Goal: Feedback & Contribution: Leave review/rating

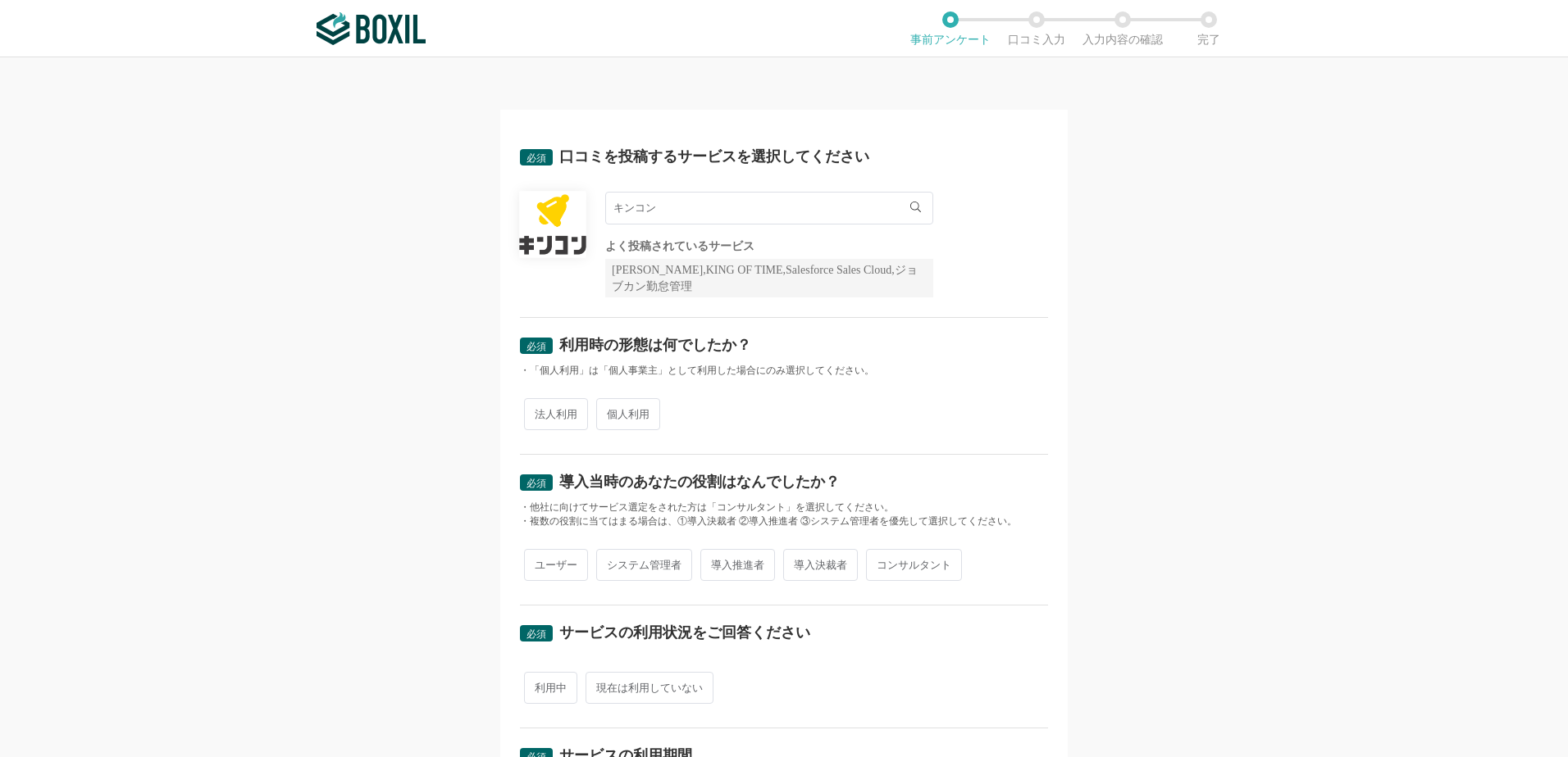
drag, startPoint x: 663, startPoint y: 205, endPoint x: 568, endPoint y: 217, distance: 95.8
click at [568, 215] on div "キンコン キンコン よく投稿されているサービス Sansan,KING OF TIME,Salesforce Sales Cloud,ジョブカン勤怠管理" at bounding box center [784, 244] width 528 height 106
type input "い"
click at [692, 305] on li "InfiniOne ERP" at bounding box center [769, 307] width 326 height 33
type input "InfiniOne ERP"
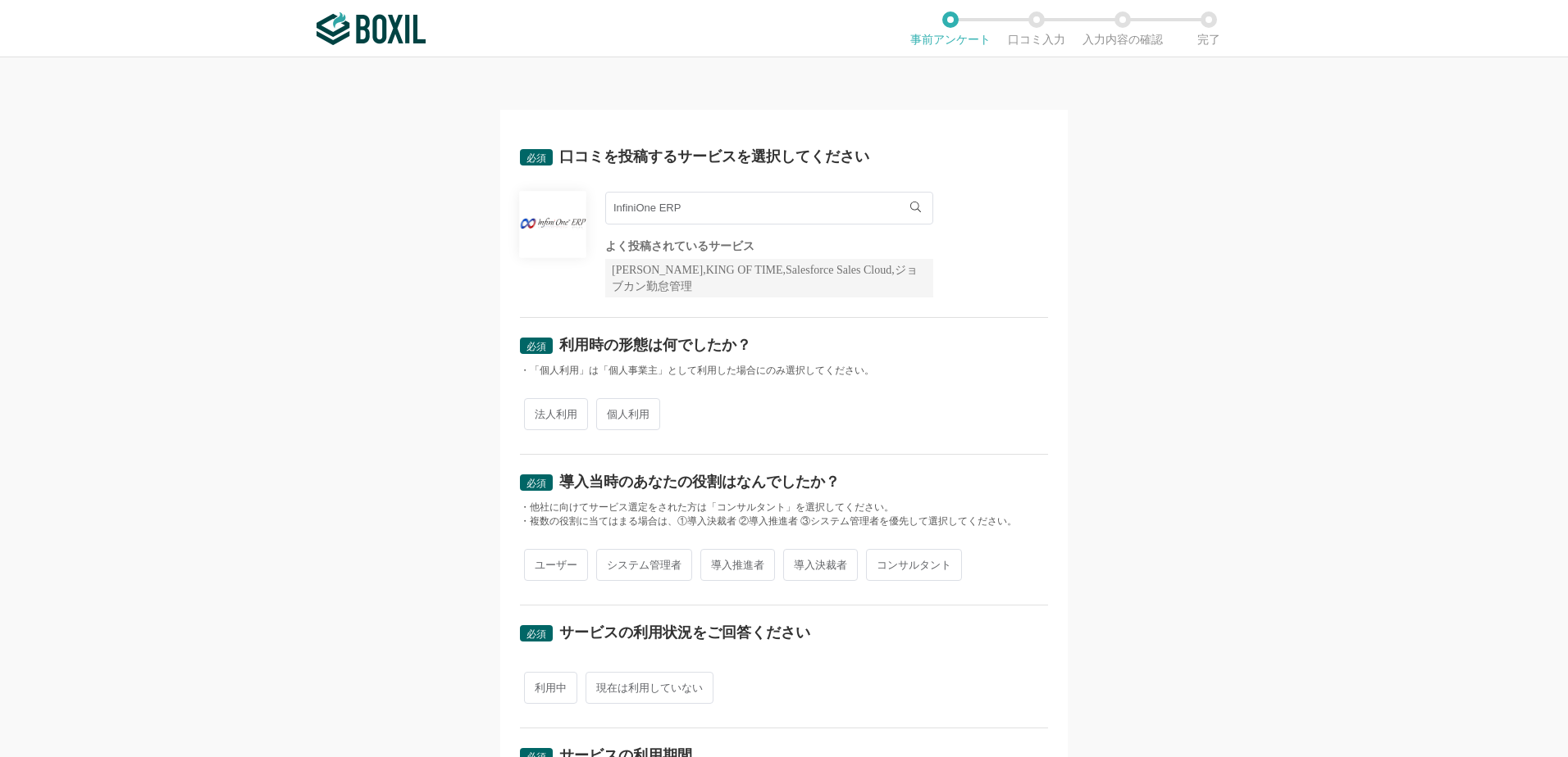
scroll to position [82, 0]
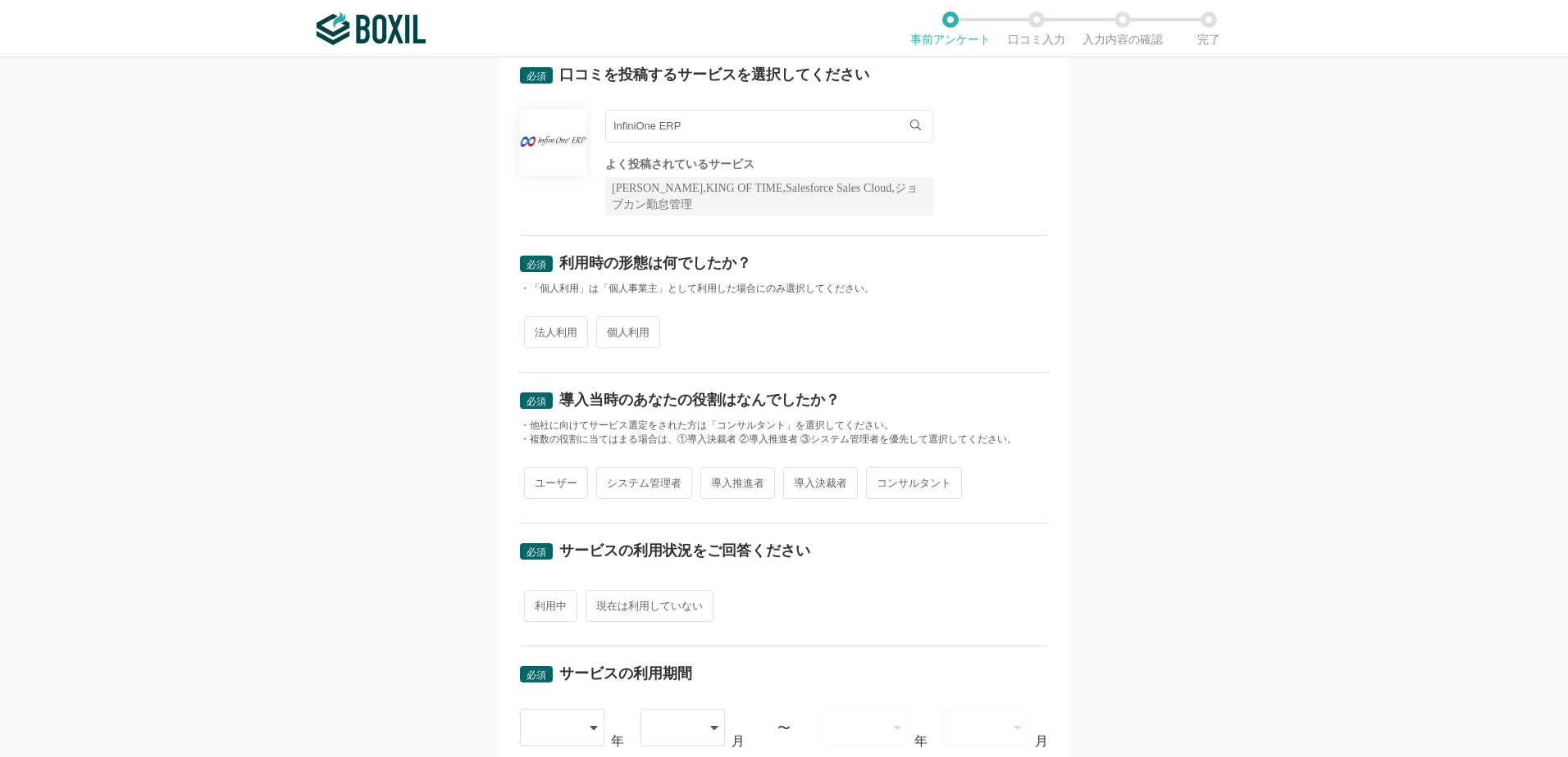
click at [555, 332] on span "法人利用" at bounding box center [555, 333] width 64 height 32
click at [539, 329] on input "法人利用" at bounding box center [533, 324] width 11 height 11
radio input "true"
click at [735, 491] on span "導入推進者" at bounding box center [738, 484] width 75 height 32
click at [715, 480] on input "導入推進者" at bounding box center [710, 474] width 11 height 11
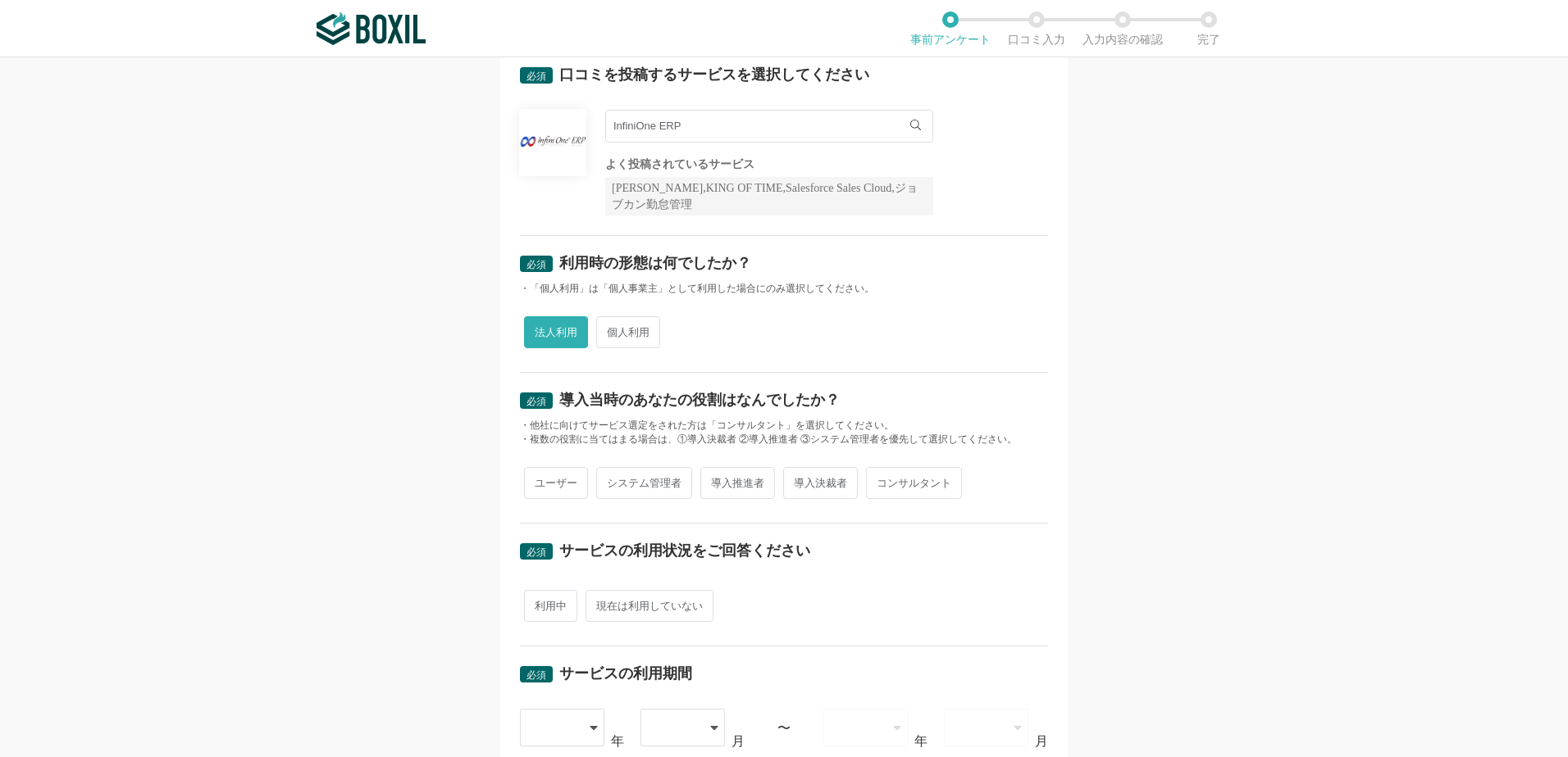
radio input "true"
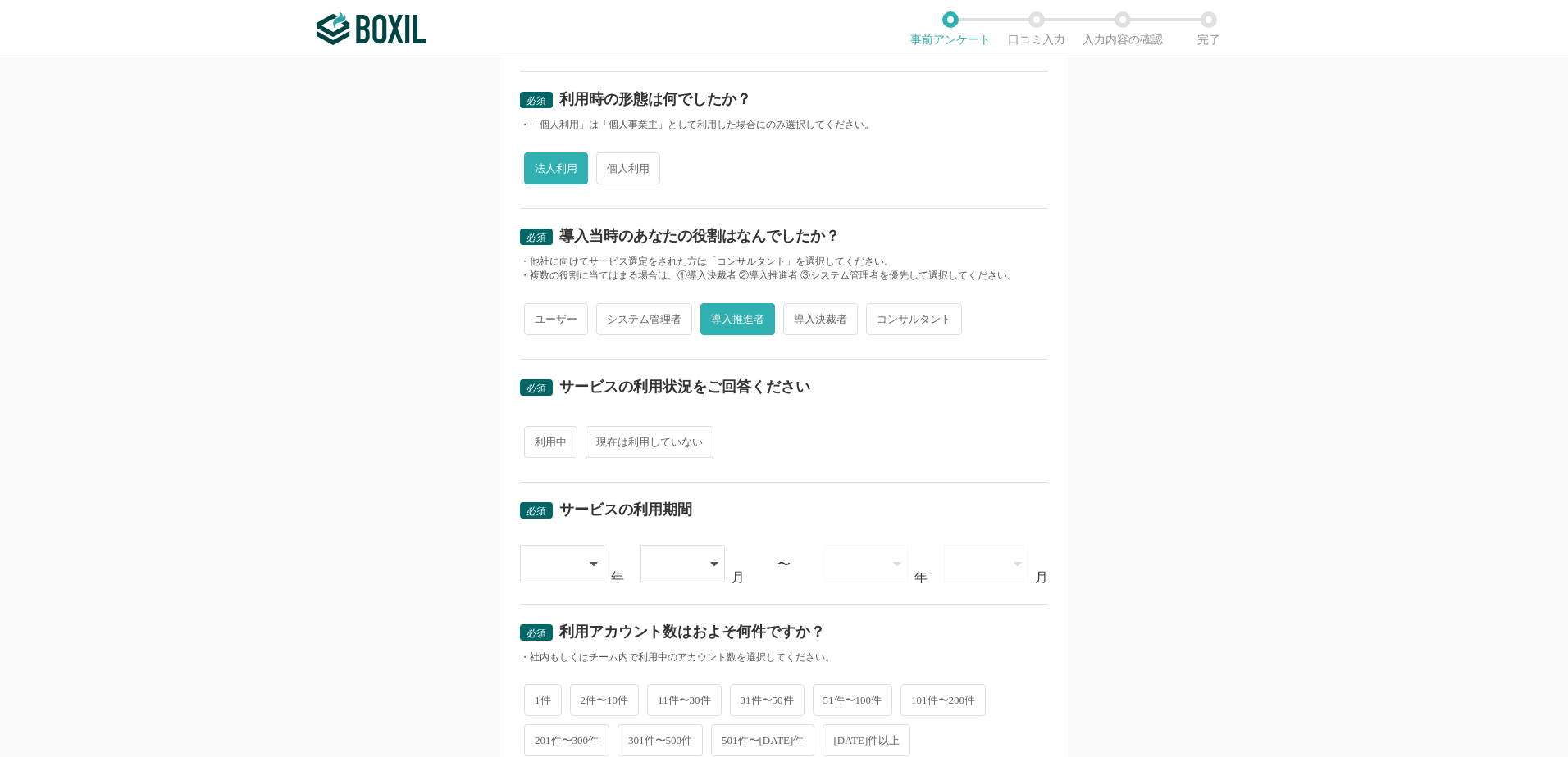
click at [531, 446] on span "利用中" at bounding box center [550, 442] width 53 height 32
click at [531, 440] on input "利用中" at bounding box center [533, 434] width 11 height 11
radio input "true"
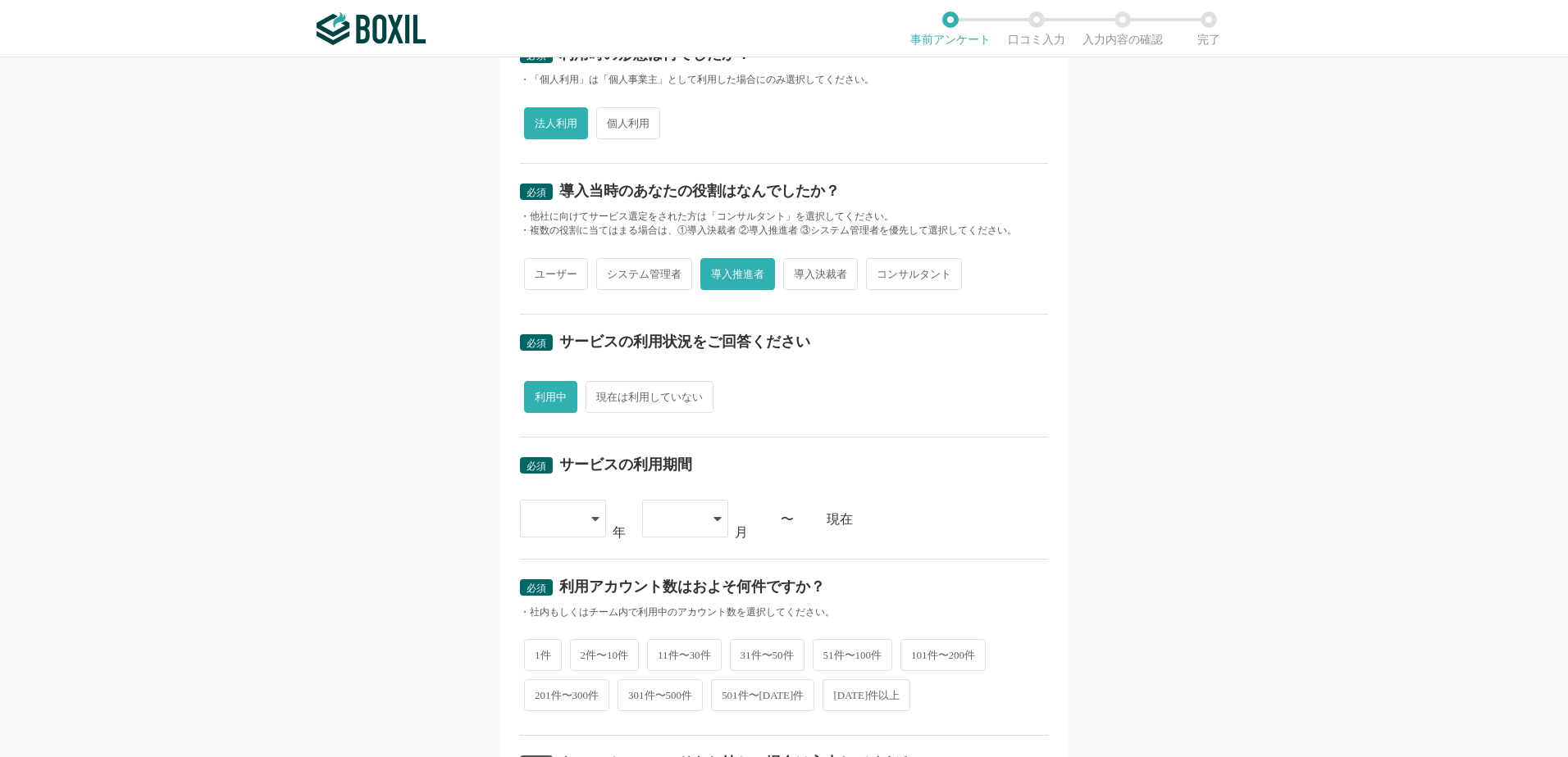
scroll to position [328, 0]
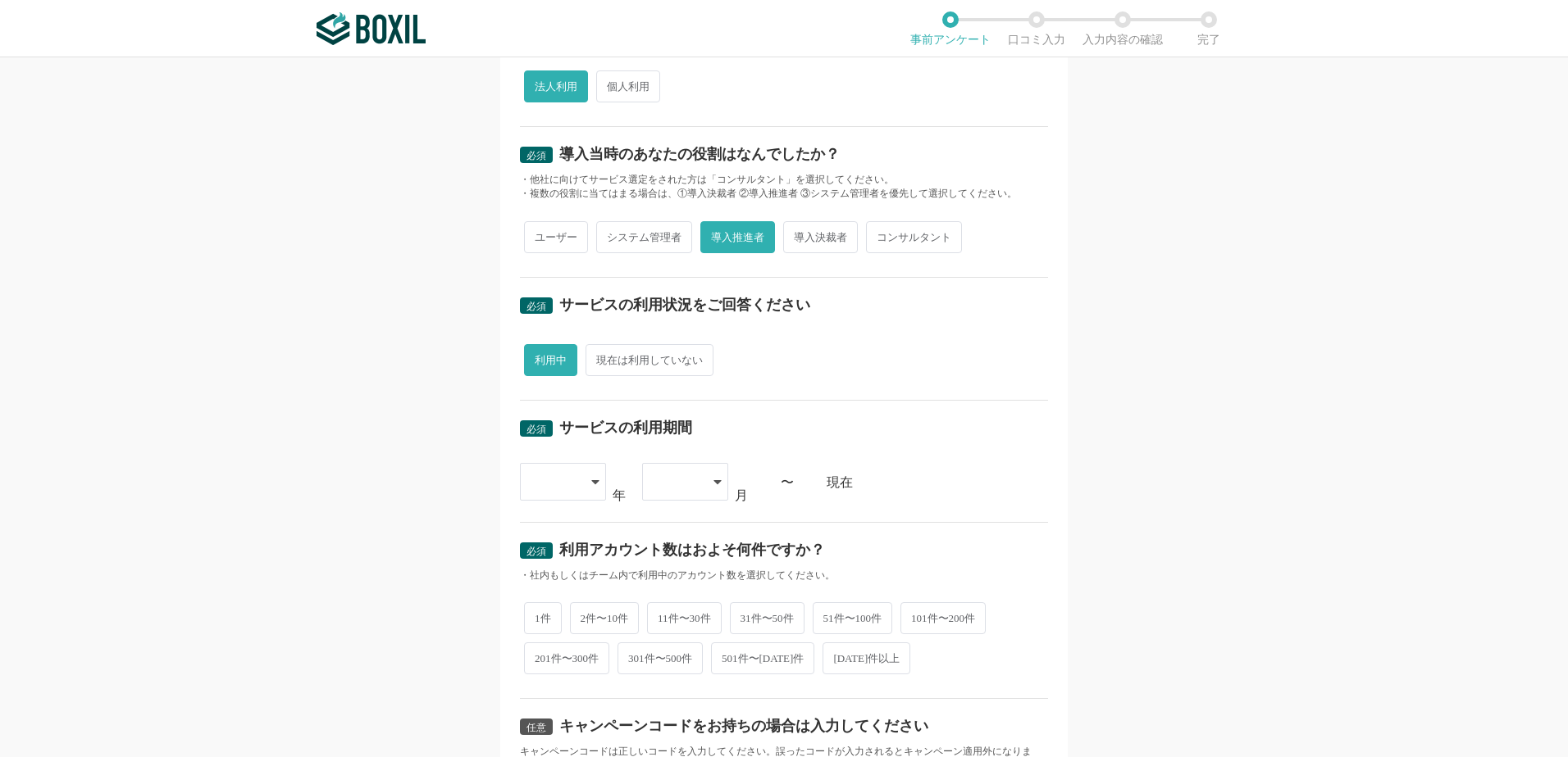
click at [591, 479] on icon at bounding box center [595, 481] width 8 height 13
click at [560, 691] on li "[DATE]" at bounding box center [562, 696] width 86 height 39
click at [713, 479] on icon at bounding box center [717, 481] width 8 height 13
click at [676, 608] on li "03" at bounding box center [684, 608] width 86 height 39
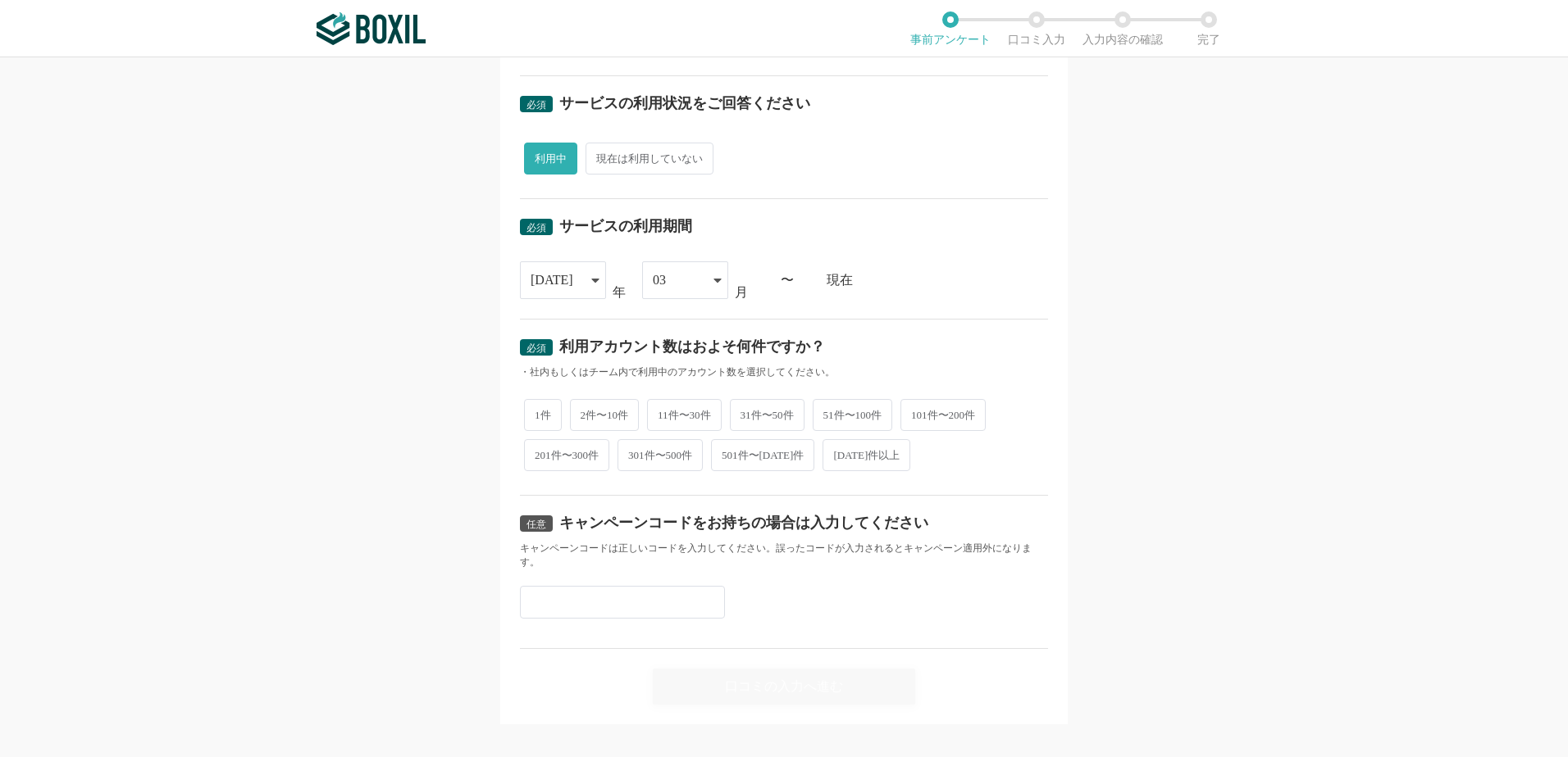
scroll to position [549, 0]
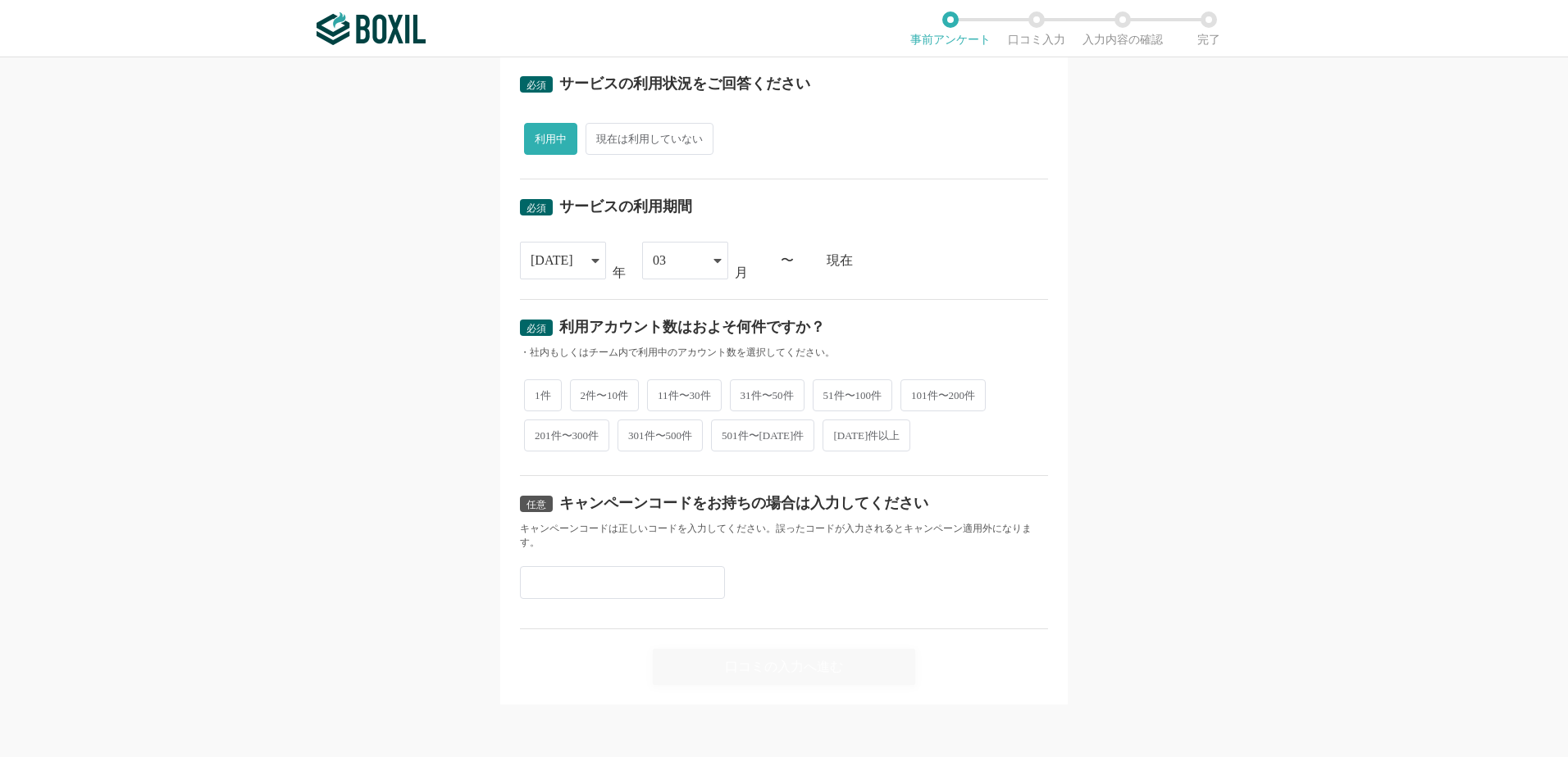
click at [885, 394] on span "51件〜100件" at bounding box center [852, 395] width 81 height 32
click at [828, 393] on input "51件〜100件" at bounding box center [822, 387] width 11 height 11
radio input "true"
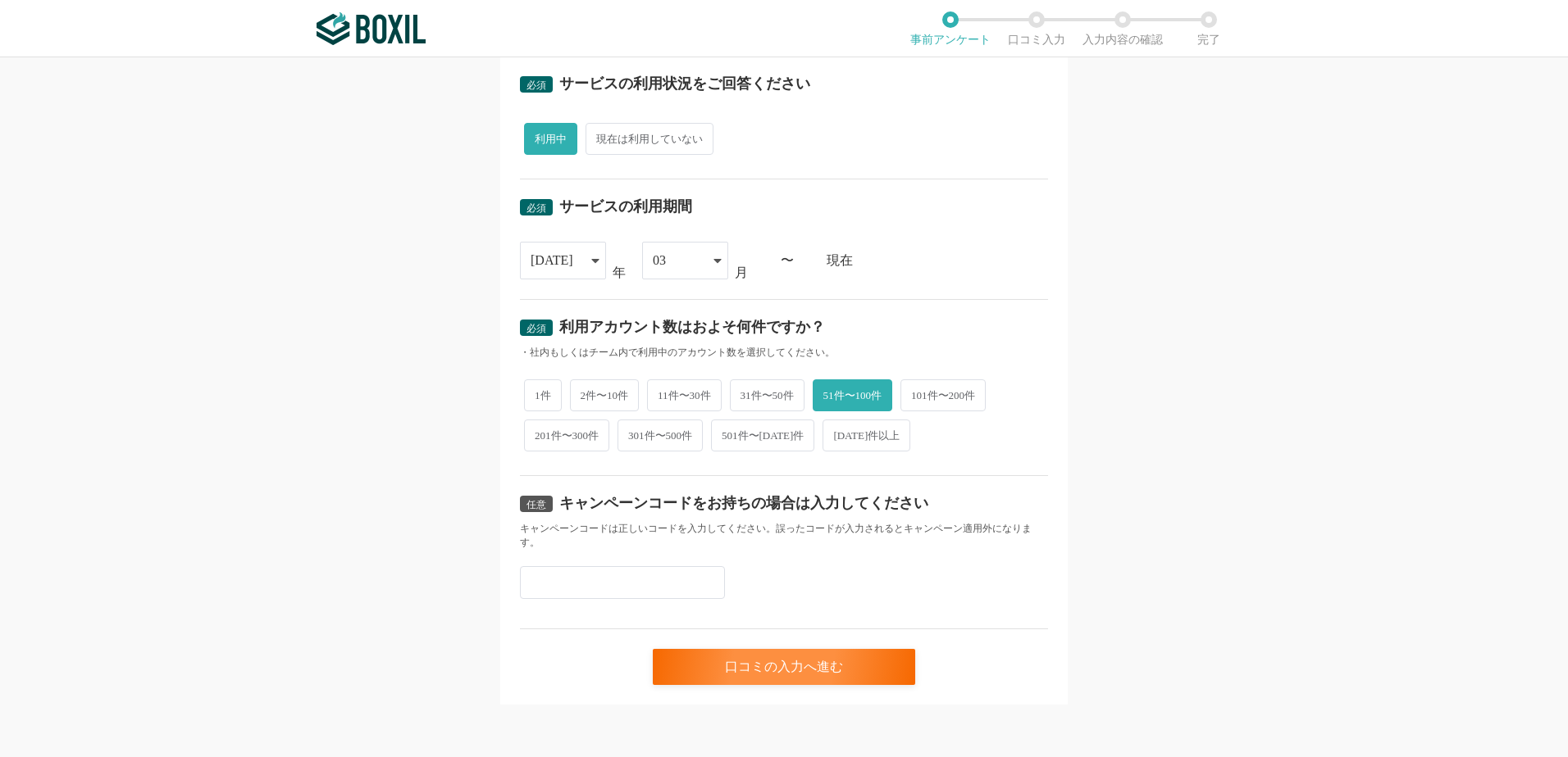
click at [670, 584] on input "text" at bounding box center [621, 582] width 205 height 33
paste input "N2Y9MDH8"
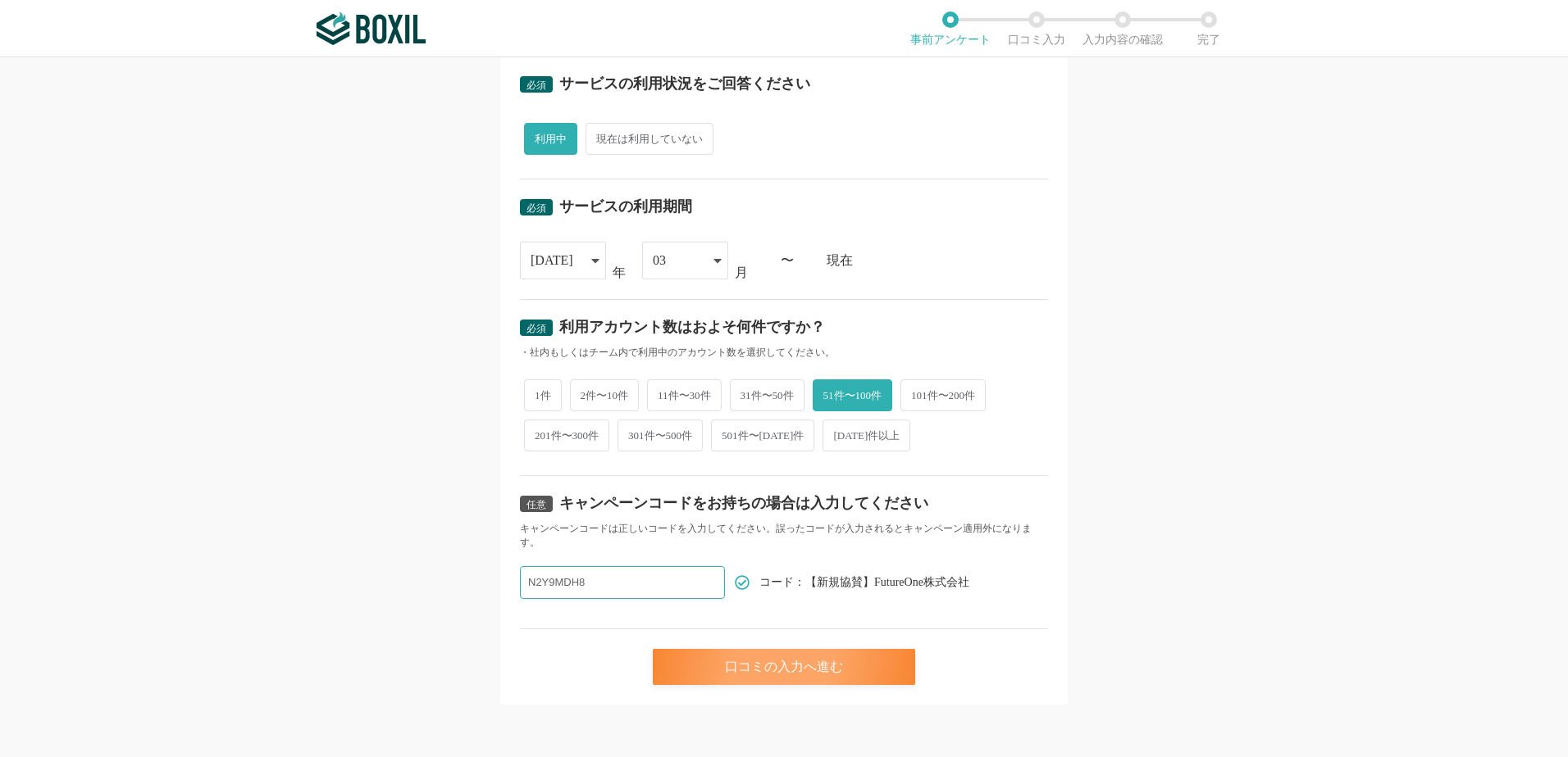
type input "N2Y9MDH8"
click at [848, 676] on div "口コミの入力へ進む" at bounding box center [784, 667] width 262 height 36
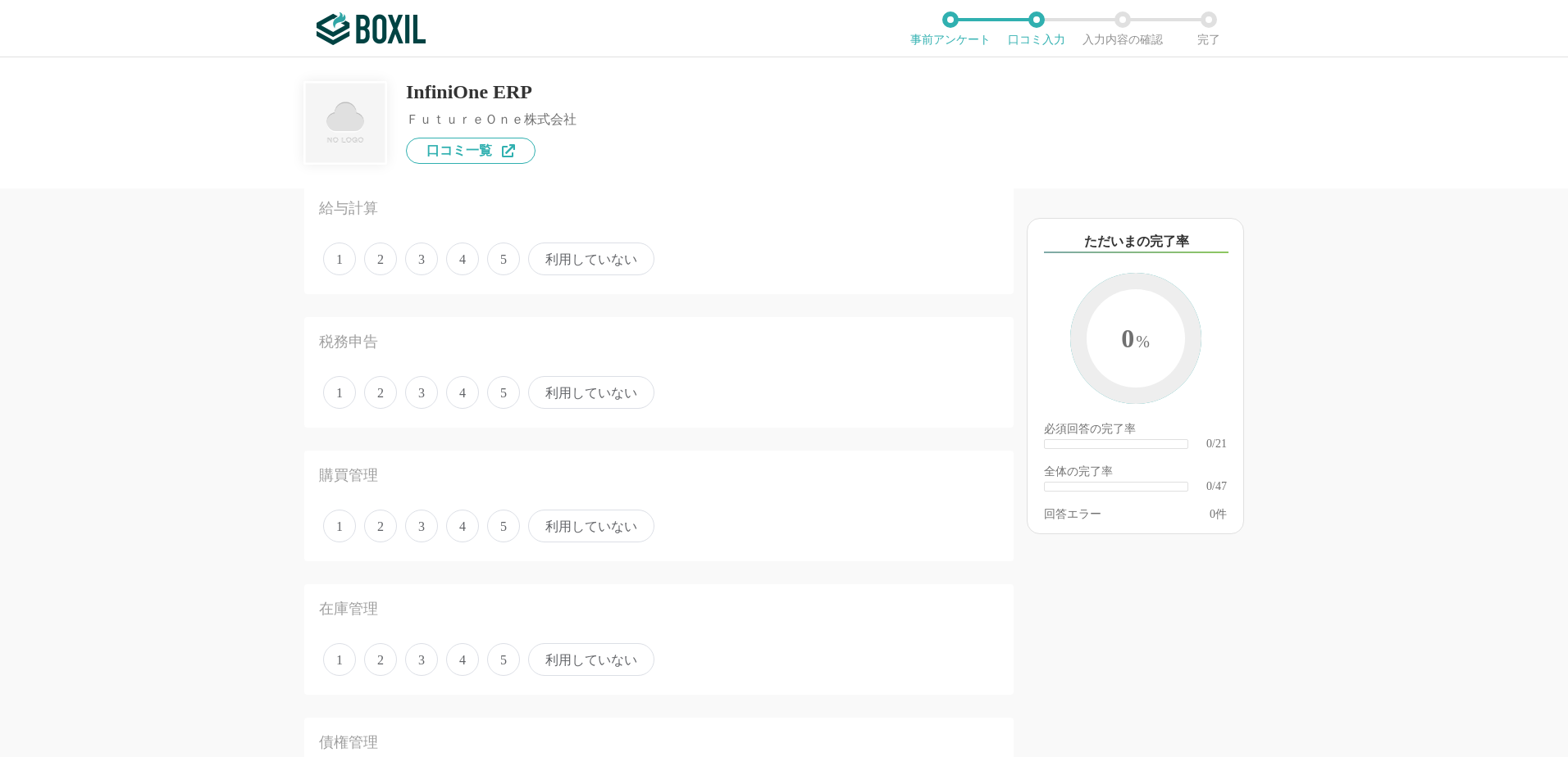
scroll to position [1311, 0]
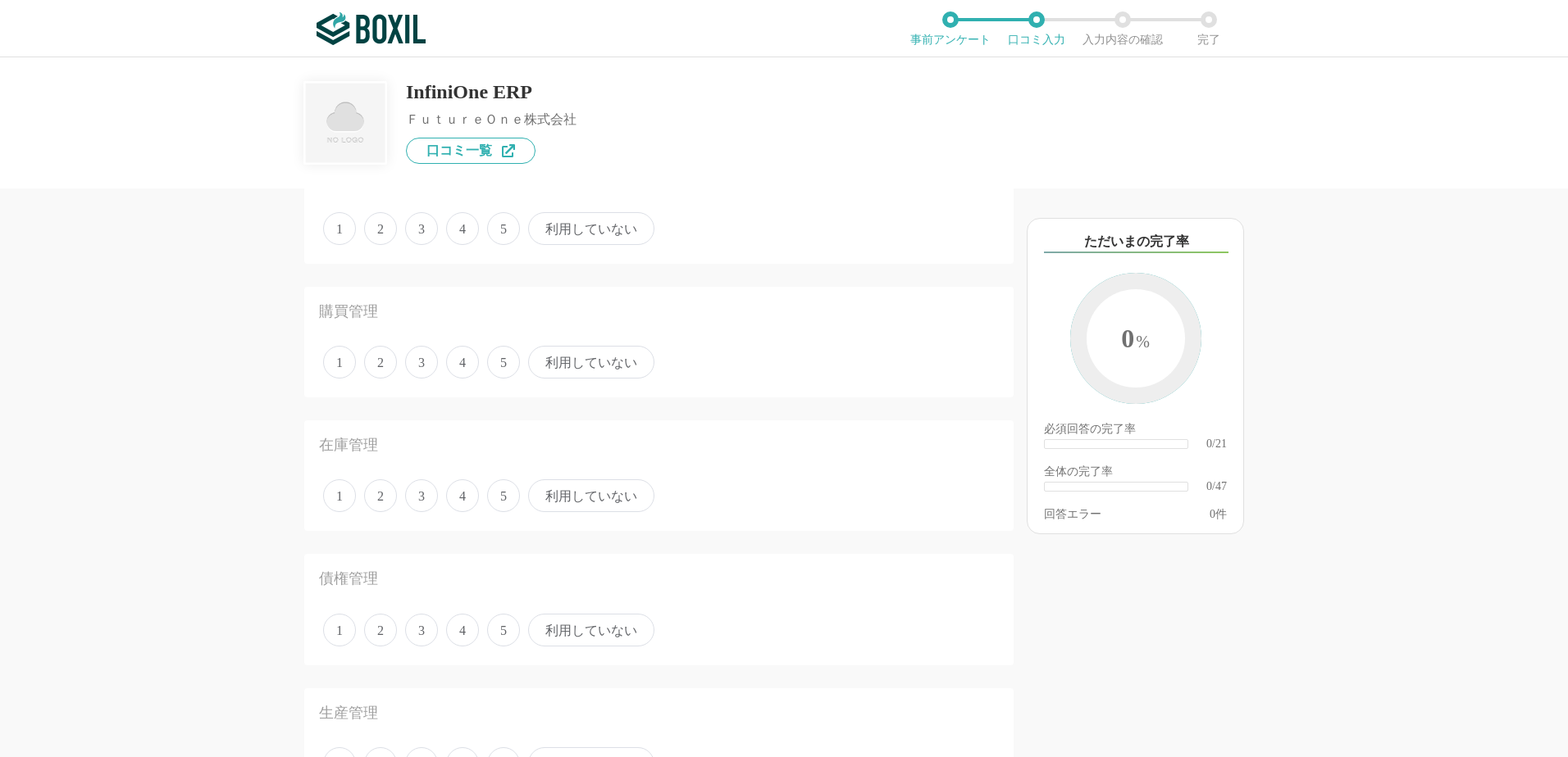
click at [459, 366] on span "4" at bounding box center [462, 362] width 33 height 33
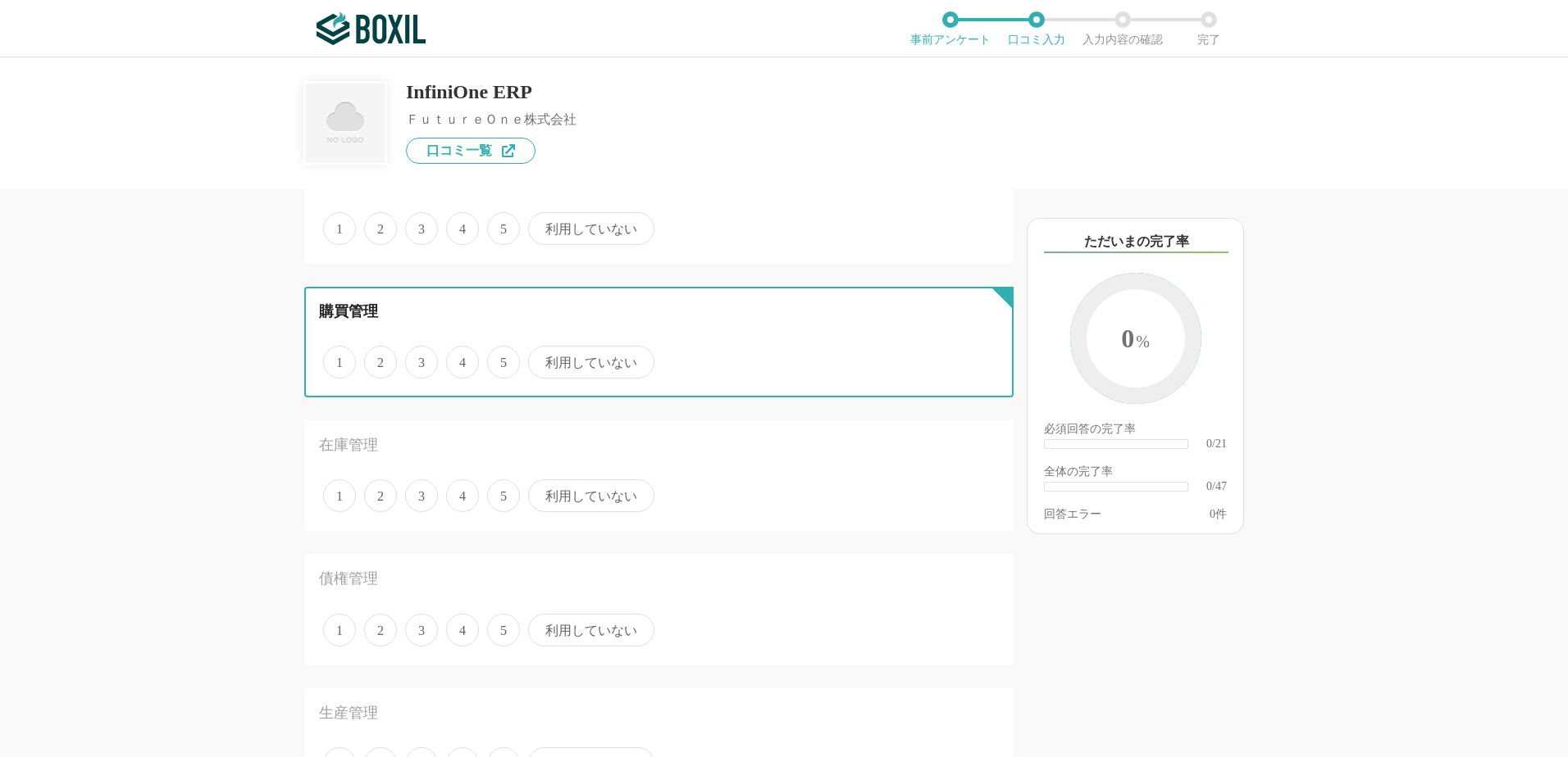
click at [459, 359] on input "4" at bounding box center [455, 353] width 11 height 11
radio input "true"
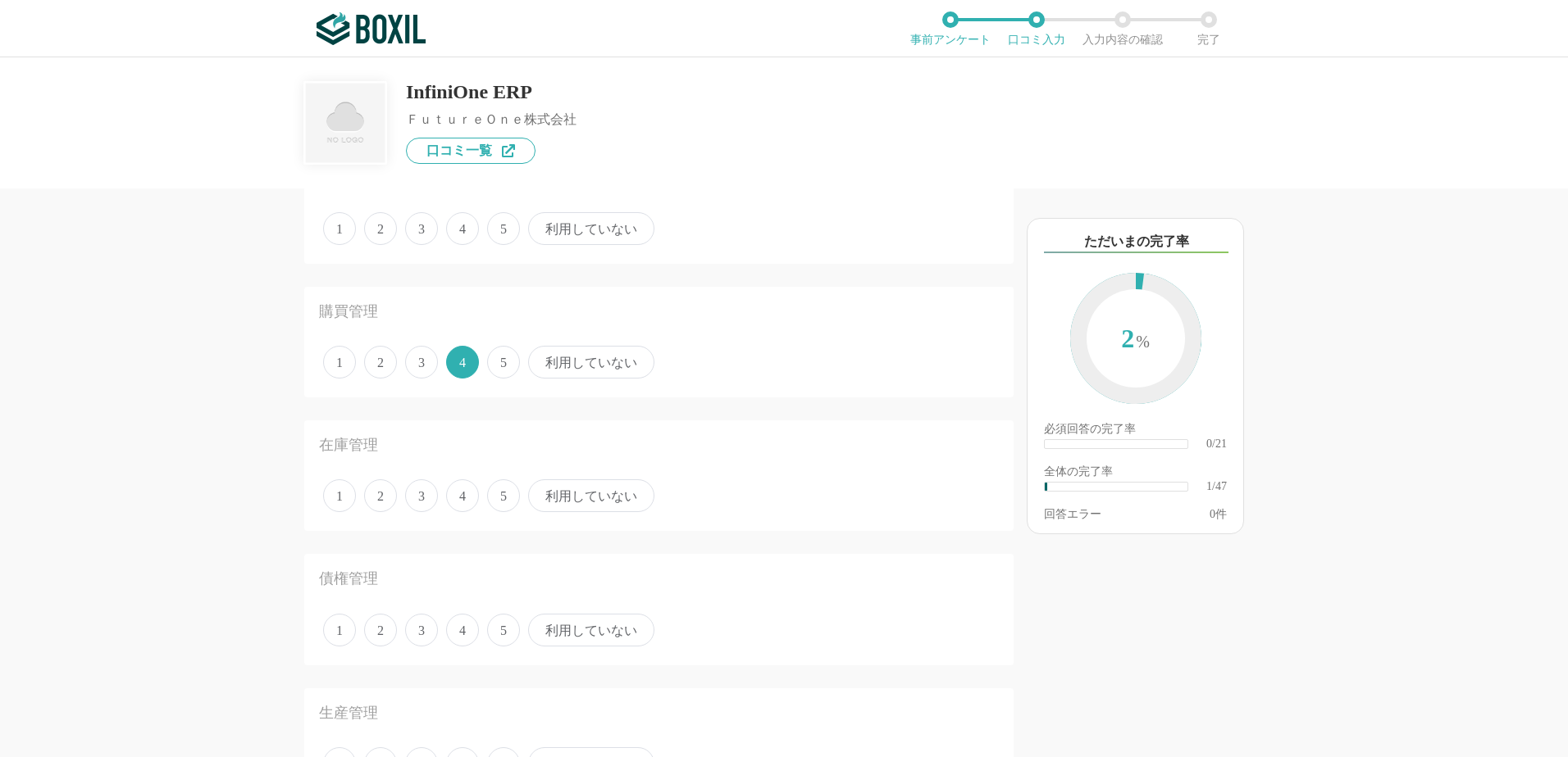
click at [426, 496] on span "3" at bounding box center [421, 496] width 33 height 33
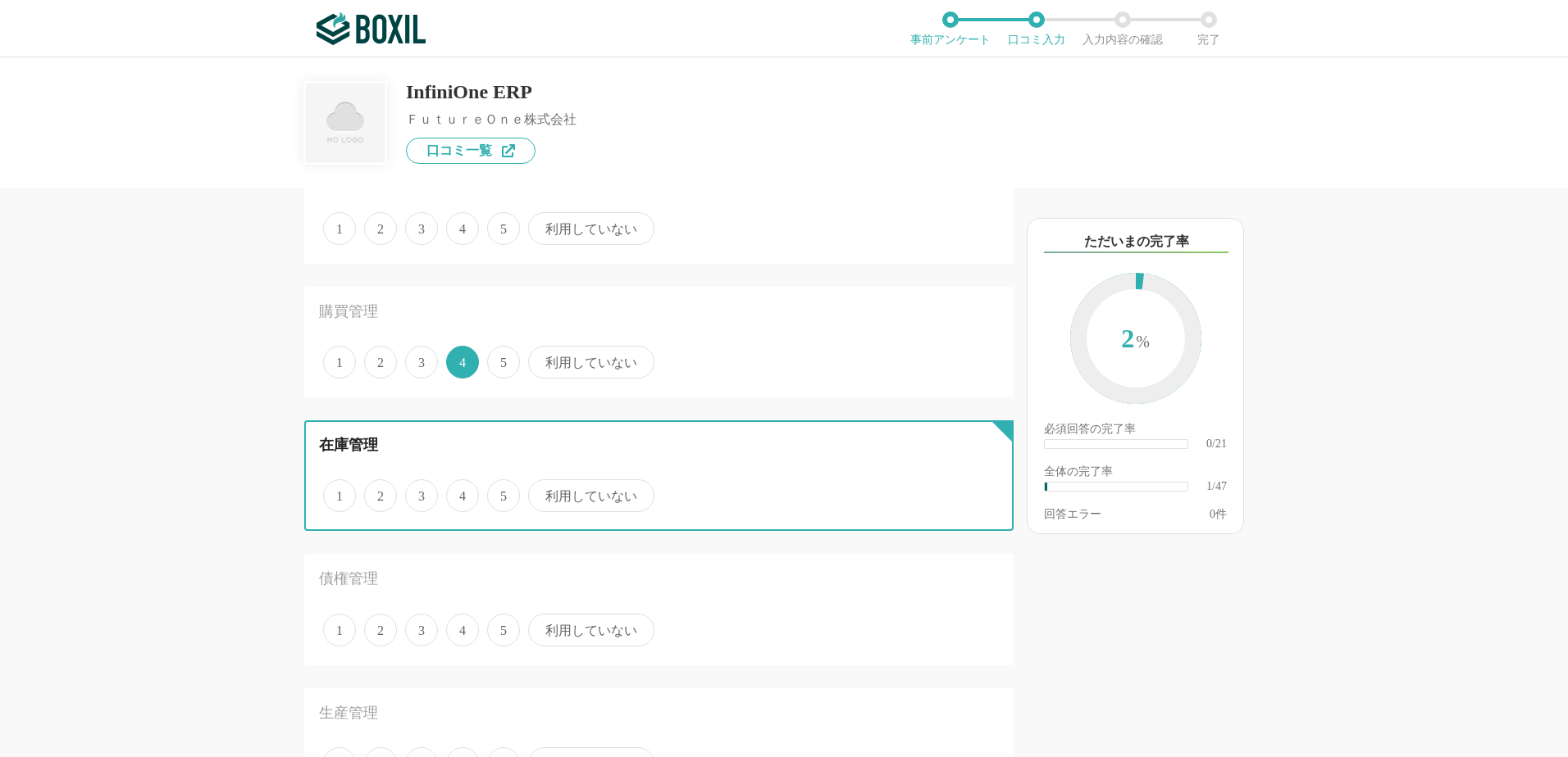
click at [420, 492] on input "3" at bounding box center [414, 487] width 11 height 11
radio input "true"
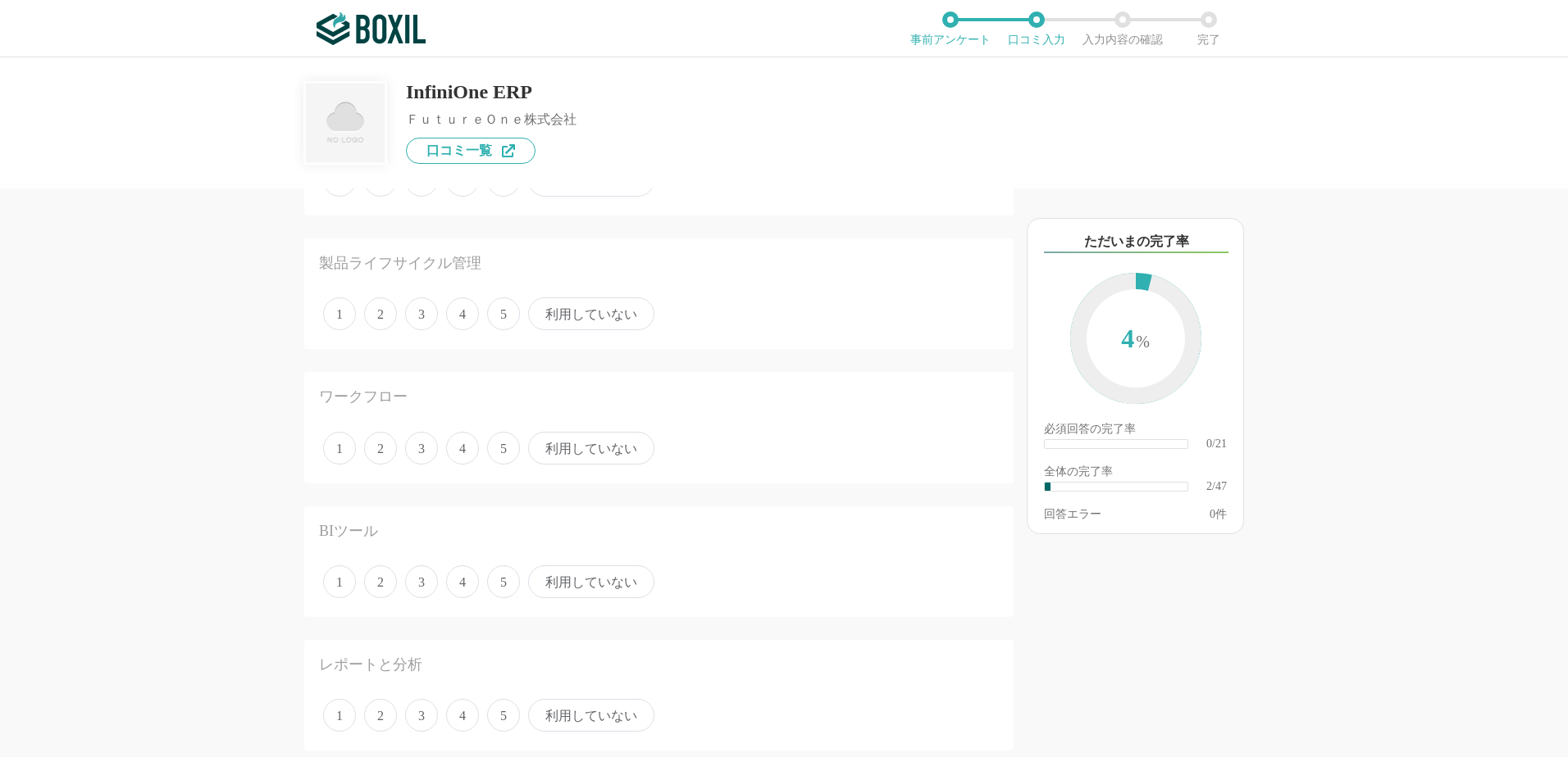
scroll to position [2213, 0]
click at [459, 396] on span "4" at bounding box center [462, 397] width 33 height 33
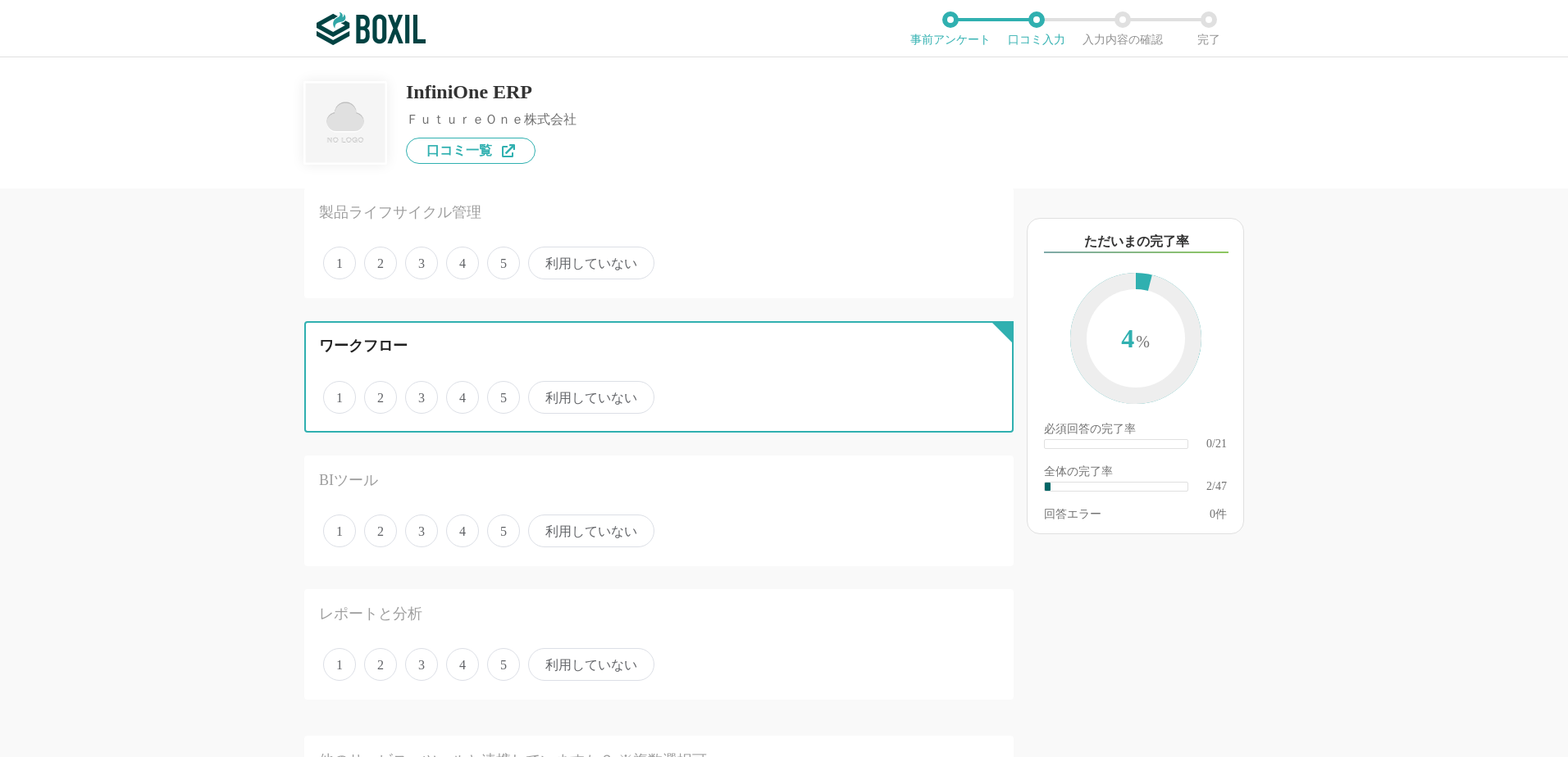
click at [459, 395] on input "4" at bounding box center [455, 389] width 11 height 11
radio input "true"
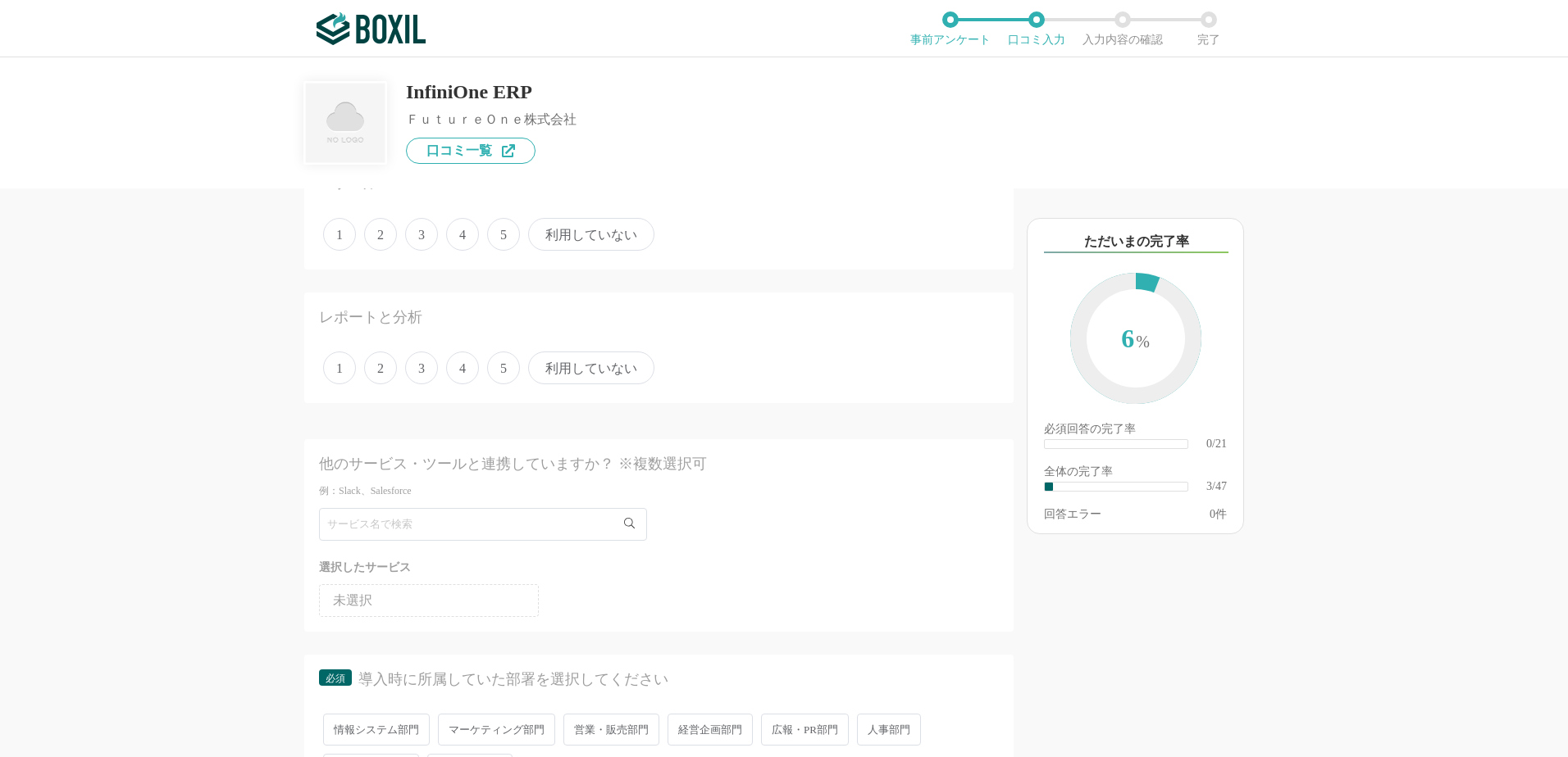
scroll to position [2541, 0]
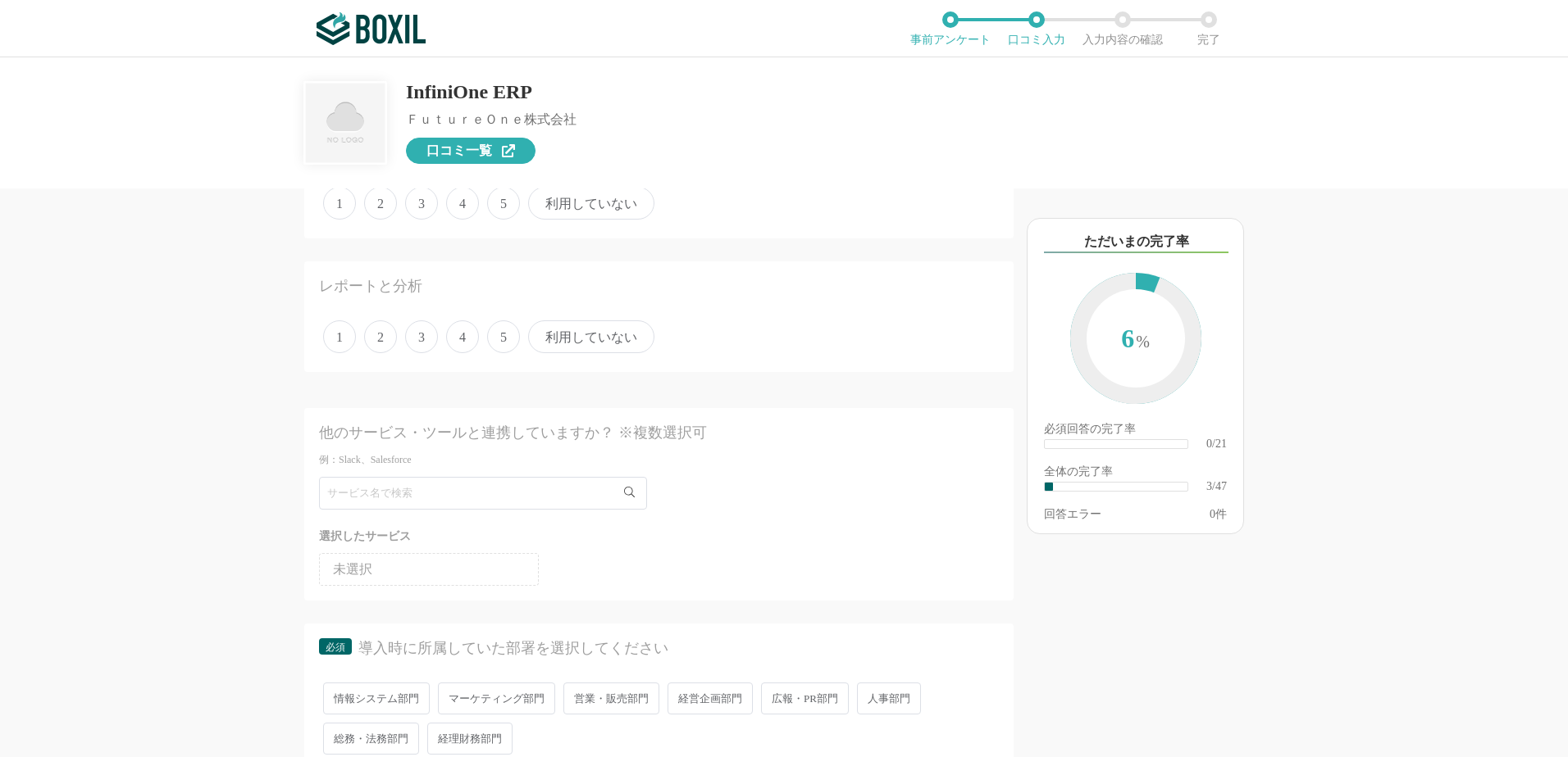
click at [494, 153] on link "口コミ一覧" at bounding box center [470, 150] width 130 height 26
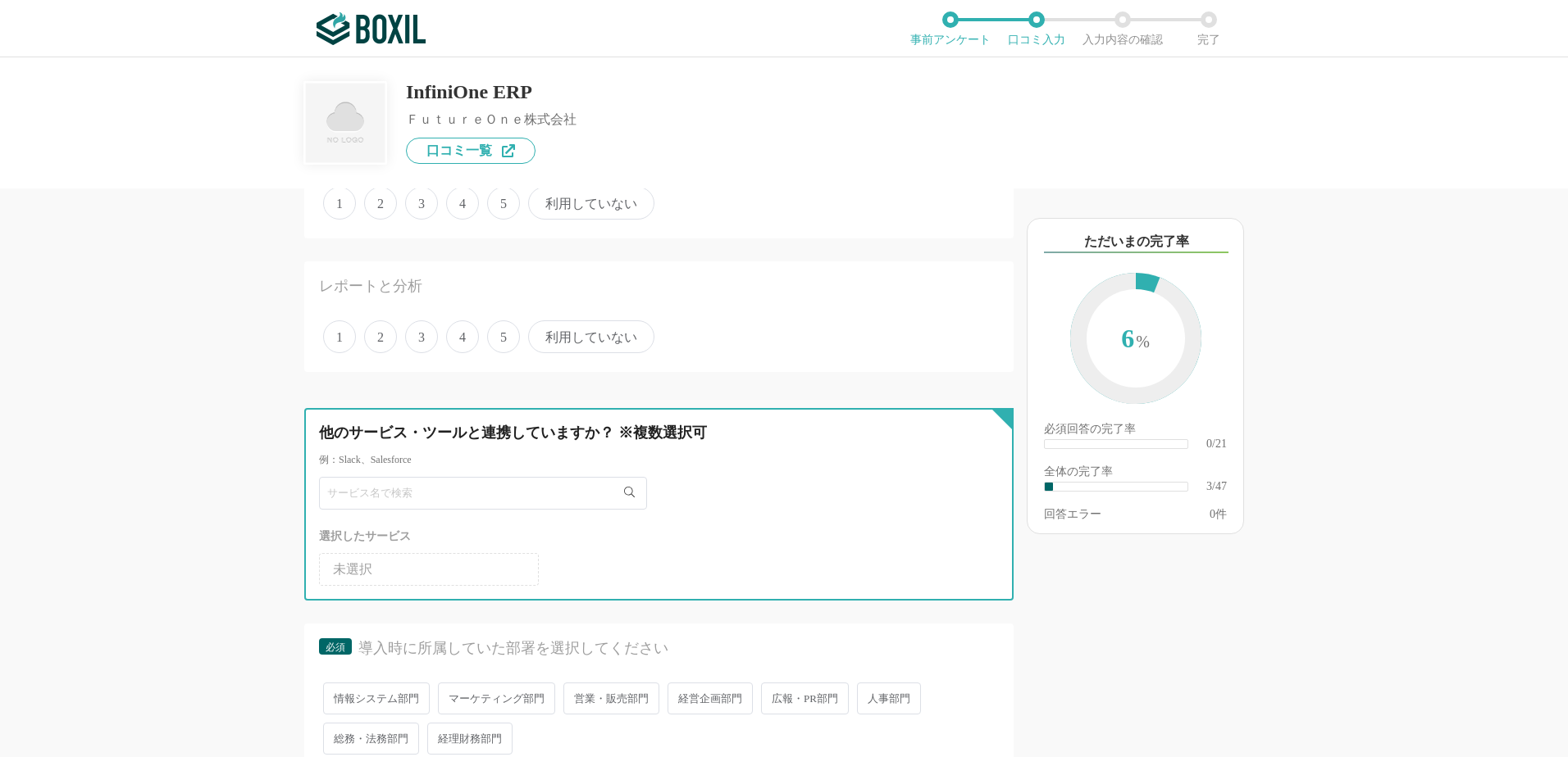
click at [574, 498] on input "text" at bounding box center [483, 493] width 328 height 33
type input "h"
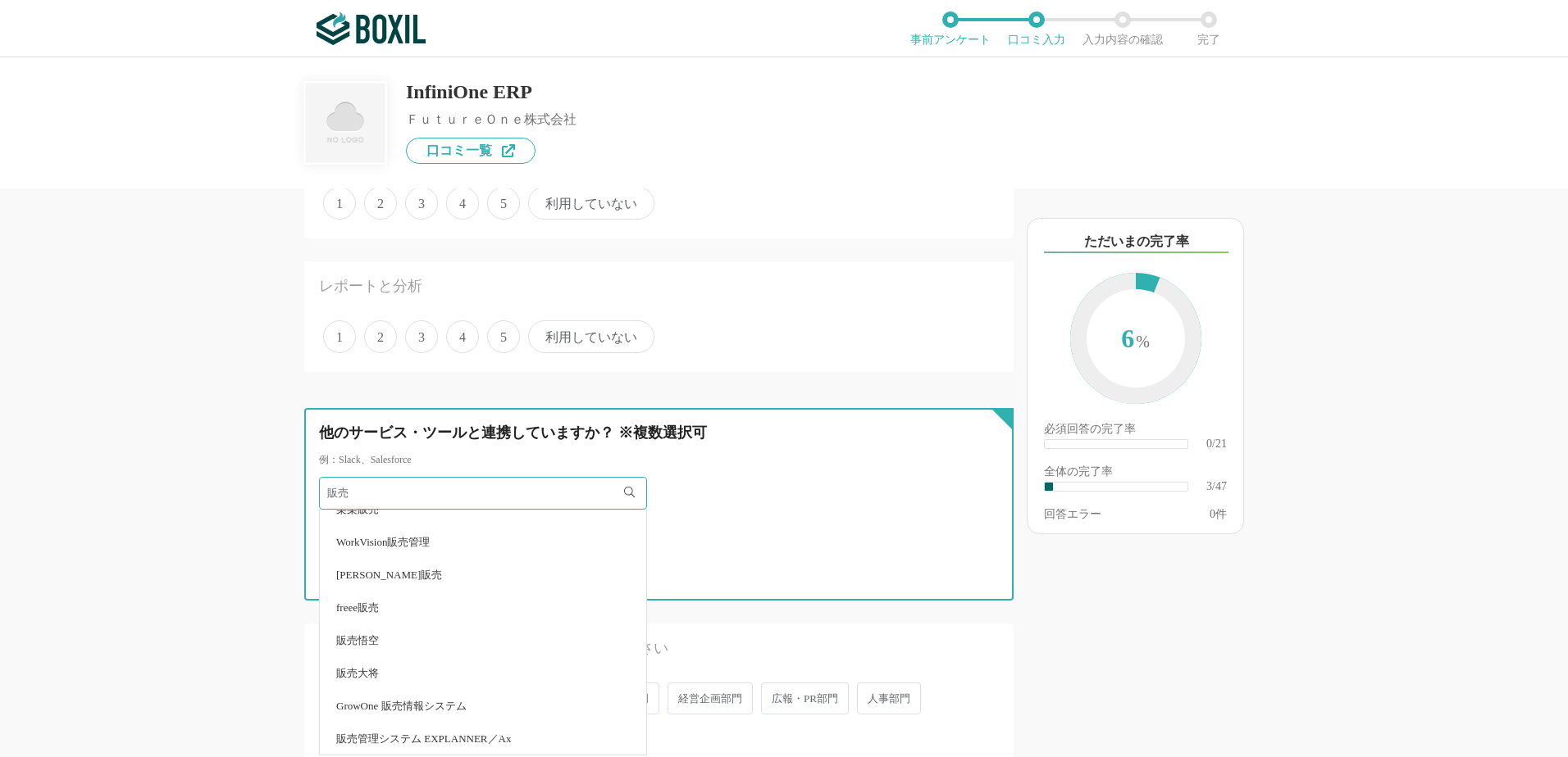
scroll to position [8, 0]
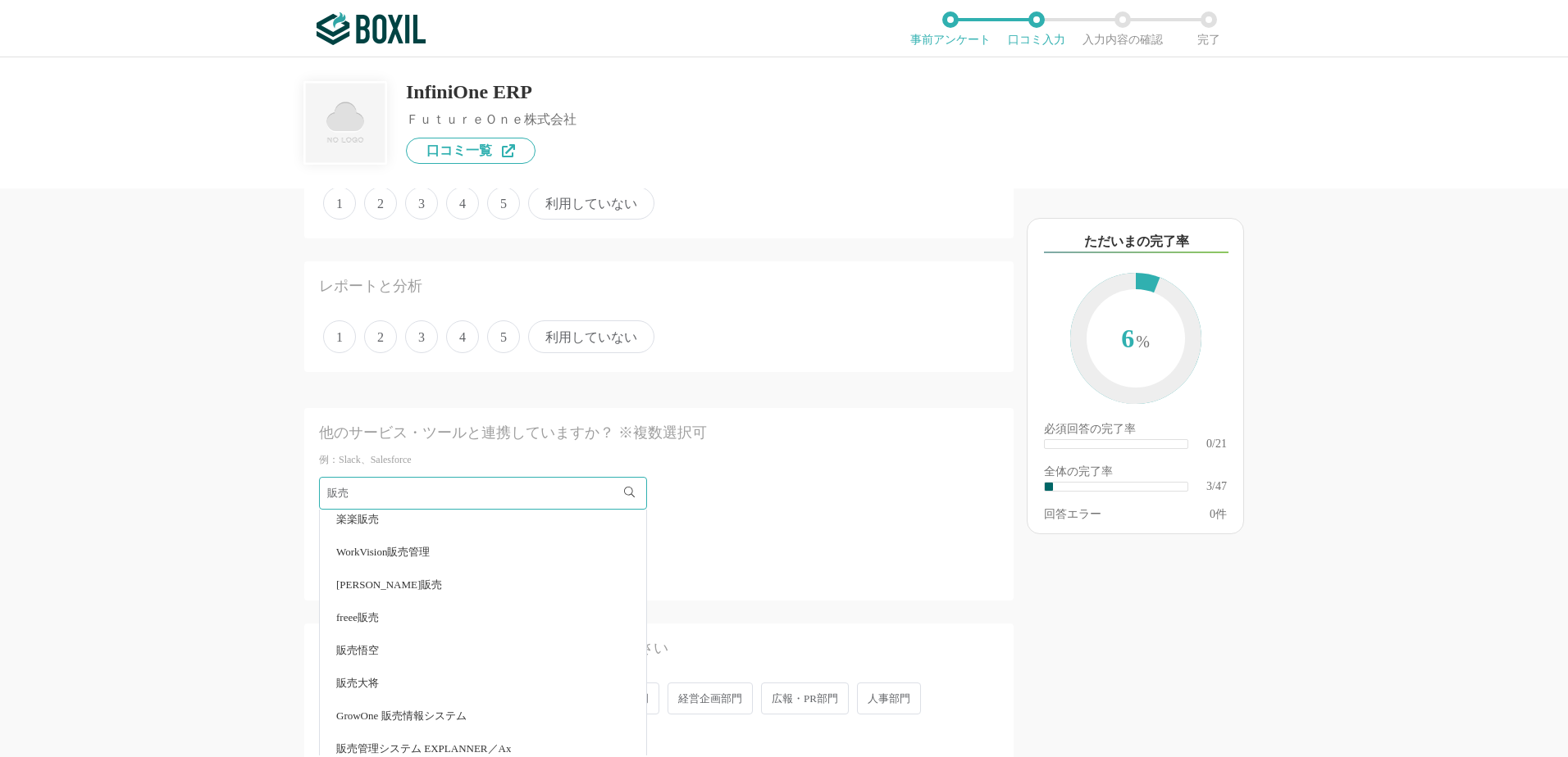
click at [700, 504] on div "販売" at bounding box center [659, 493] width 680 height 33
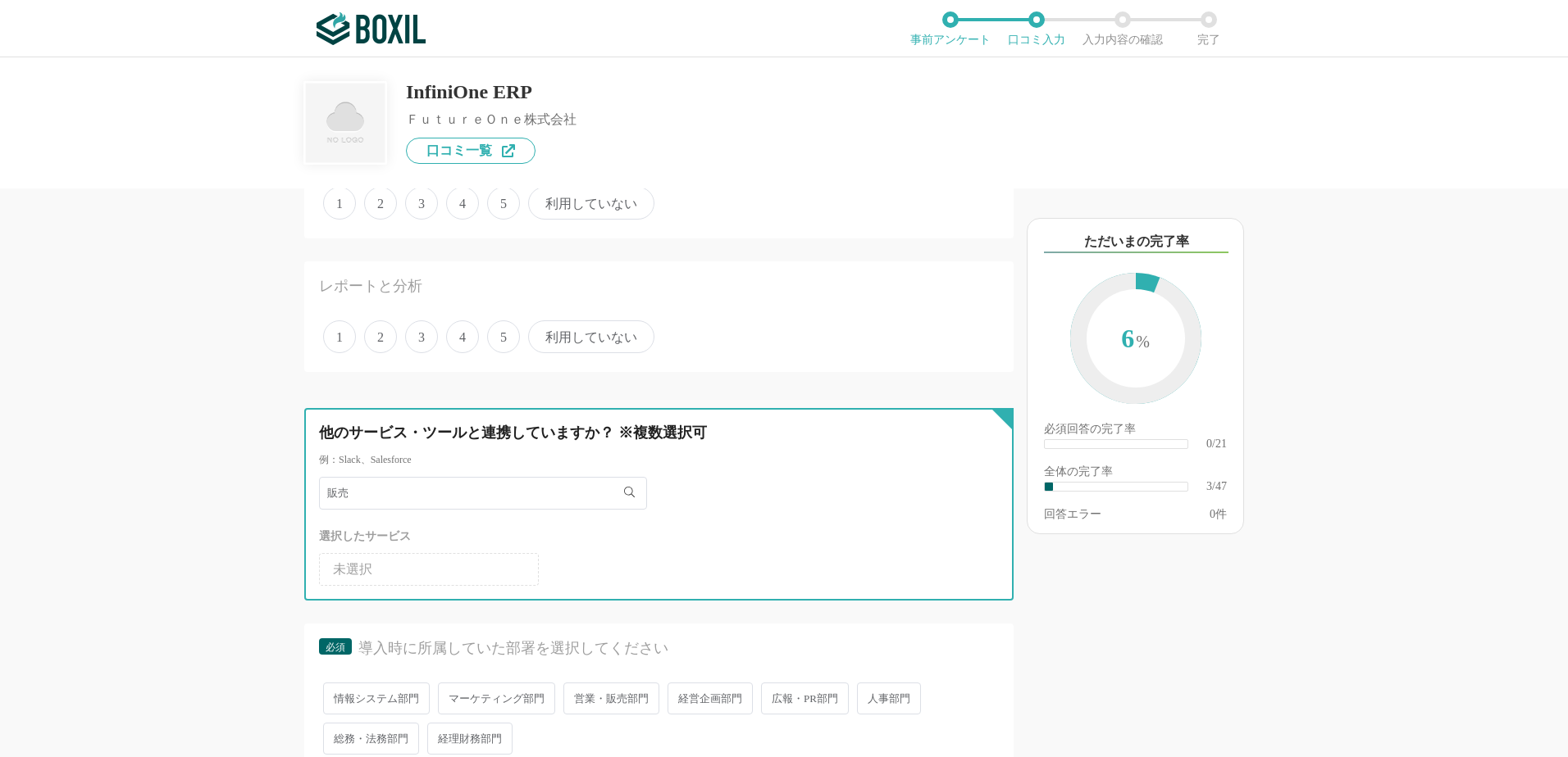
click at [418, 485] on input "販売" at bounding box center [483, 493] width 328 height 33
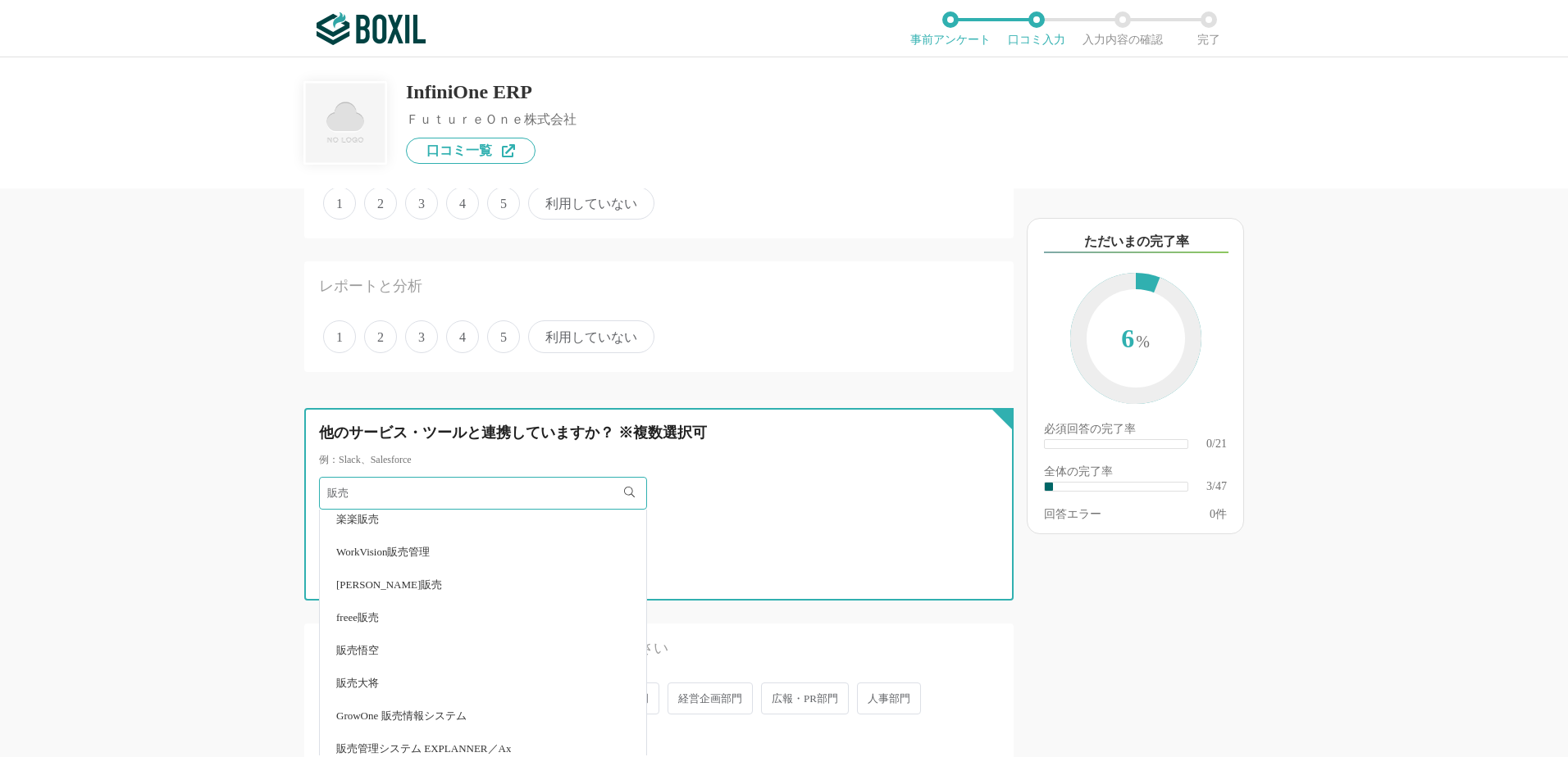
type input "販"
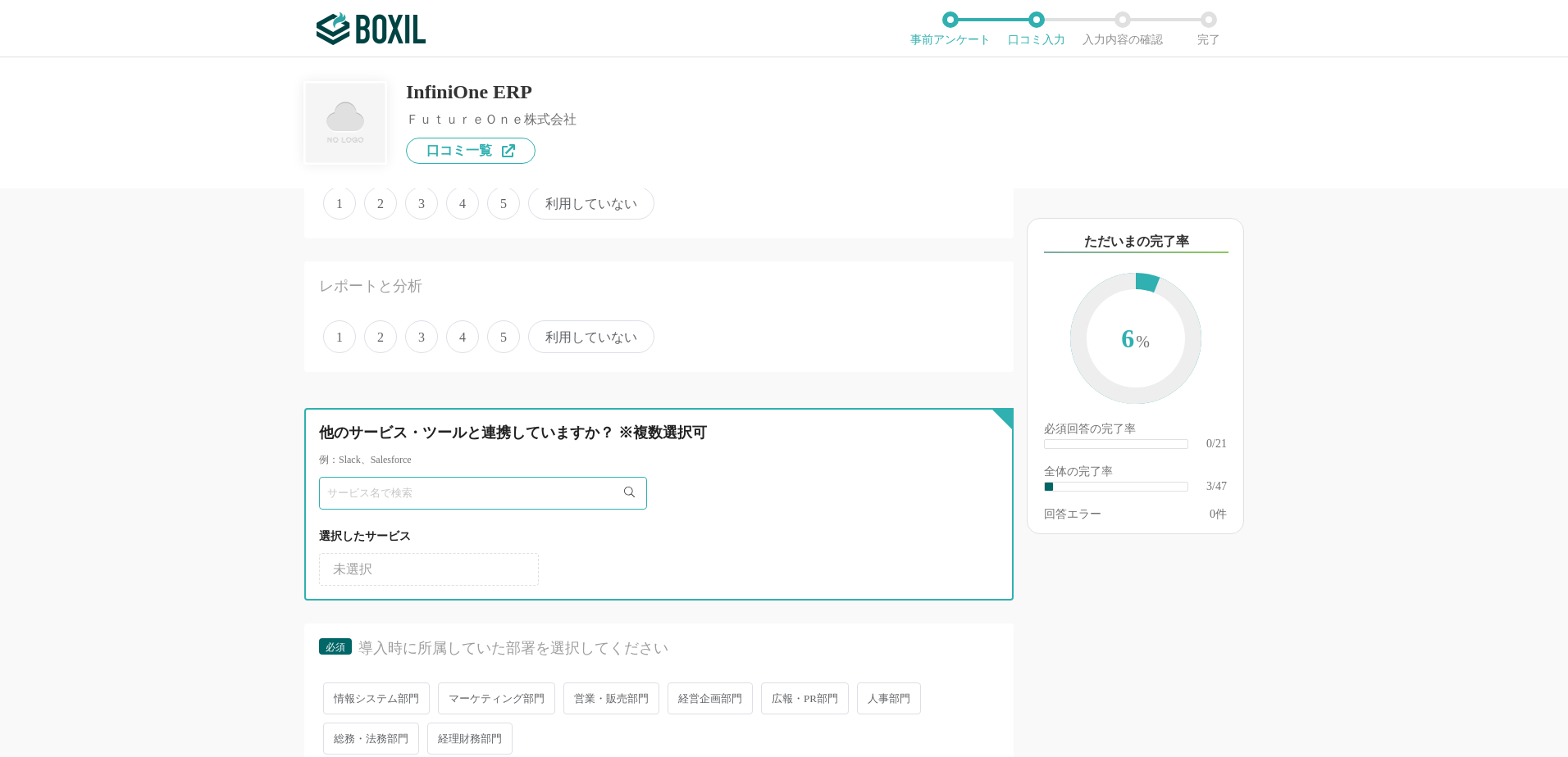
scroll to position [0, 0]
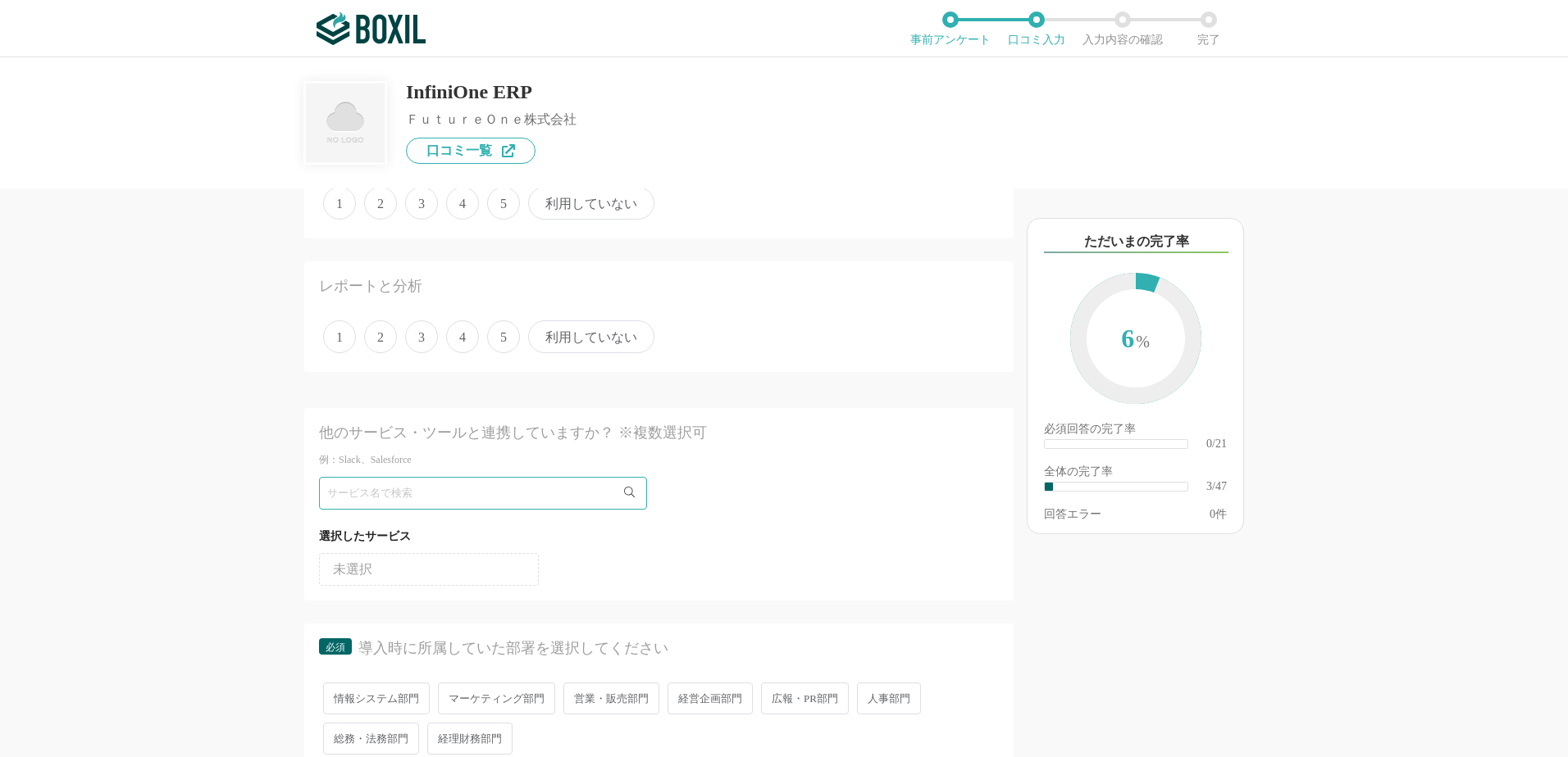
click at [798, 296] on div "レポートと分析" at bounding box center [659, 291] width 680 height 31
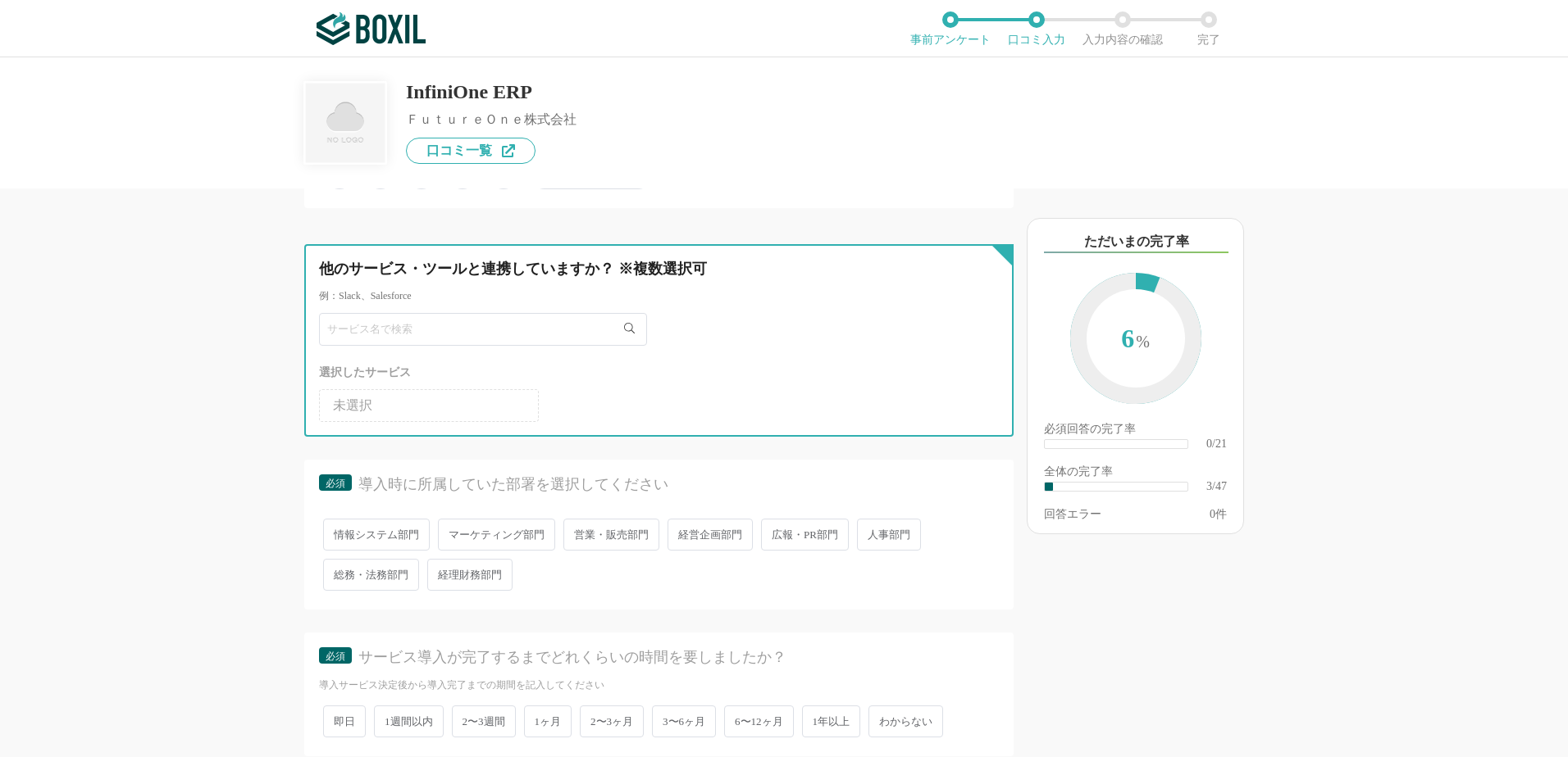
drag, startPoint x: 488, startPoint y: 333, endPoint x: 516, endPoint y: 338, distance: 28.4
click at [494, 336] on input "text" at bounding box center [483, 329] width 328 height 33
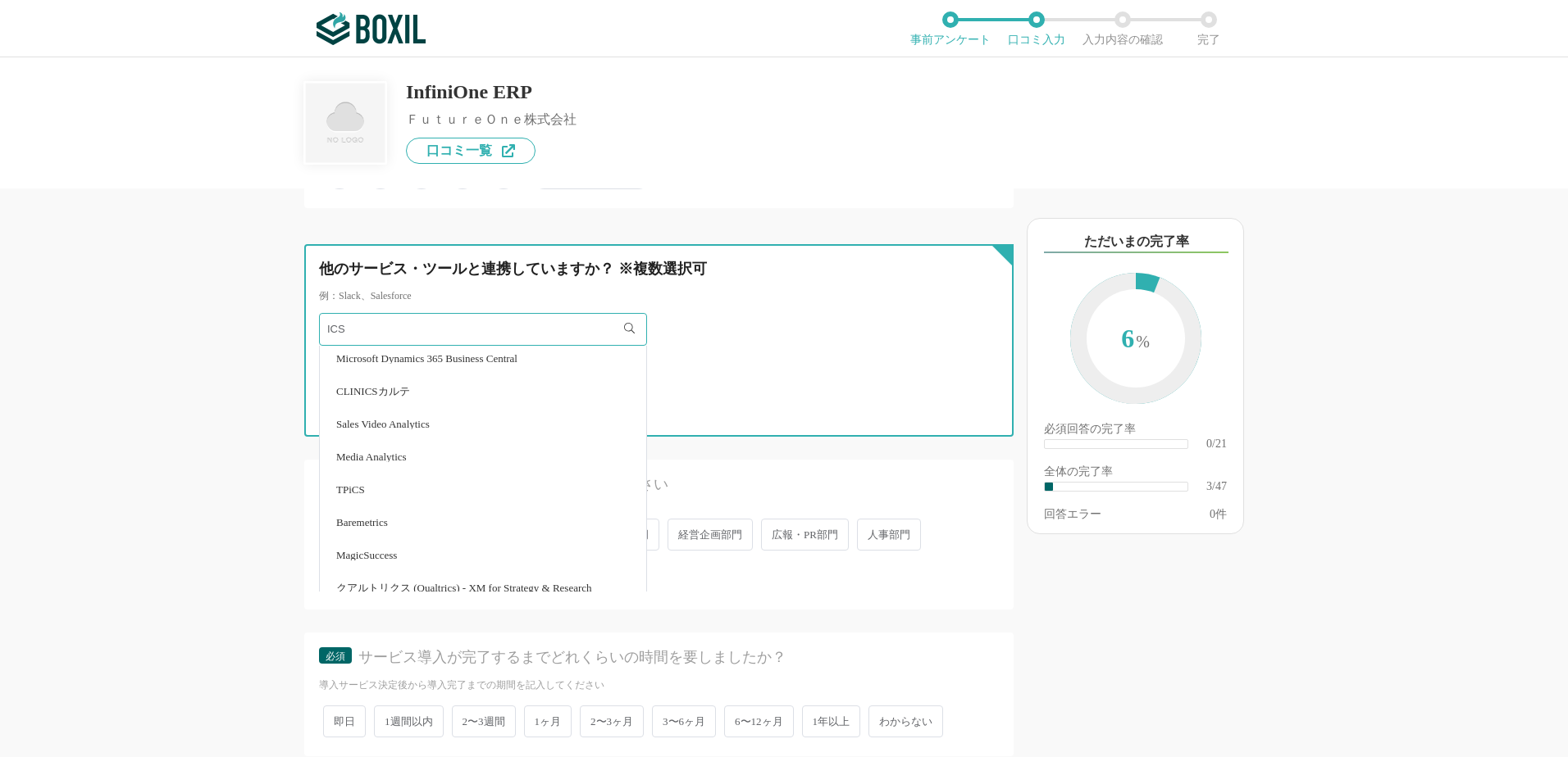
scroll to position [575, 0]
click at [408, 326] on input "ICS" at bounding box center [483, 329] width 328 height 33
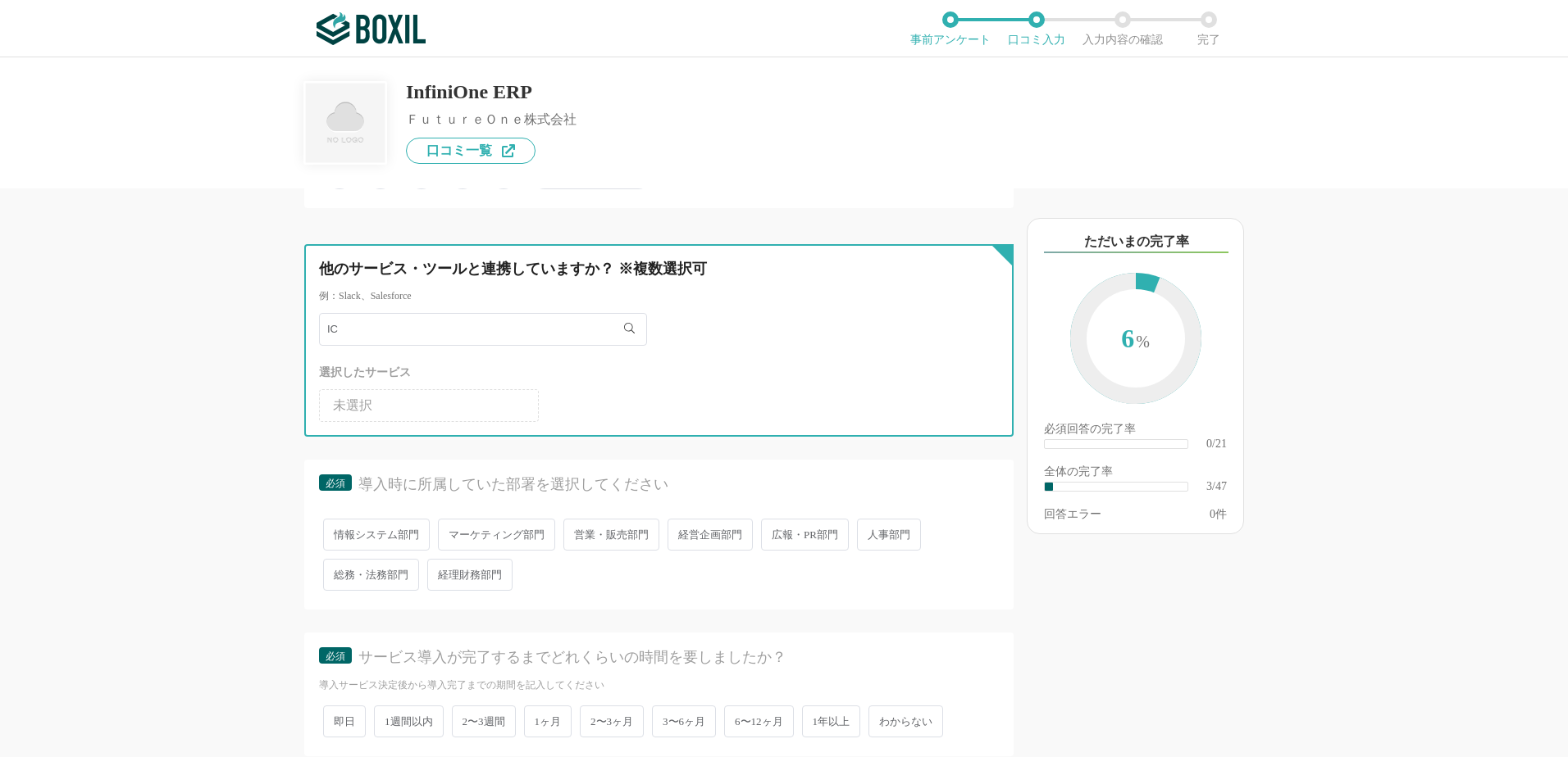
type input "I"
type input "SIAS"
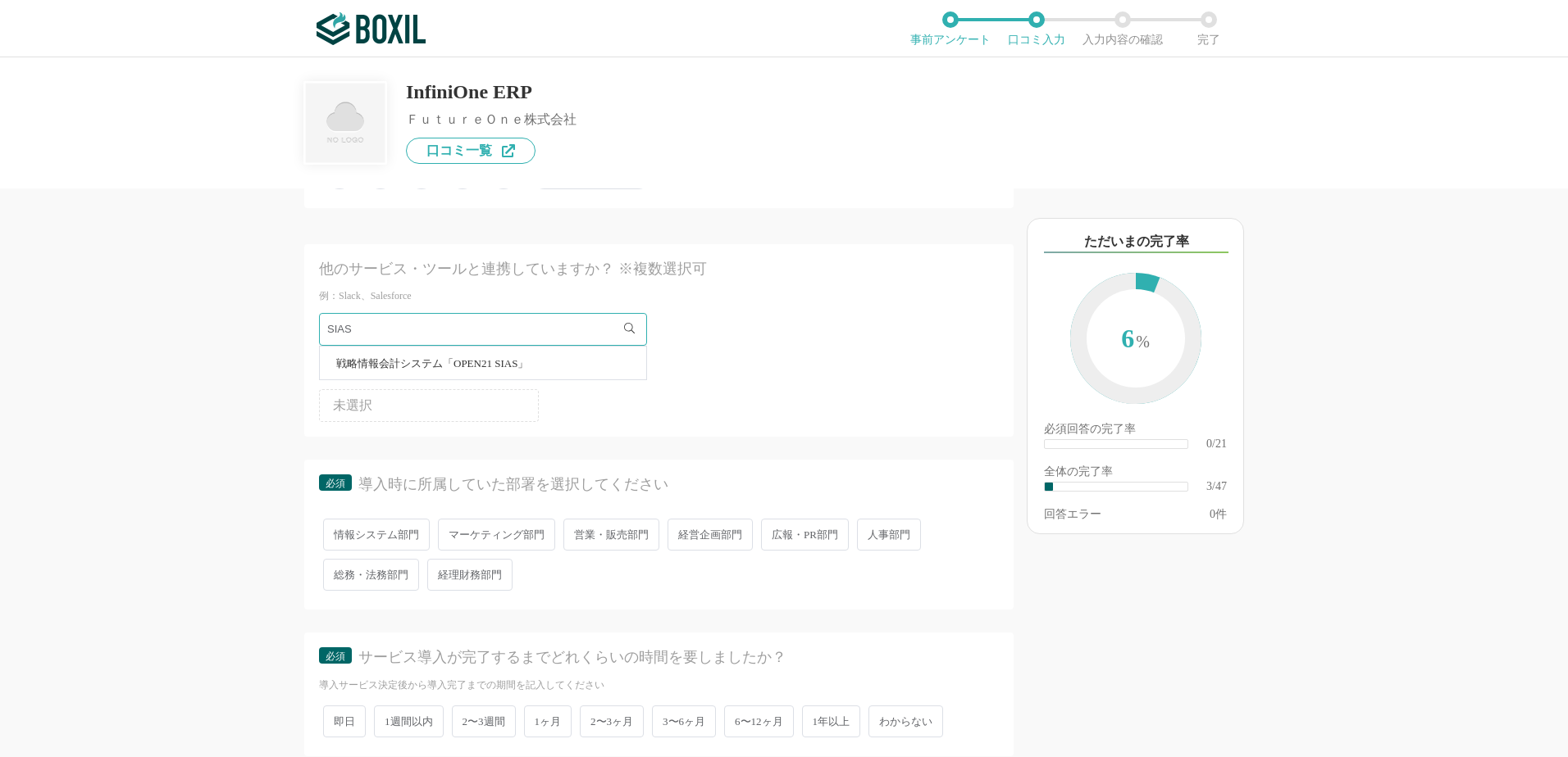
click at [505, 365] on span "戦略情報会計システム「OPEN21 SIAS」" at bounding box center [432, 363] width 192 height 11
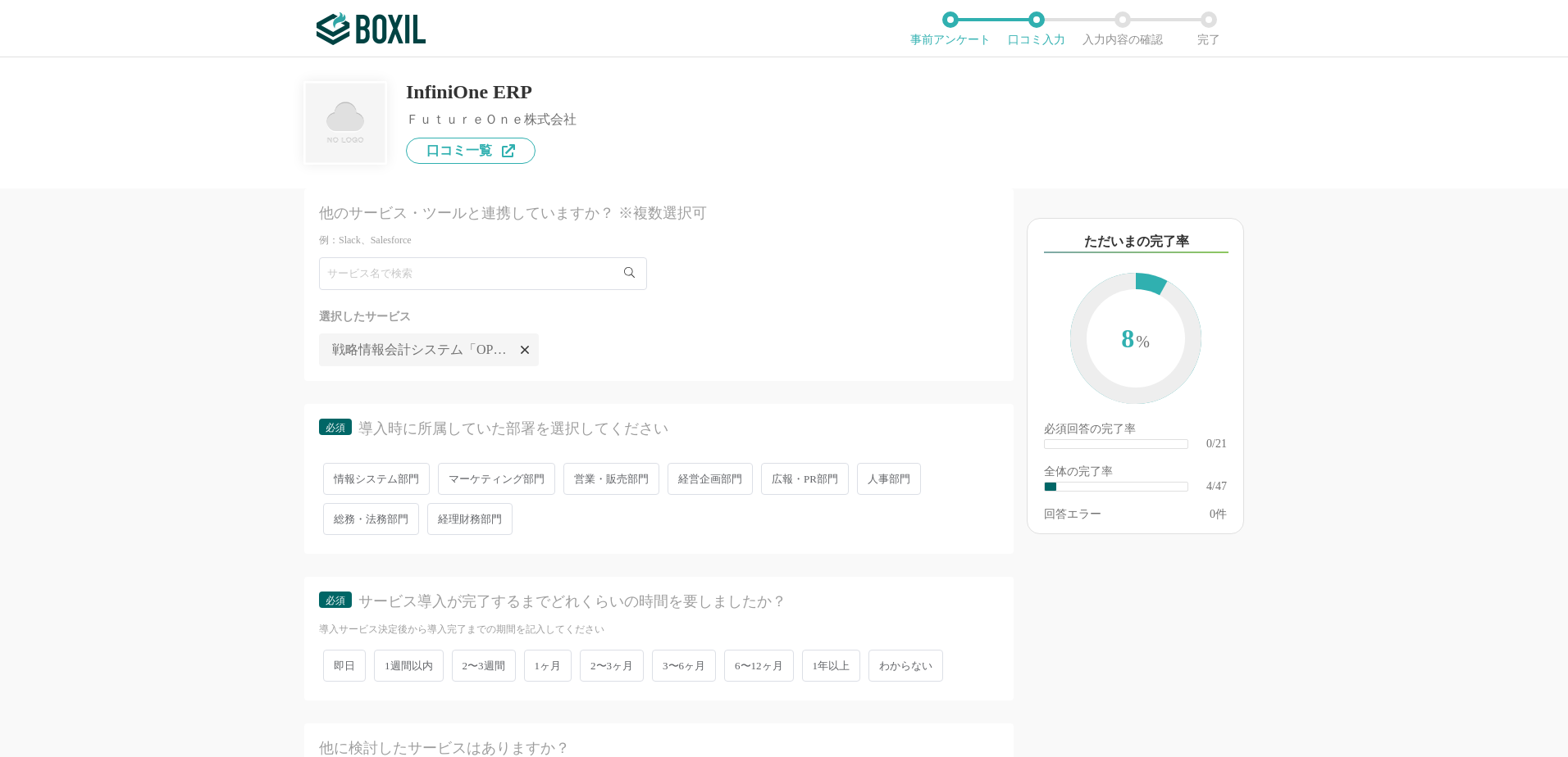
scroll to position [2787, 0]
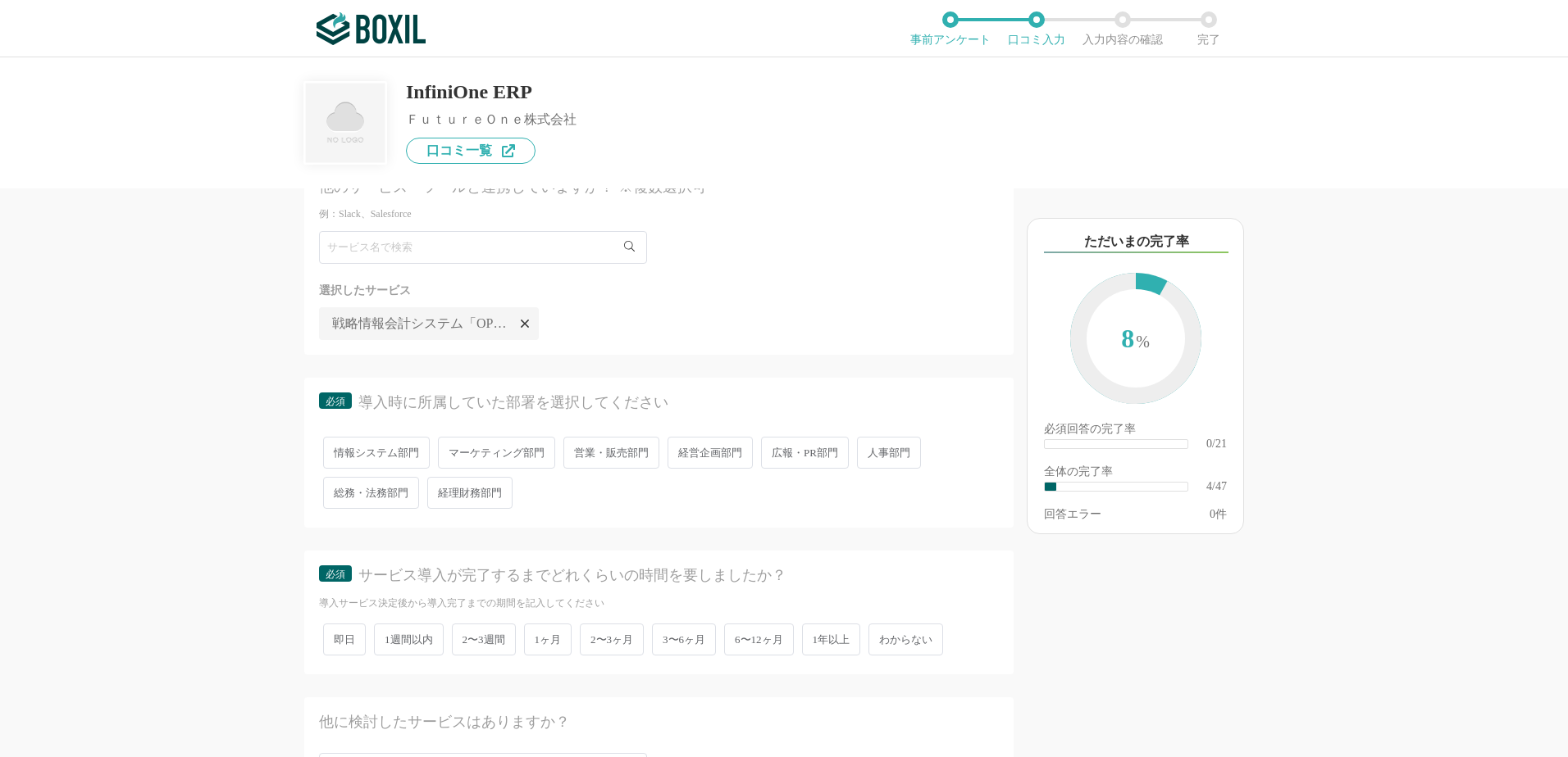
drag, startPoint x: 487, startPoint y: 492, endPoint x: 560, endPoint y: 488, distance: 73.1
click at [490, 492] on span "経理財務部門" at bounding box center [469, 493] width 85 height 32
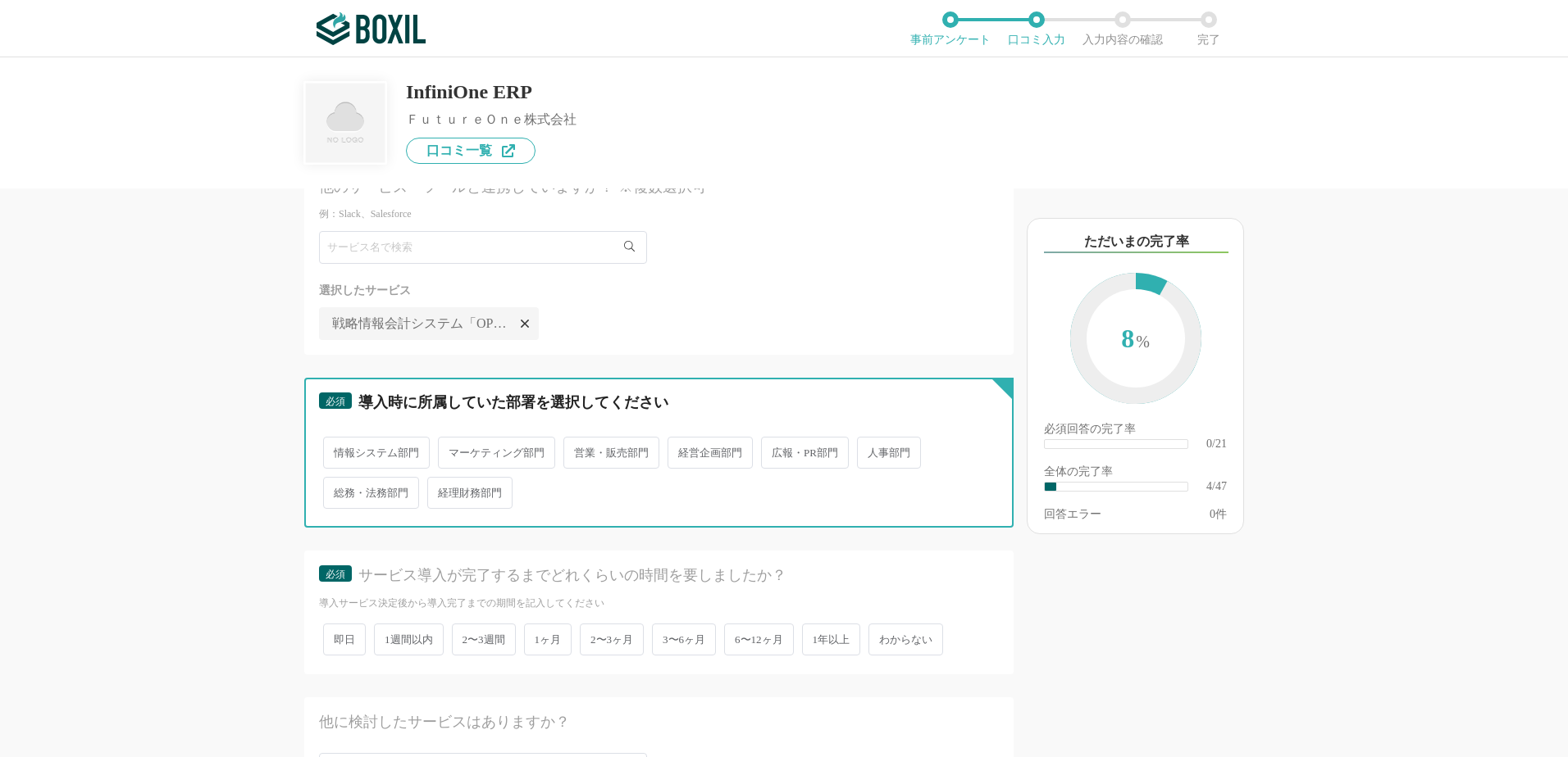
click at [442, 491] on input "経理財務部門" at bounding box center [436, 485] width 11 height 11
radio input "true"
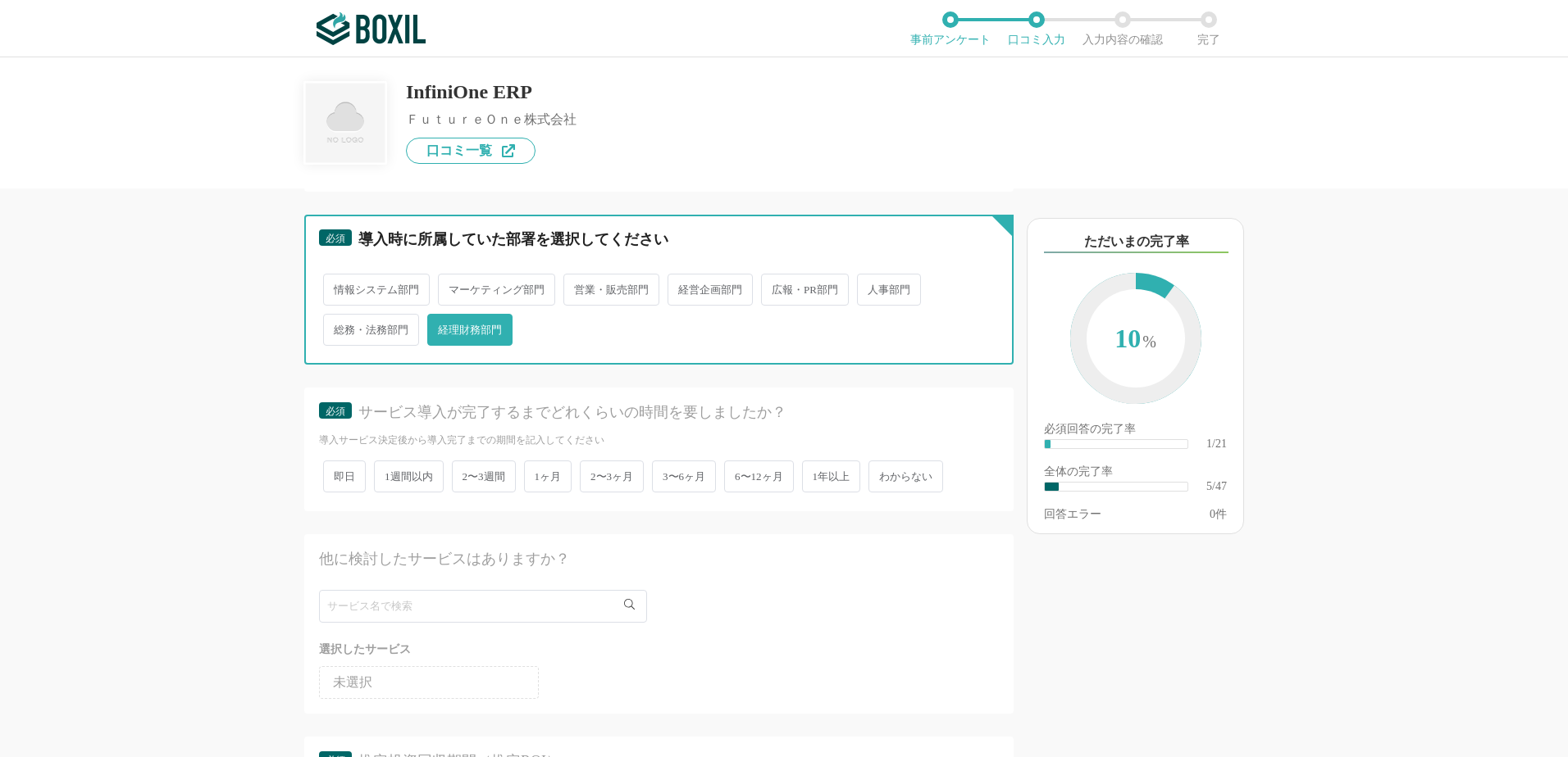
scroll to position [2951, 0]
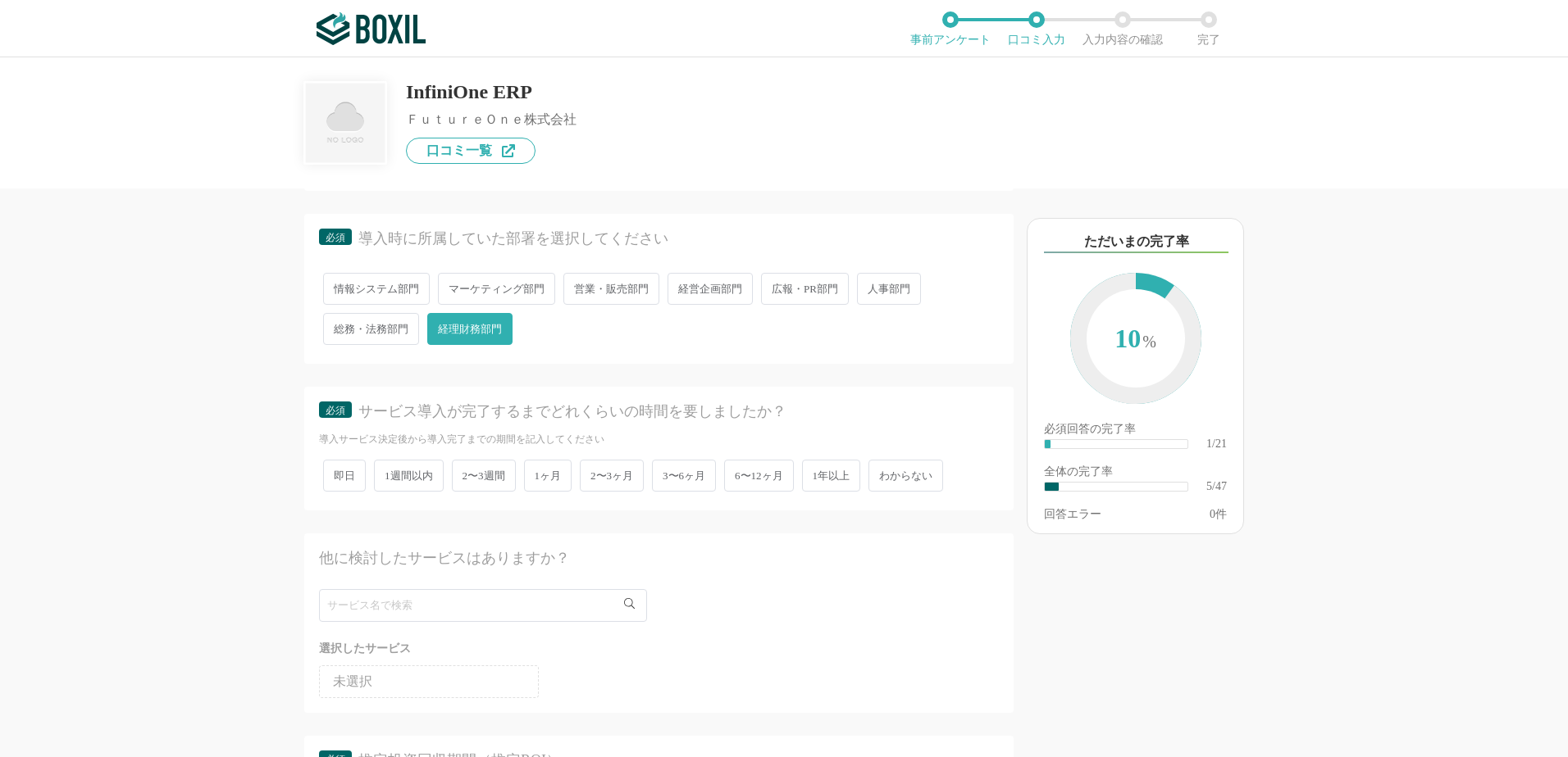
click at [767, 478] on span "6〜12ヶ月" at bounding box center [759, 476] width 70 height 32
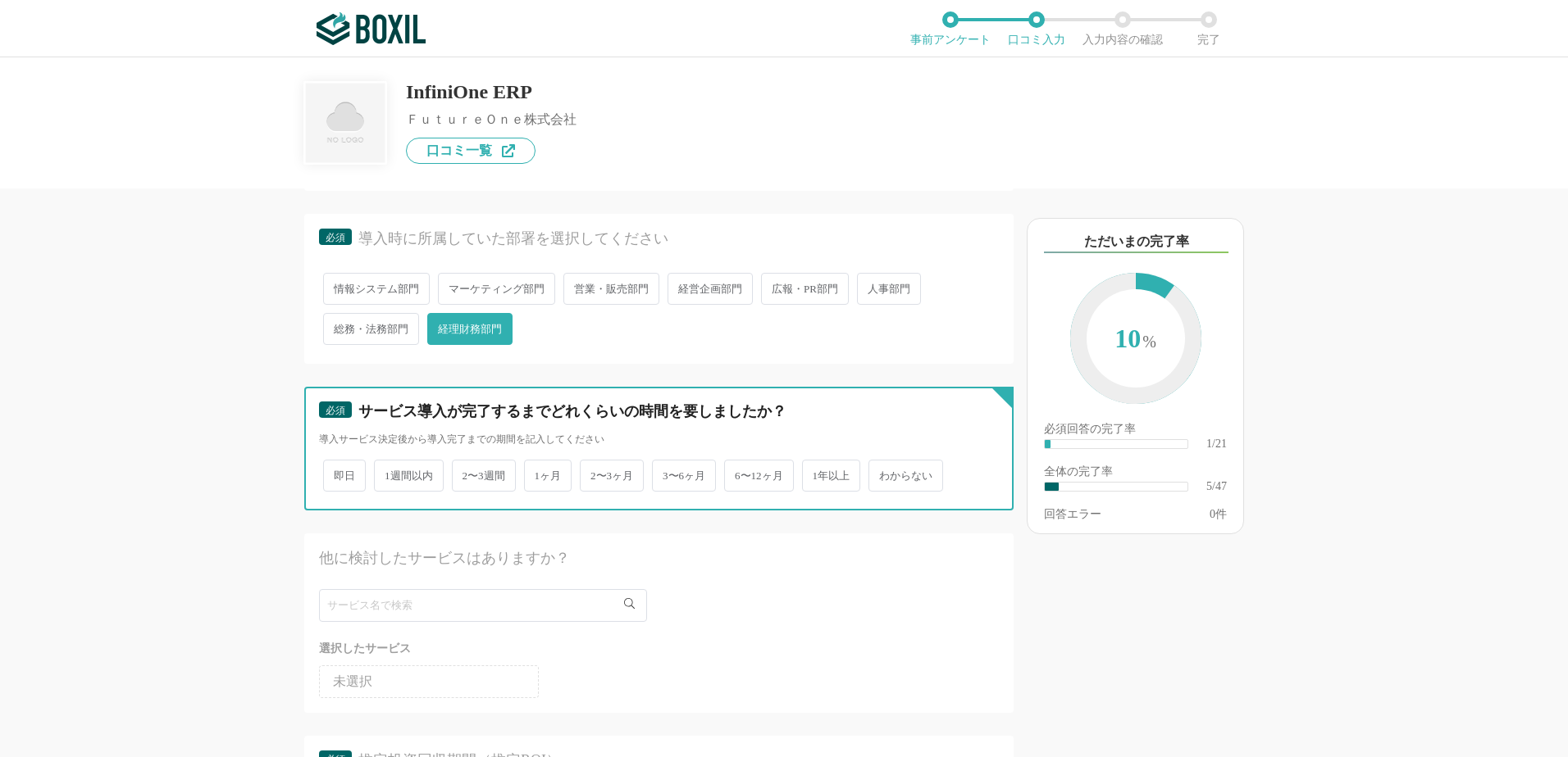
click at [739, 473] on input "6〜12ヶ月" at bounding box center [733, 468] width 11 height 11
radio input "true"
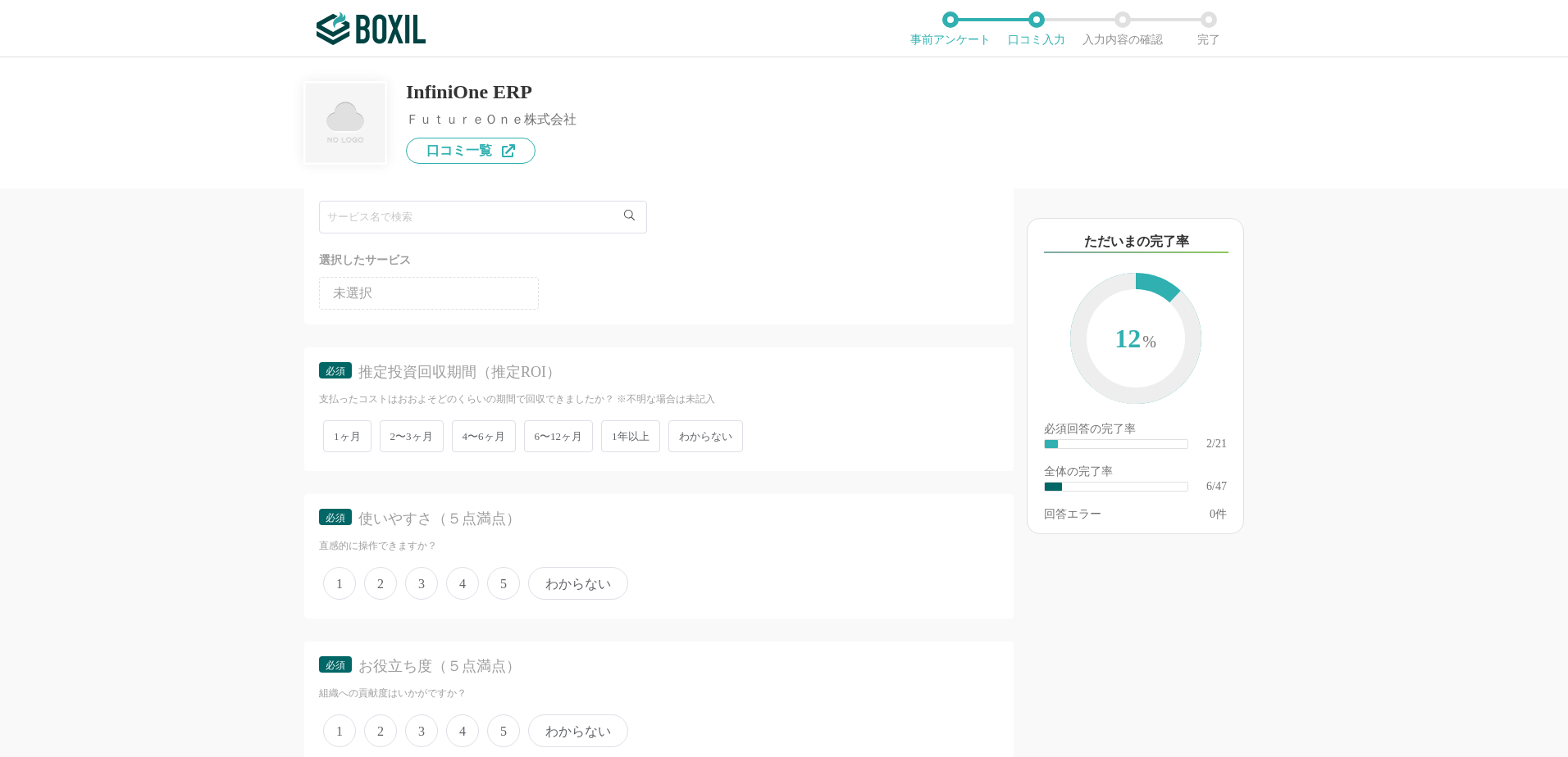
scroll to position [3361, 0]
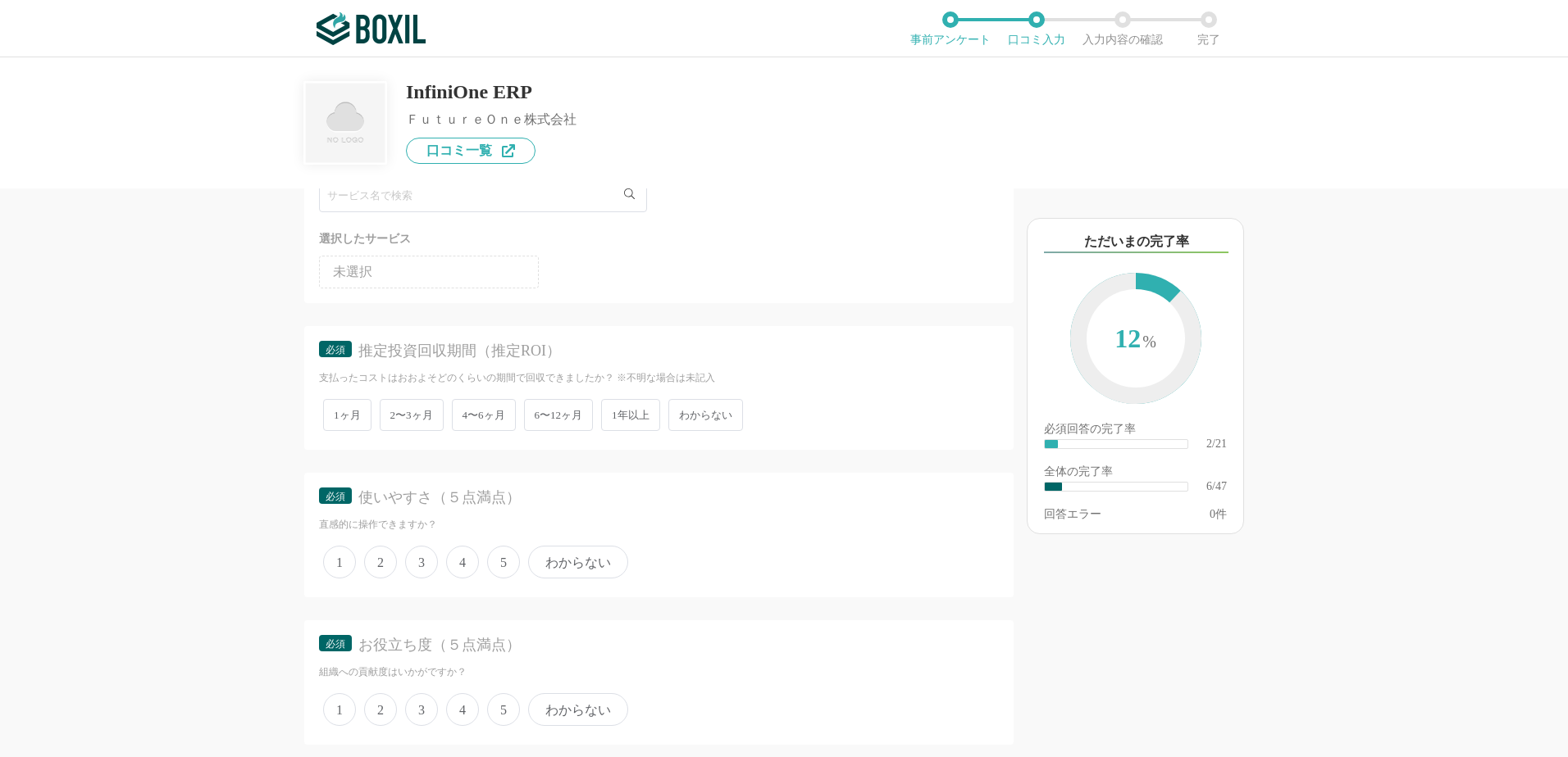
click at [469, 561] on span "4" at bounding box center [462, 562] width 33 height 33
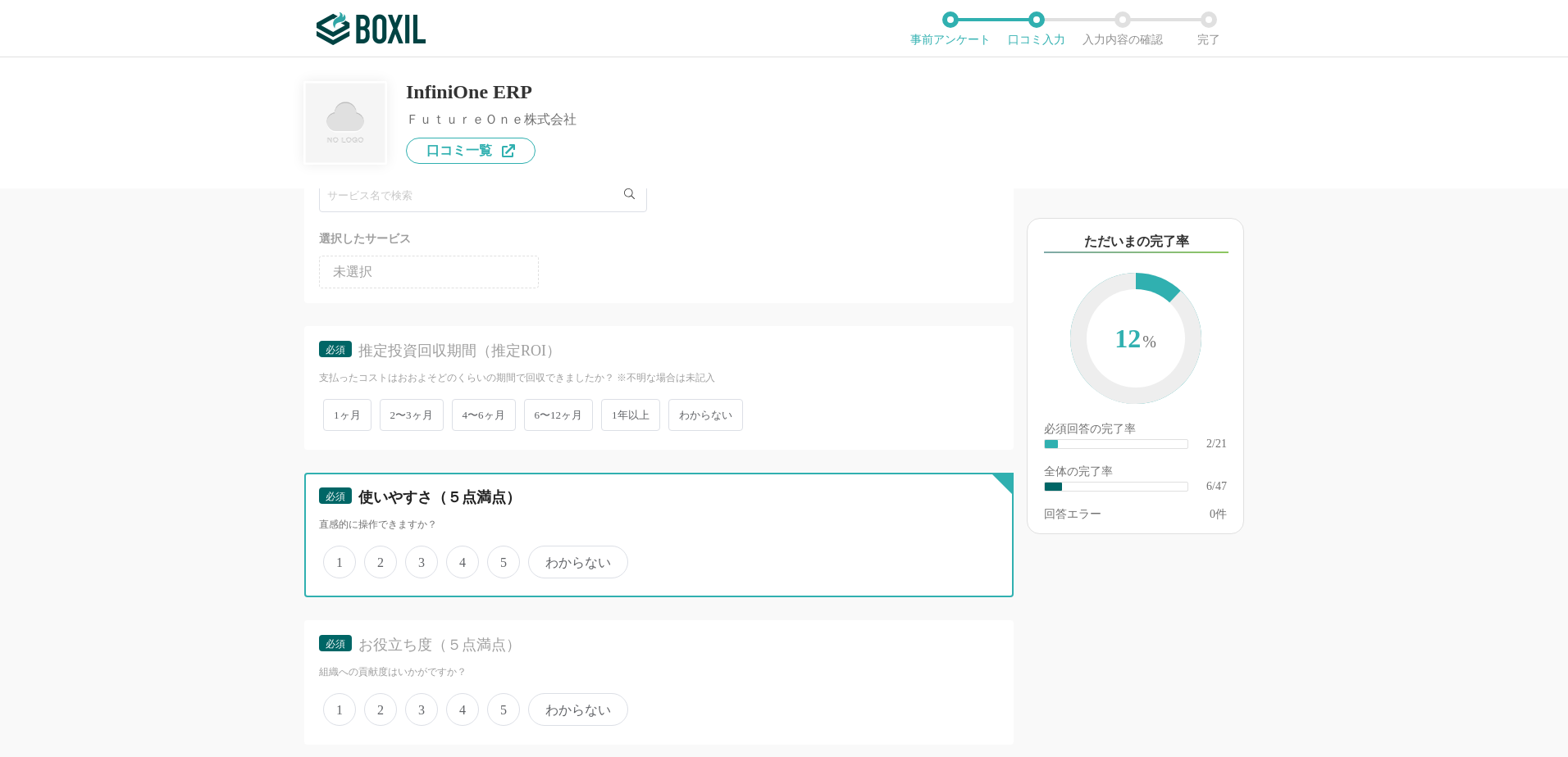
click at [461, 559] on input "4" at bounding box center [455, 553] width 11 height 11
radio input "true"
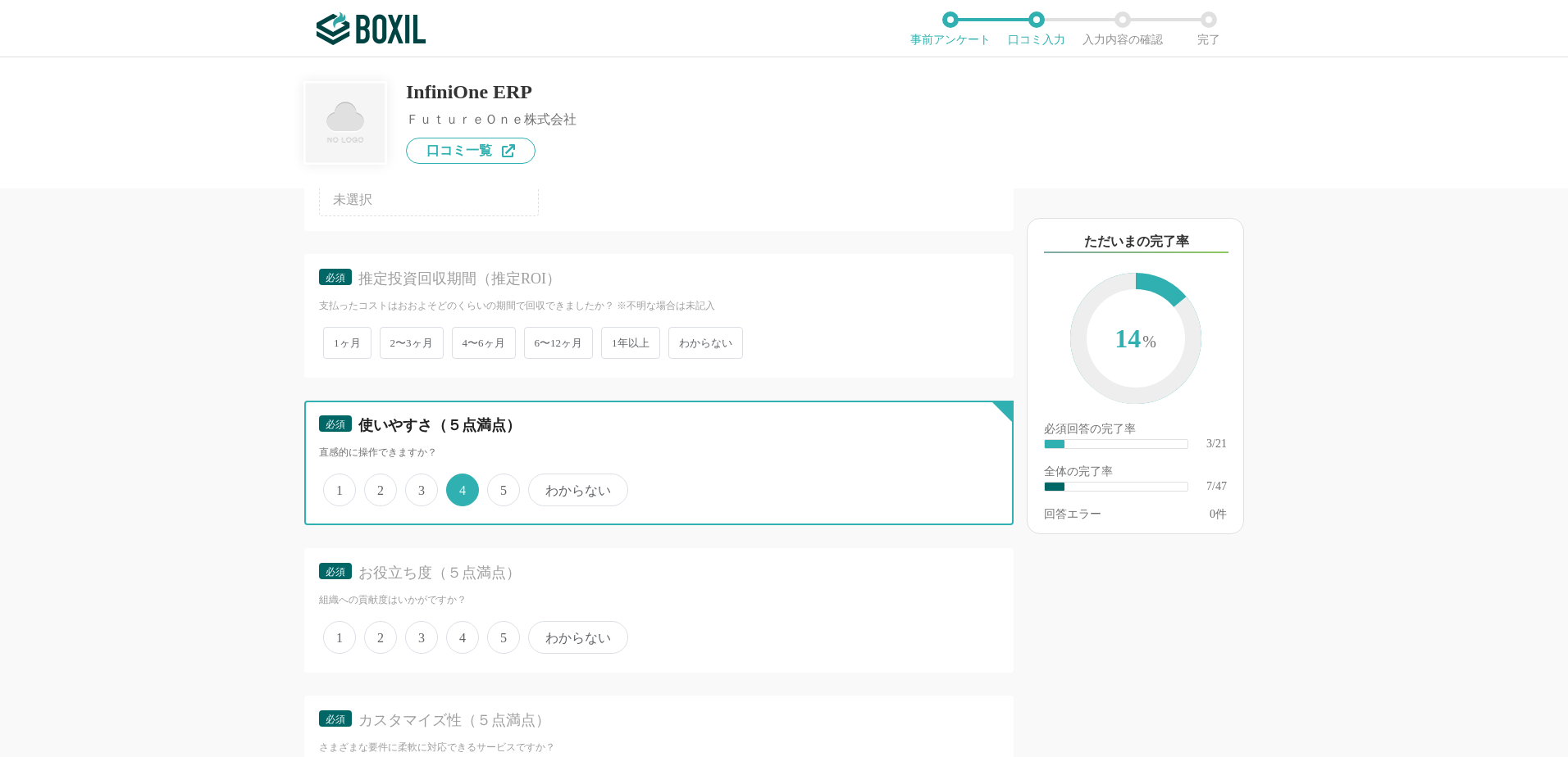
scroll to position [3524, 0]
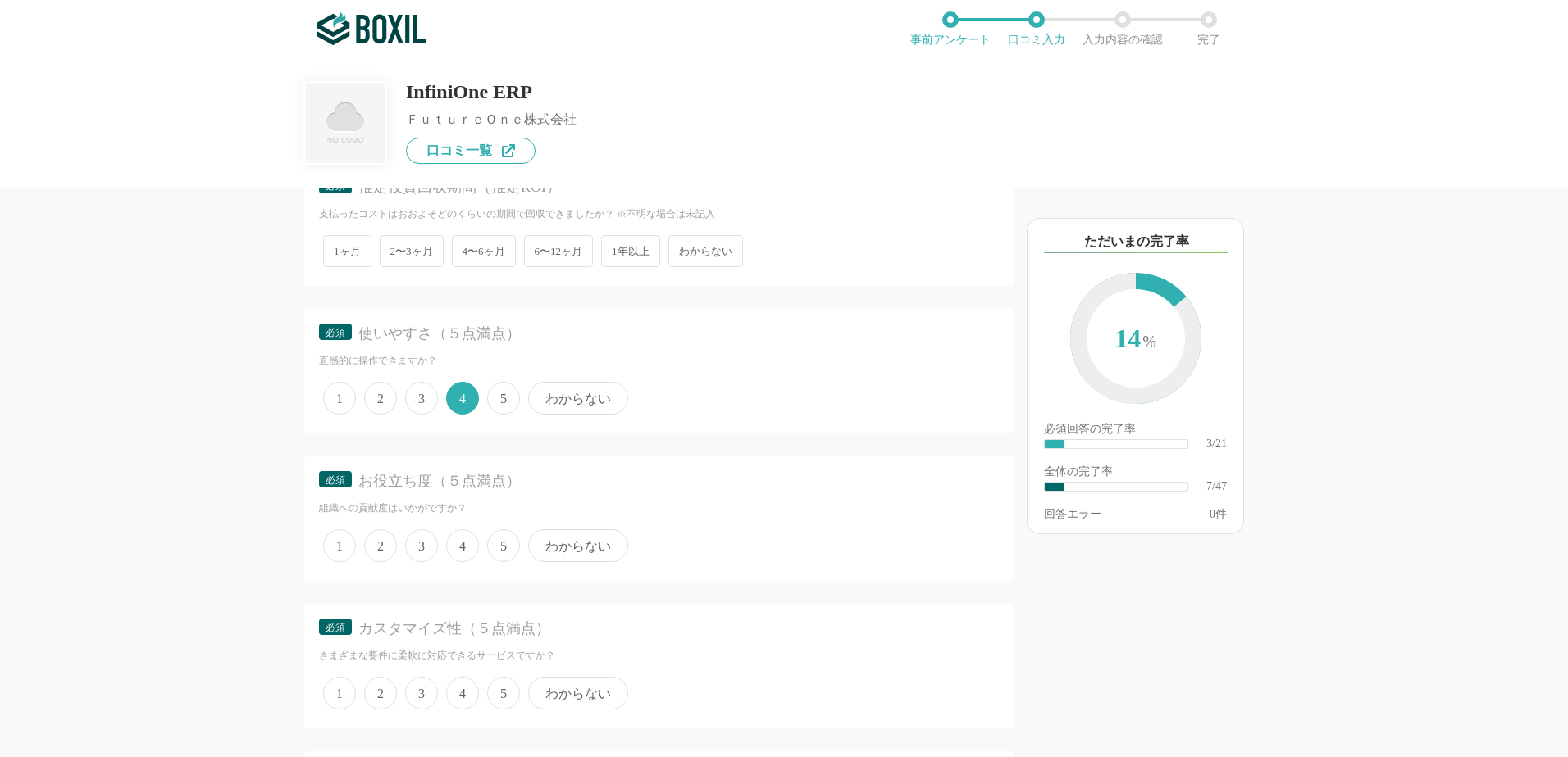
click at [469, 544] on span "4" at bounding box center [462, 546] width 33 height 33
click at [461, 542] on input "4" at bounding box center [455, 537] width 11 height 11
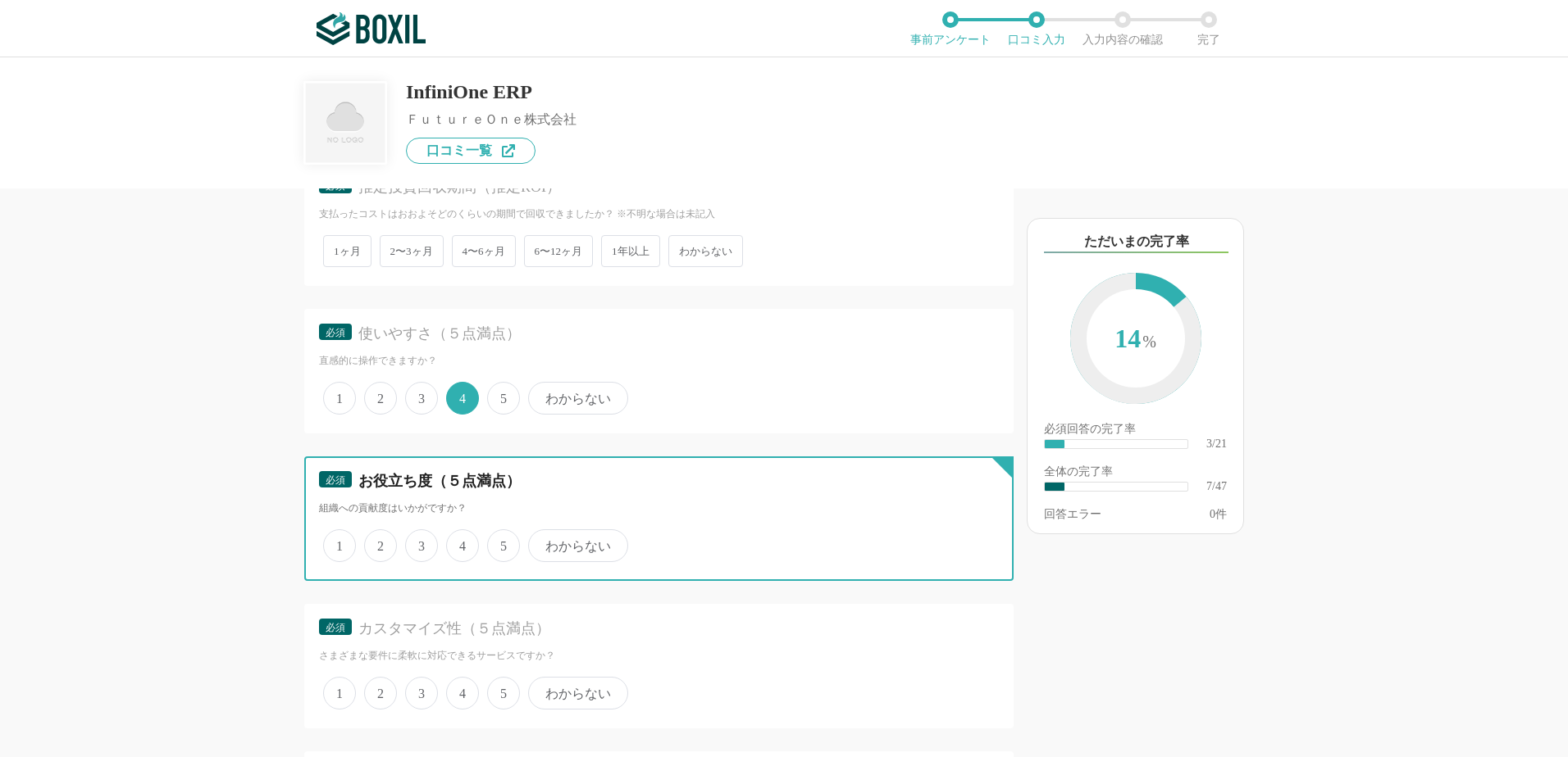
radio input "true"
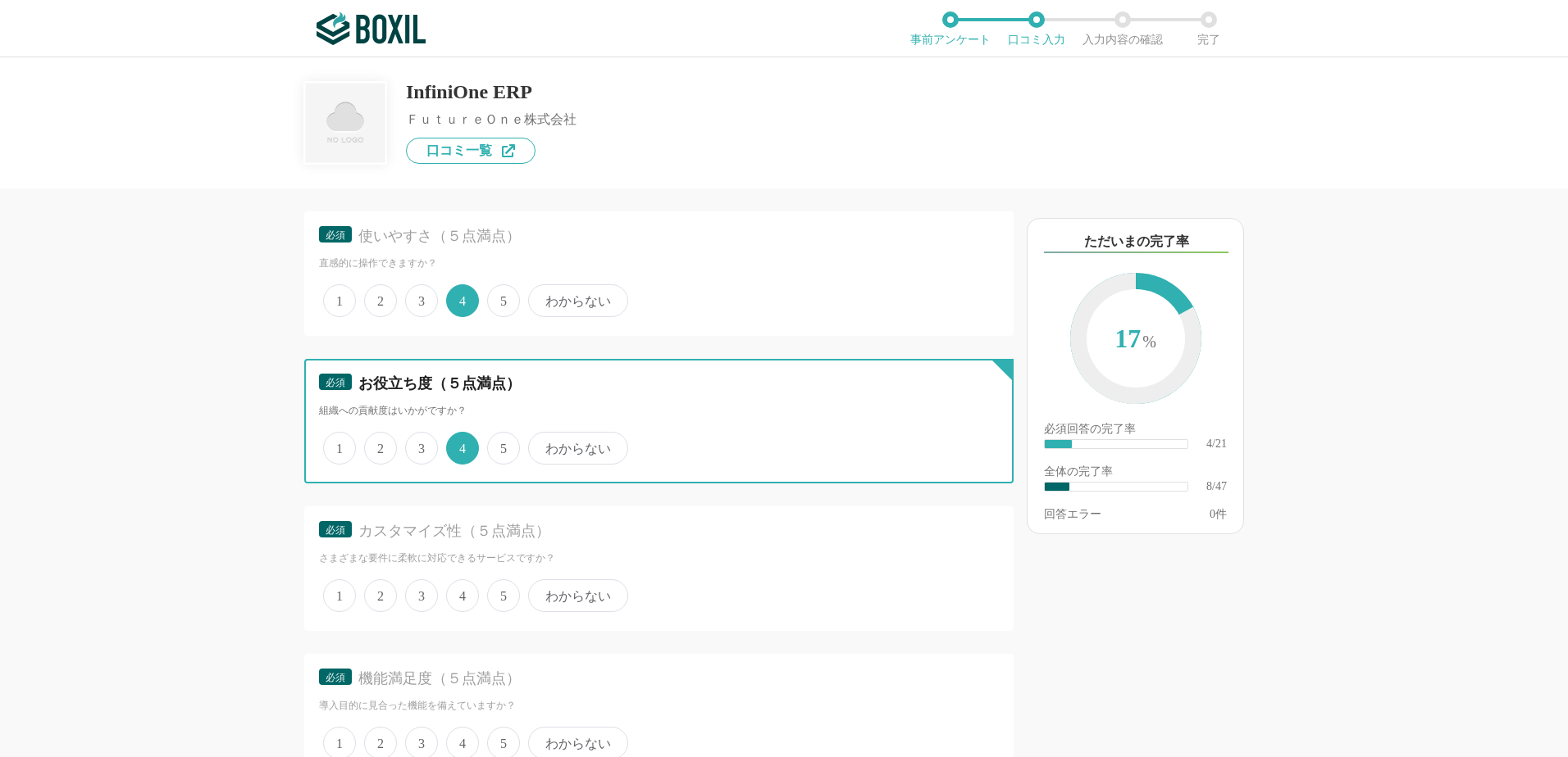
scroll to position [3688, 0]
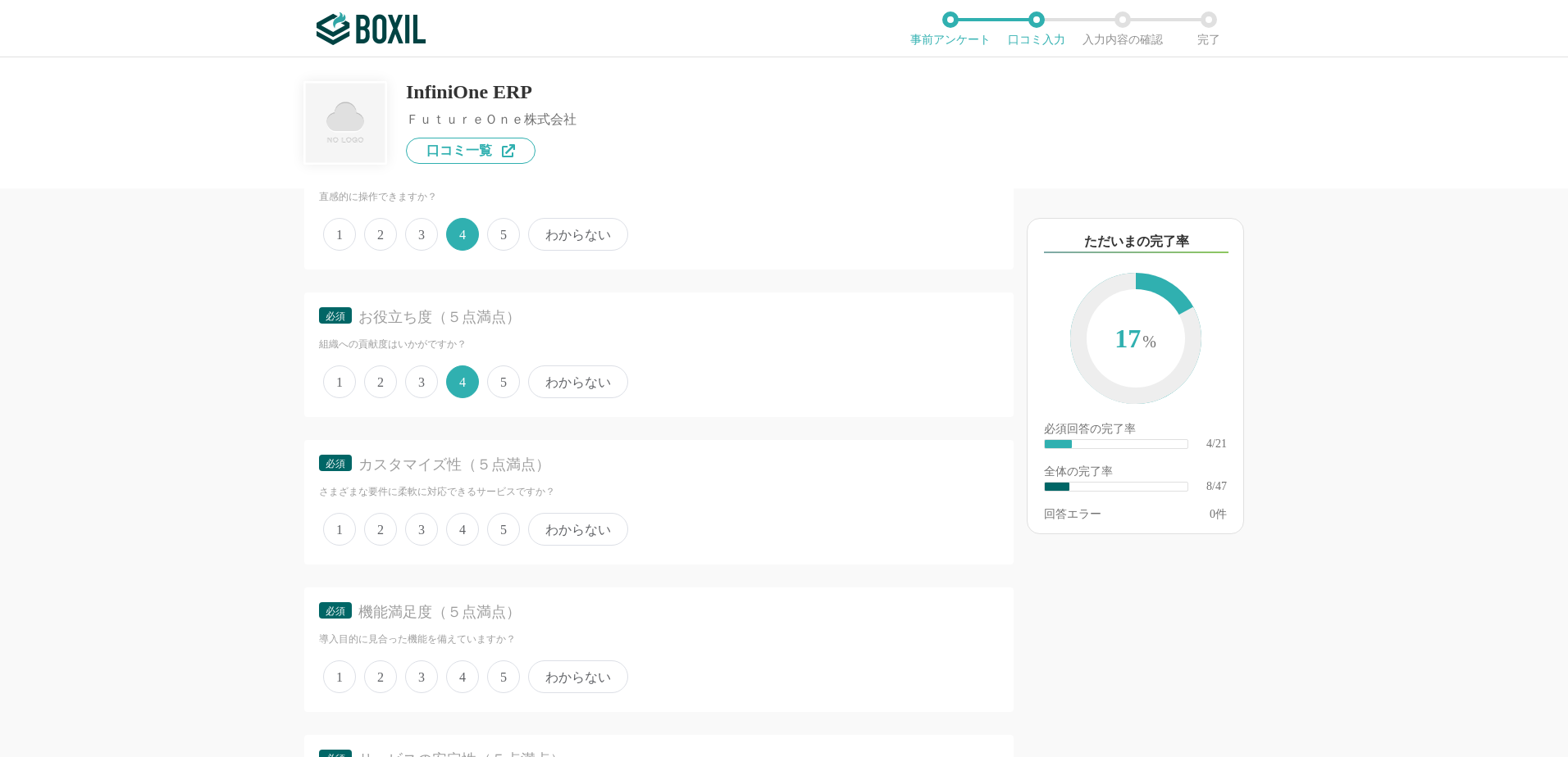
click at [468, 524] on span "4" at bounding box center [462, 530] width 33 height 33
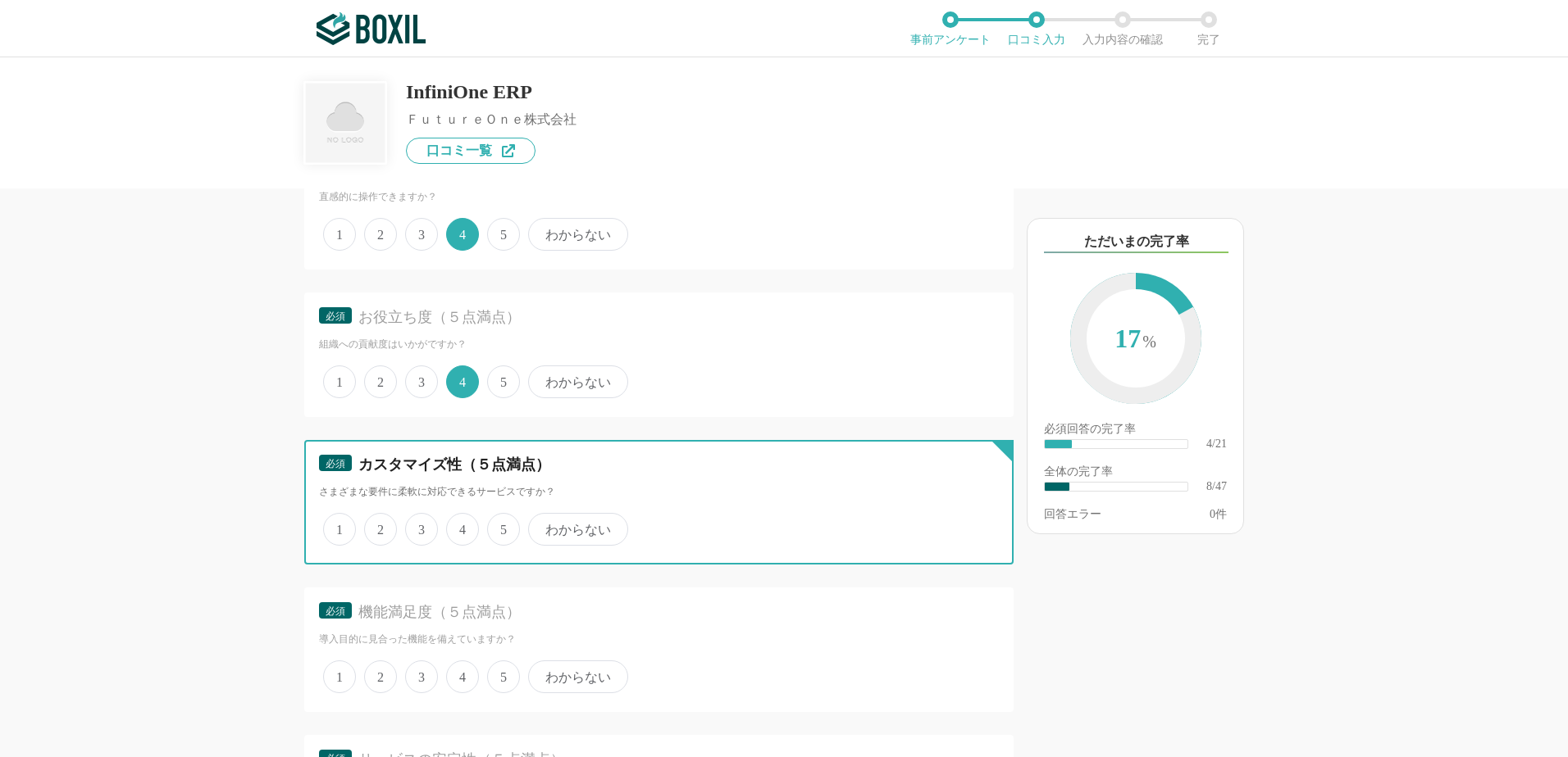
click at [461, 524] on input "4" at bounding box center [455, 521] width 11 height 11
radio input "true"
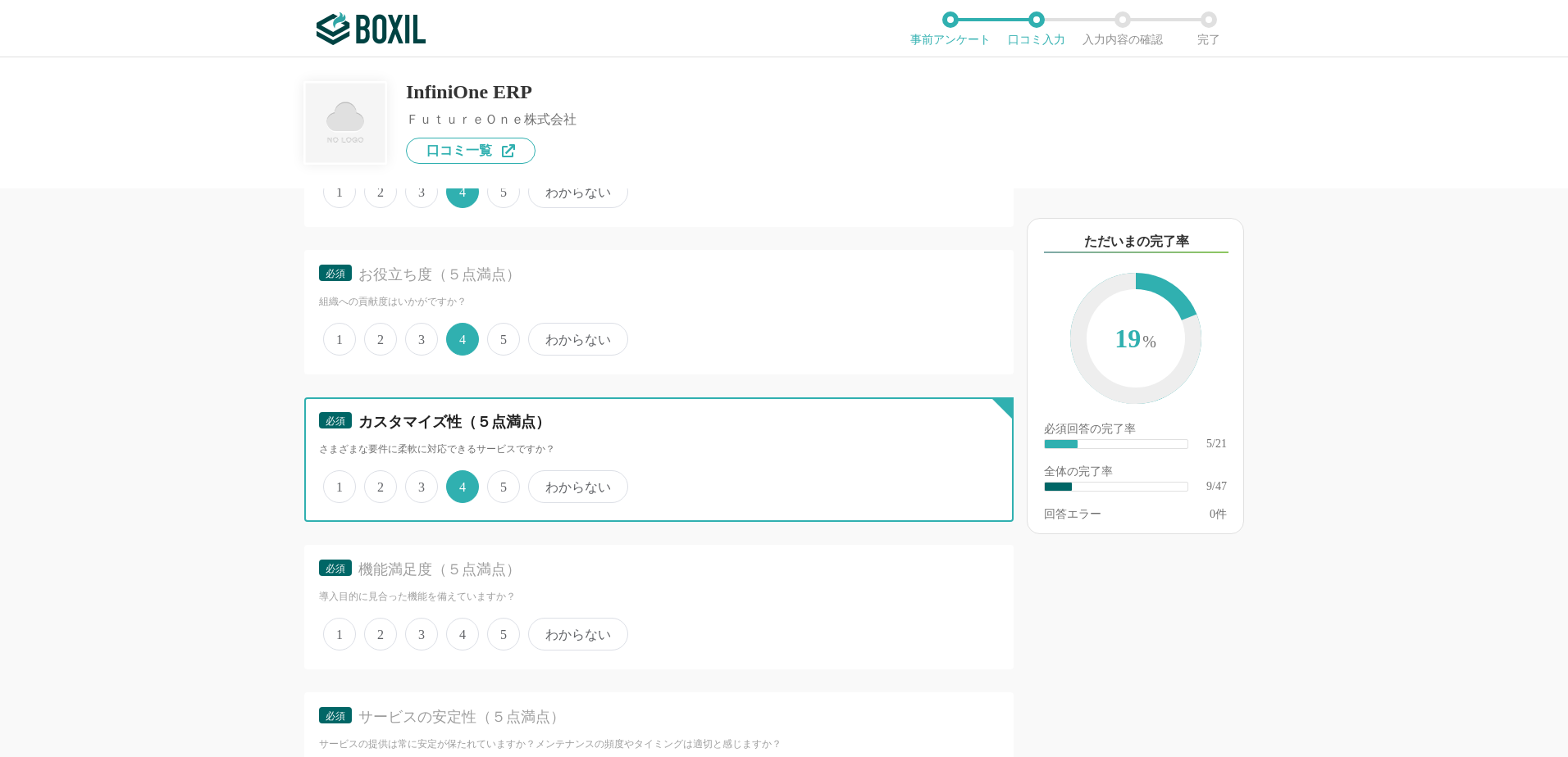
scroll to position [3771, 0]
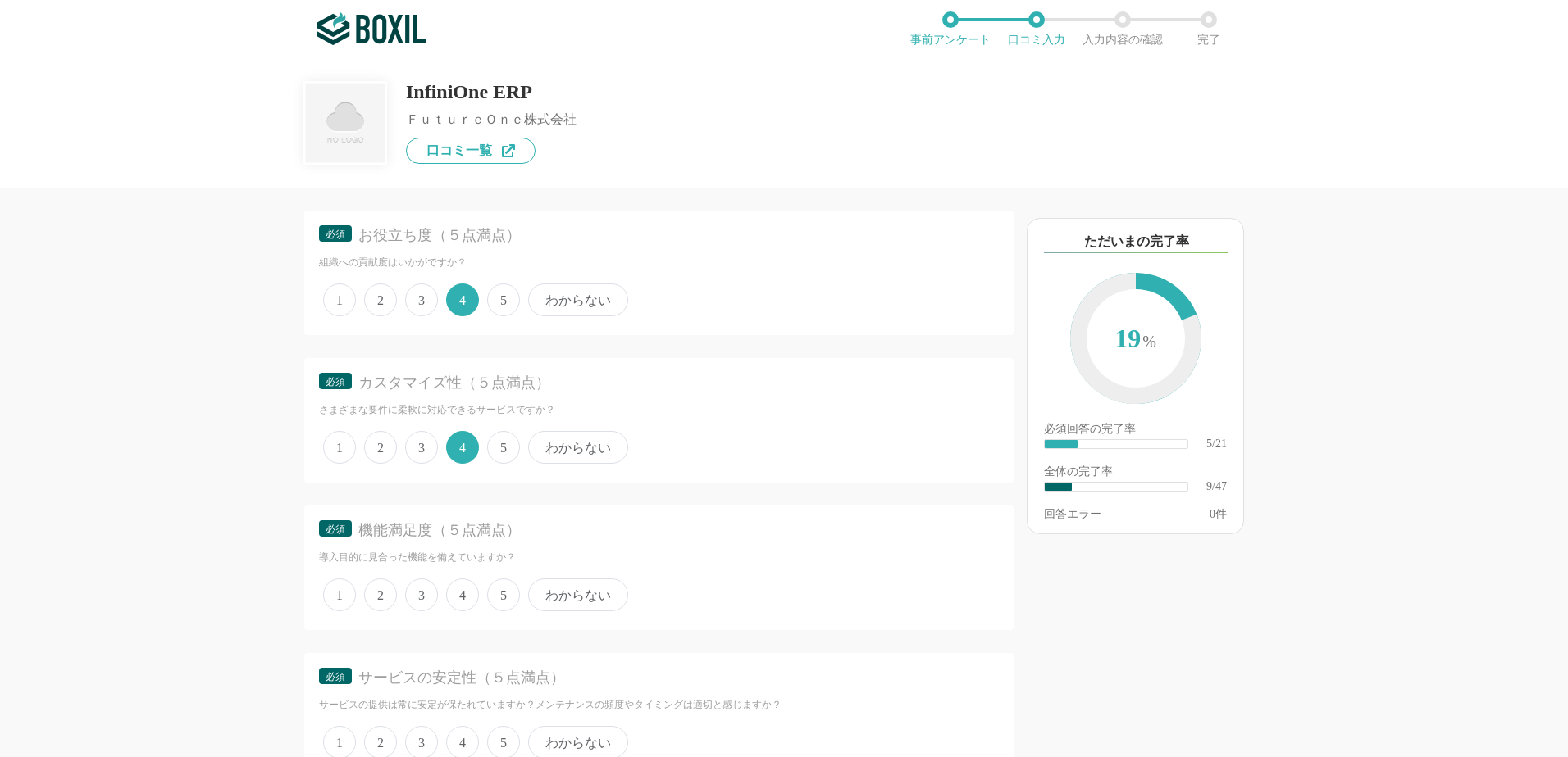
click at [413, 449] on span "3" at bounding box center [421, 447] width 33 height 33
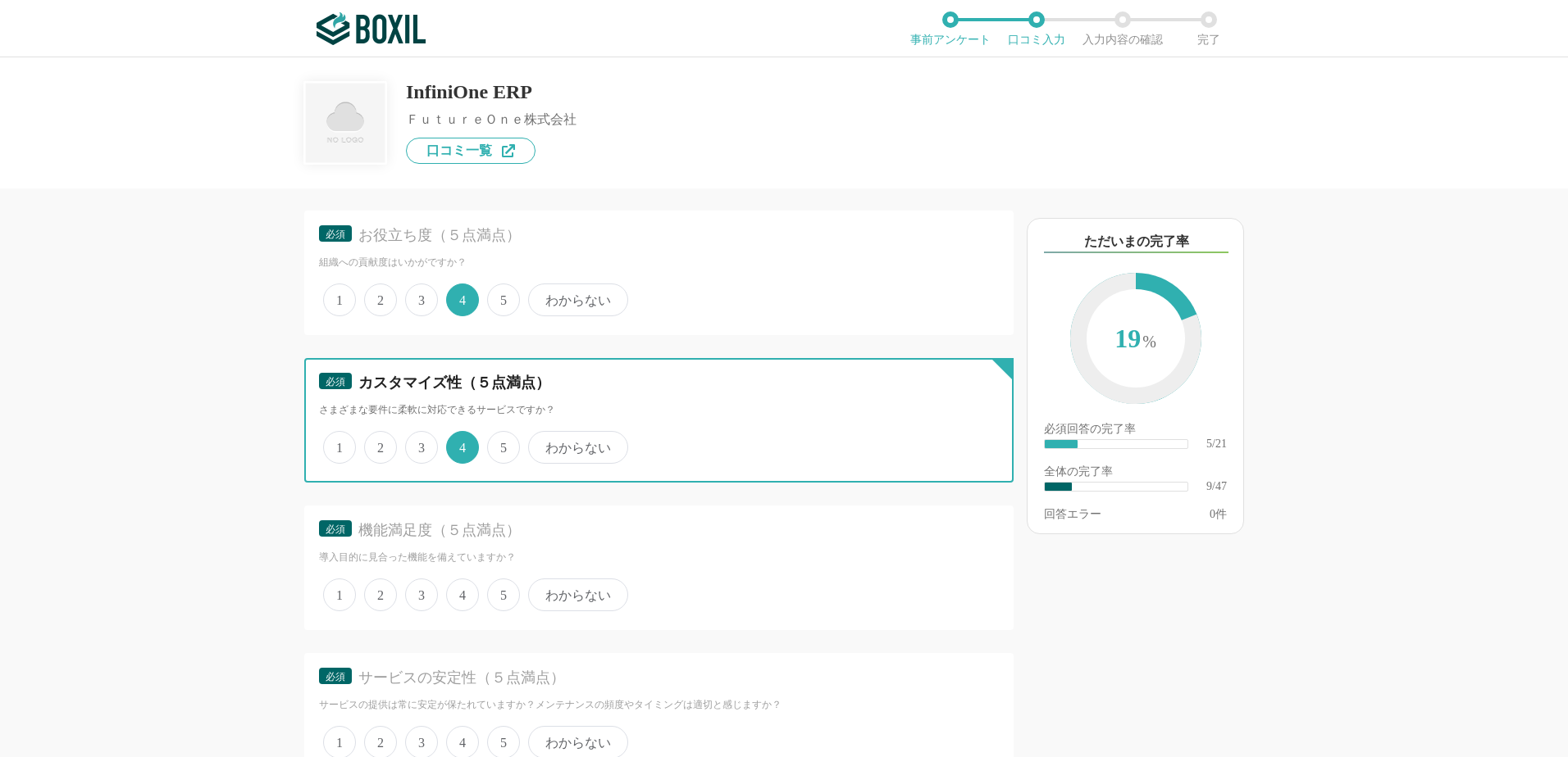
click at [413, 444] on input "3" at bounding box center [414, 439] width 11 height 11
radio input "true"
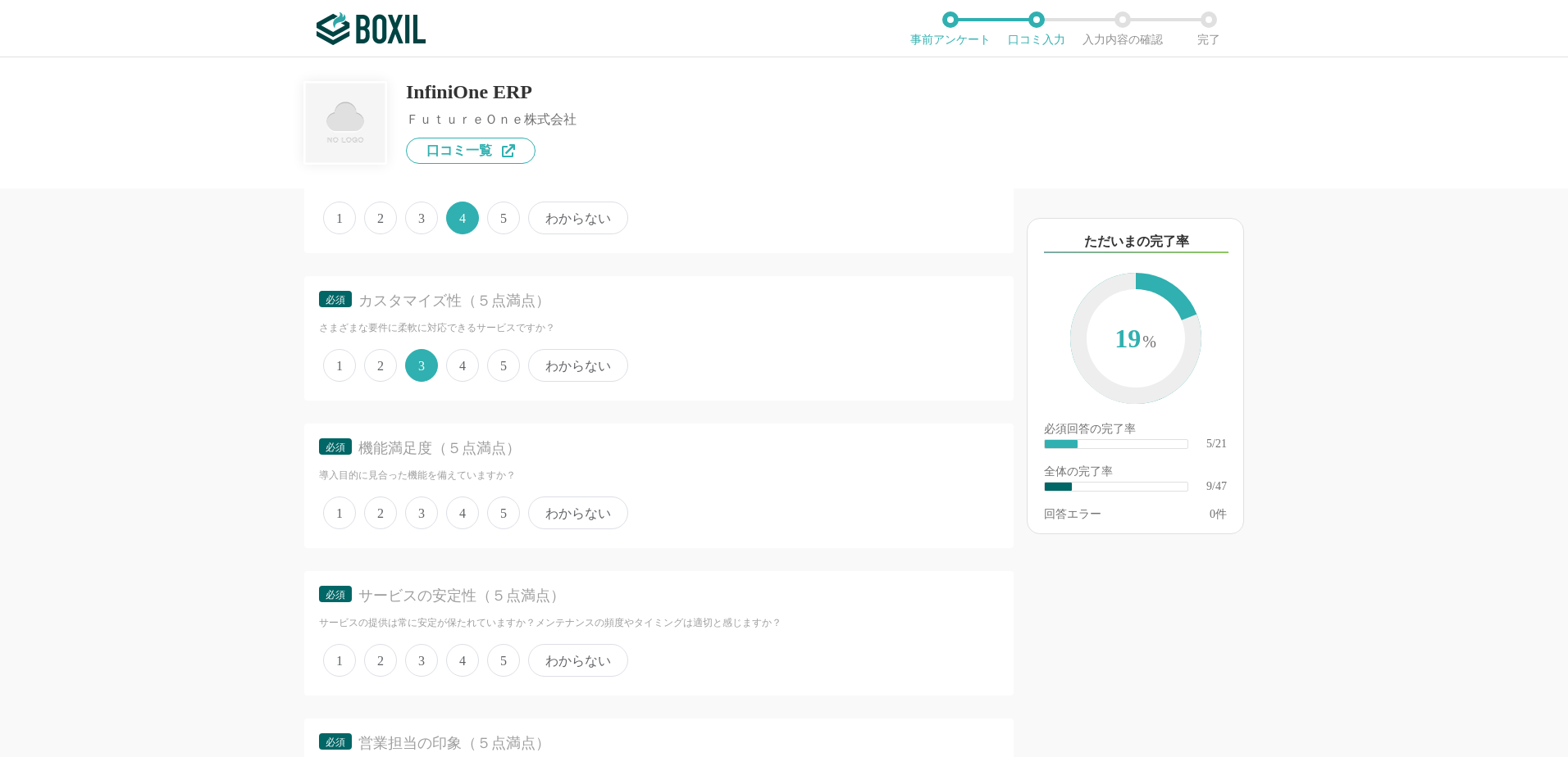
click at [468, 515] on span "4" at bounding box center [462, 513] width 33 height 33
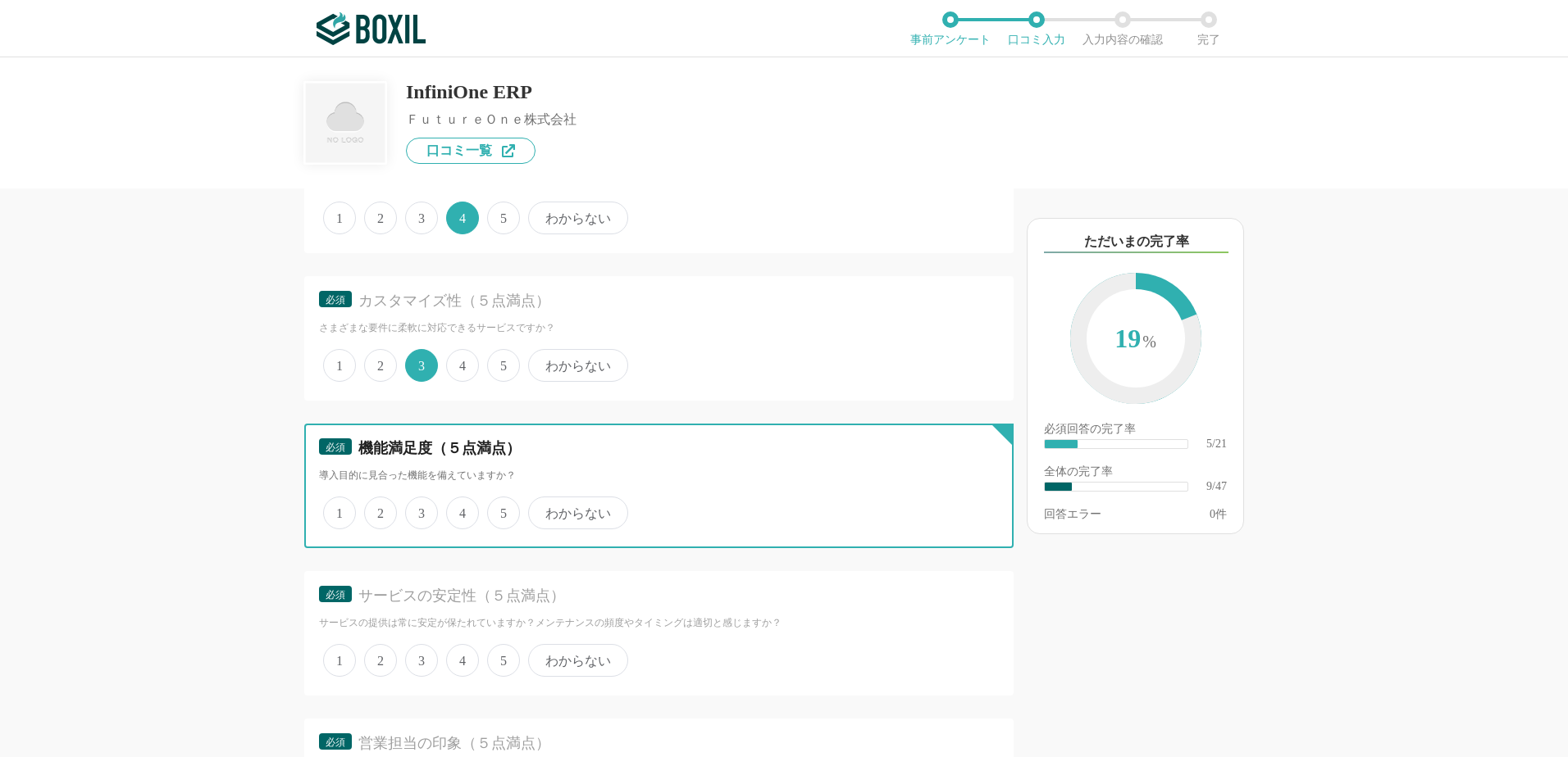
click at [461, 510] on input "4" at bounding box center [455, 504] width 11 height 11
radio input "true"
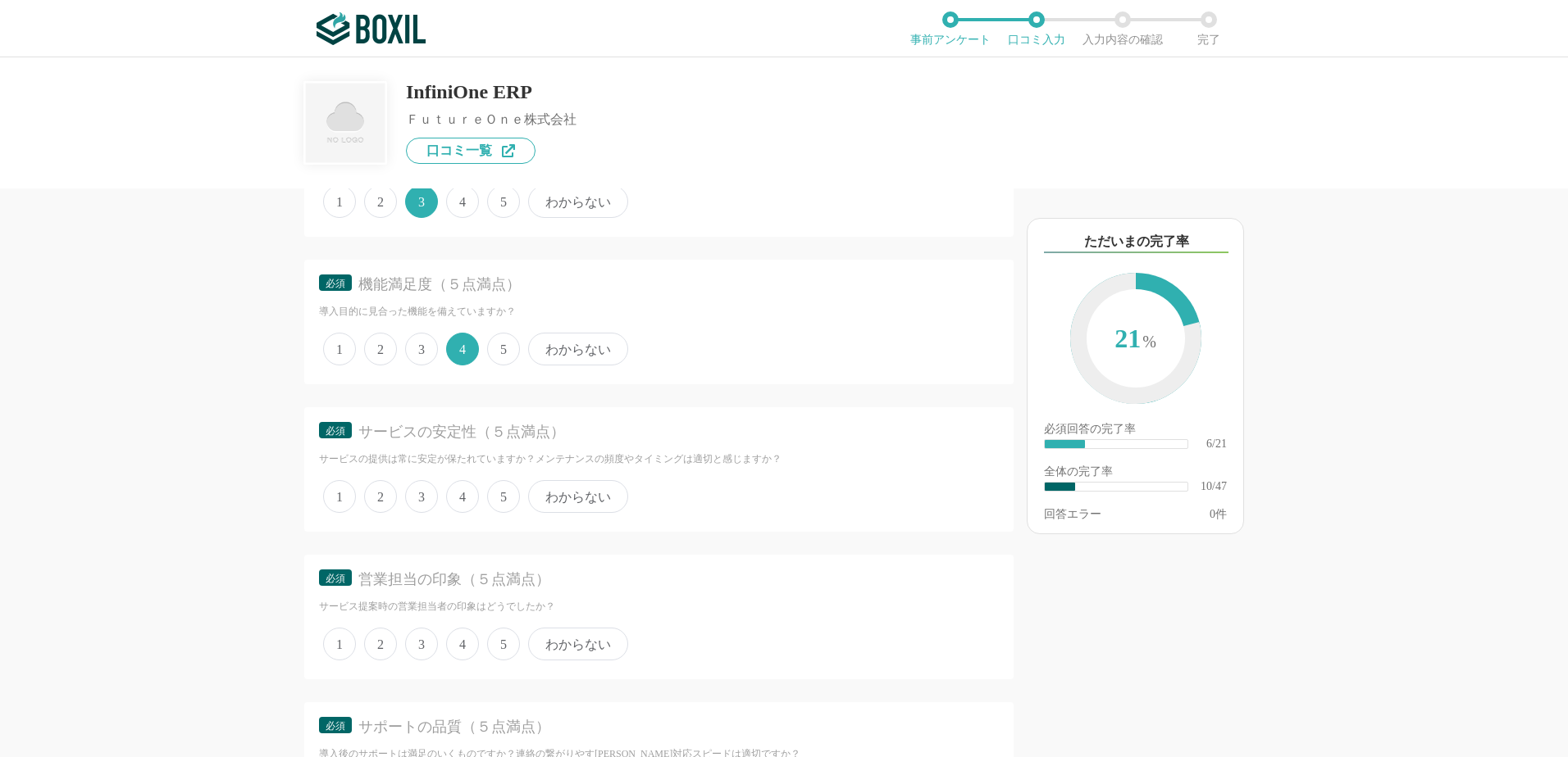
click at [469, 495] on span "4" at bounding box center [462, 496] width 33 height 33
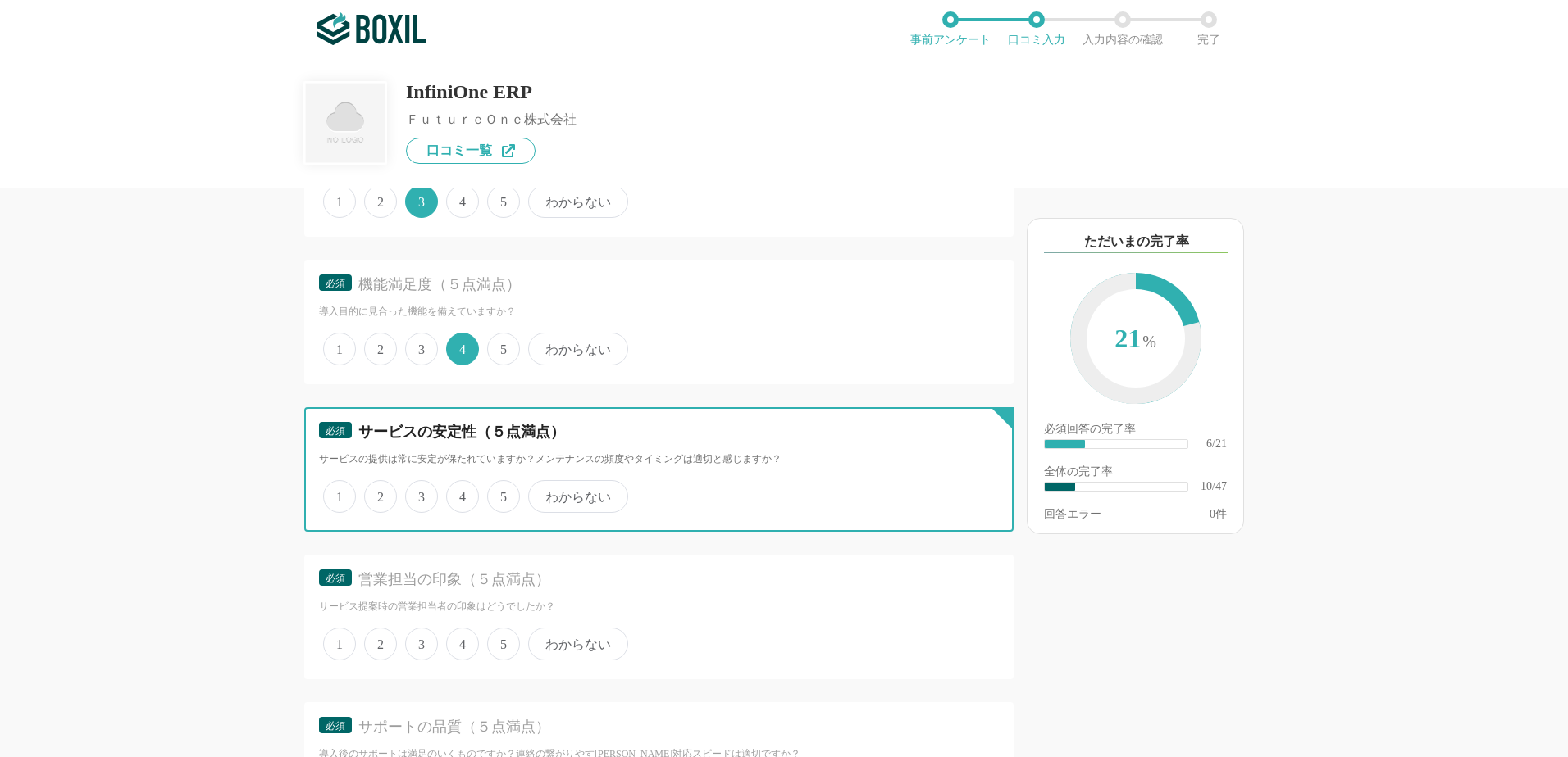
click at [461, 493] on input "4" at bounding box center [455, 488] width 11 height 11
radio input "true"
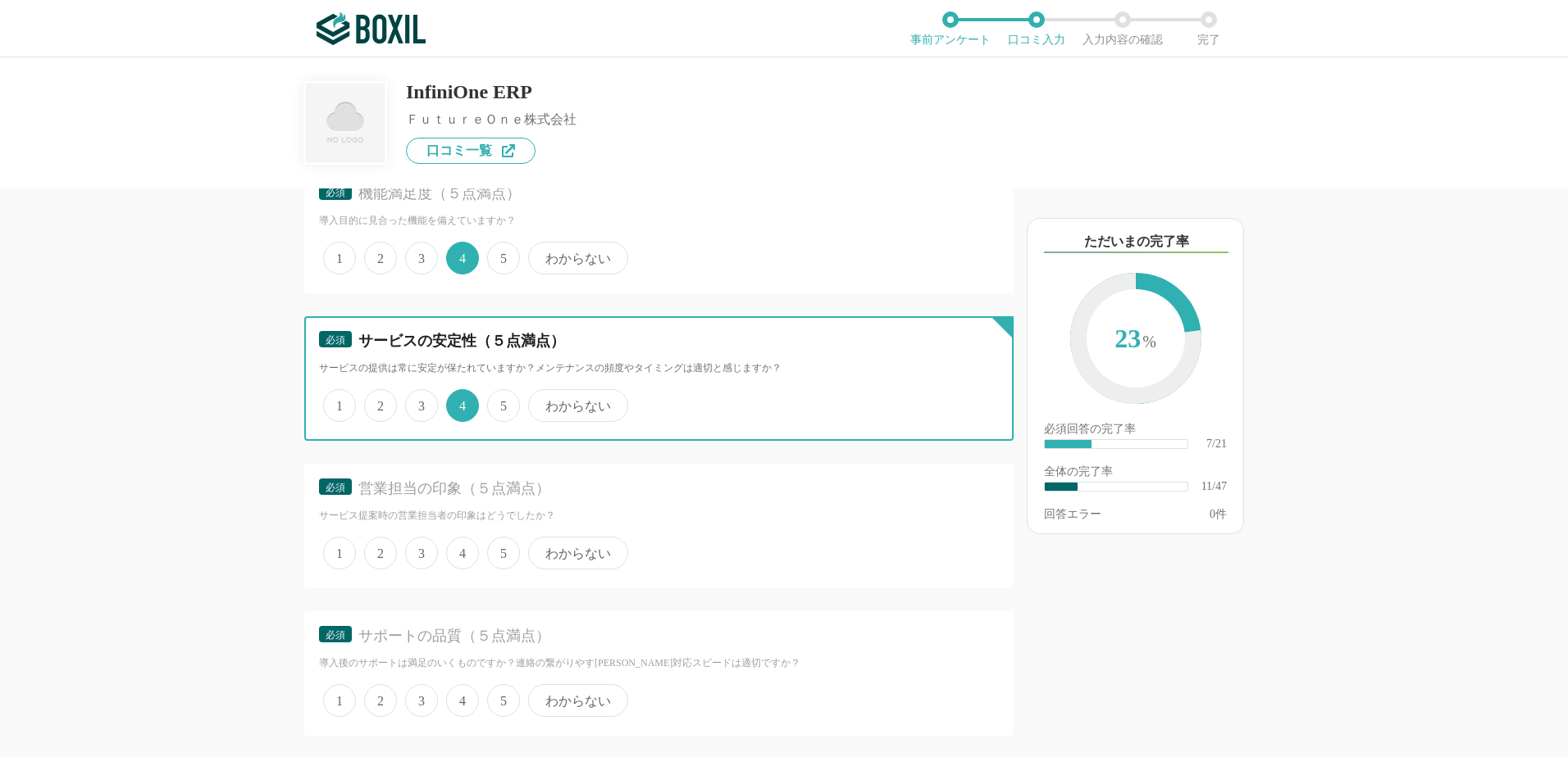
scroll to position [4180, 0]
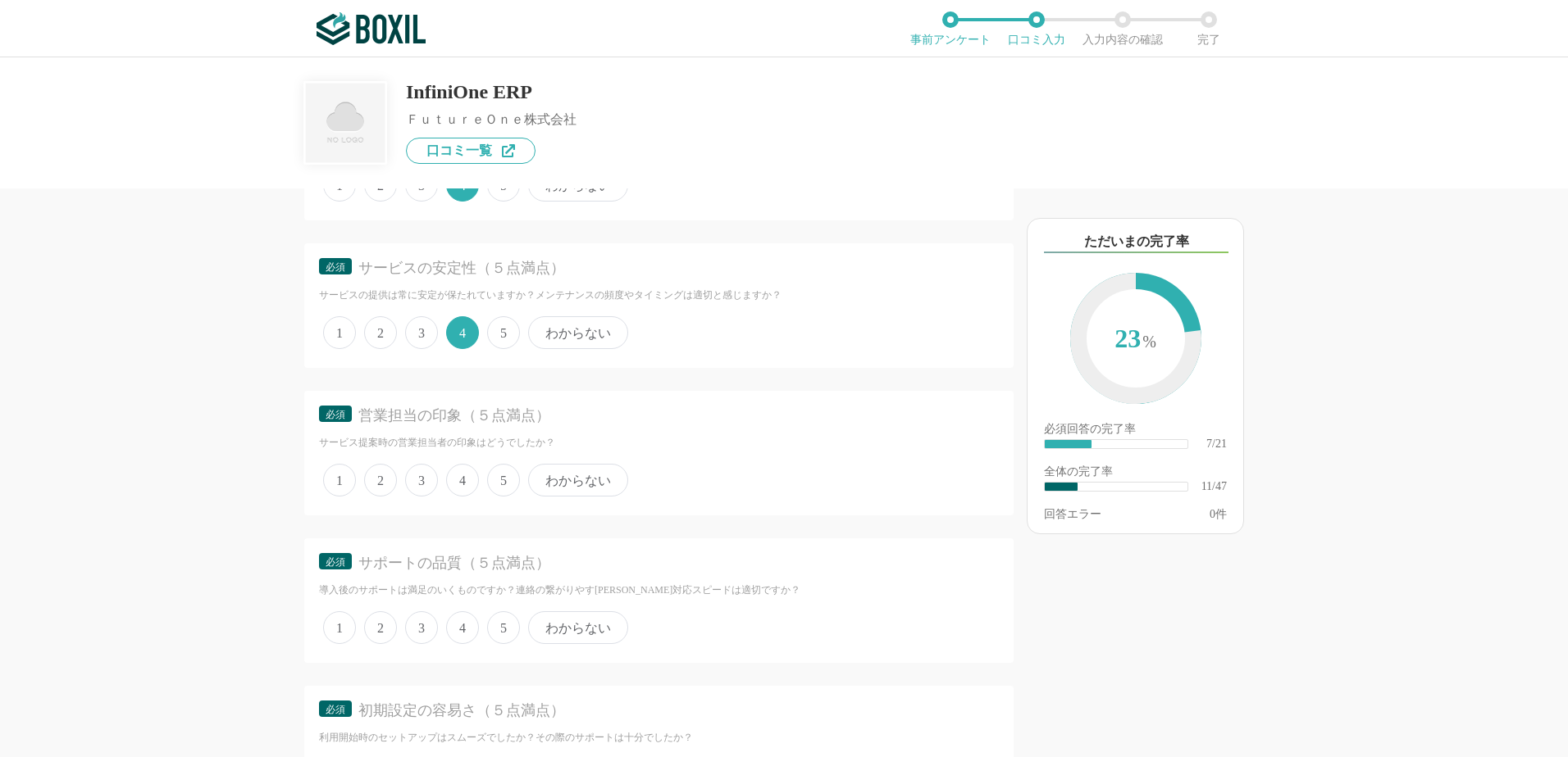
click at [470, 481] on span "4" at bounding box center [462, 480] width 33 height 33
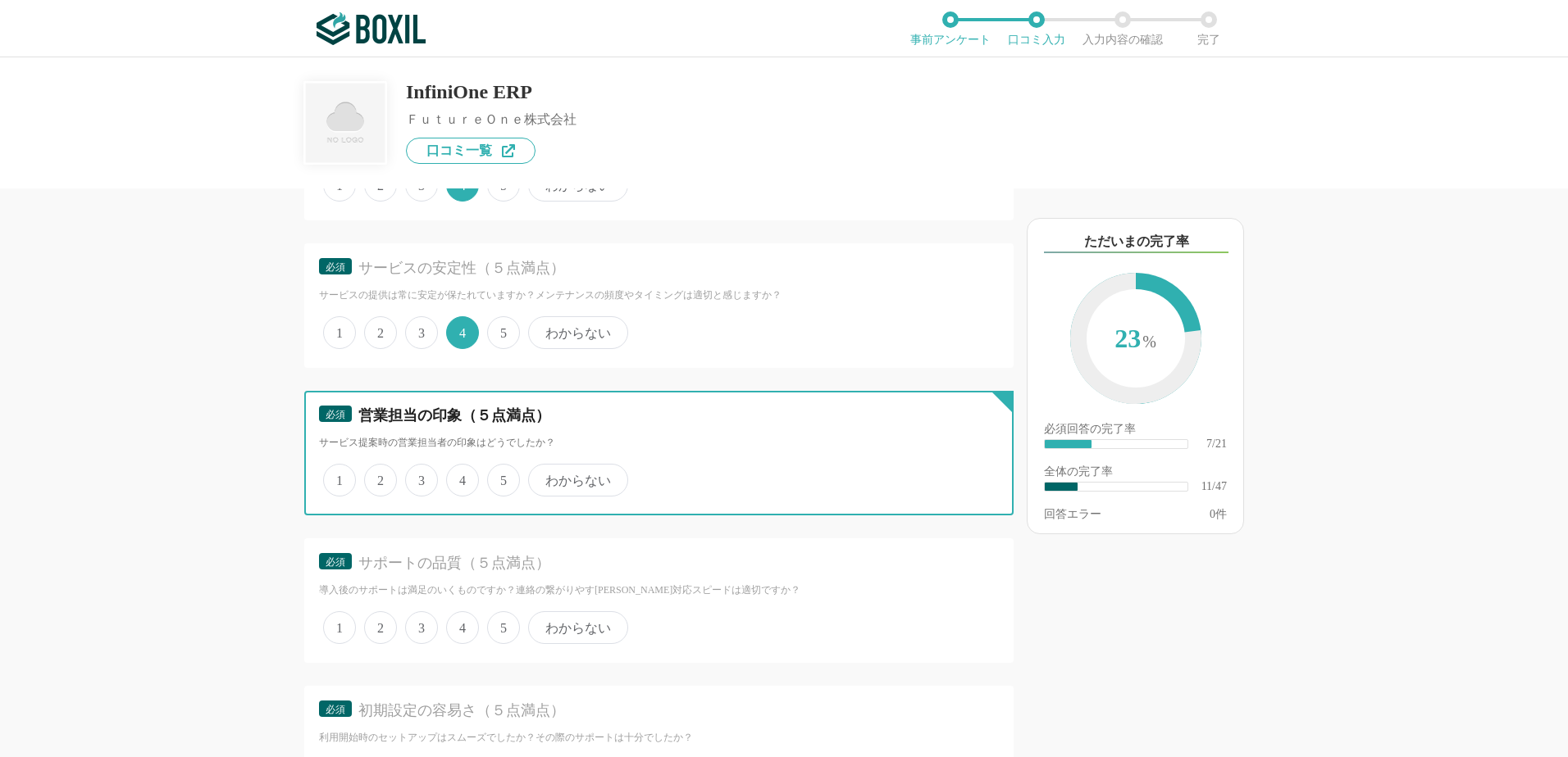
click at [461, 477] on input "4" at bounding box center [455, 472] width 11 height 11
radio input "true"
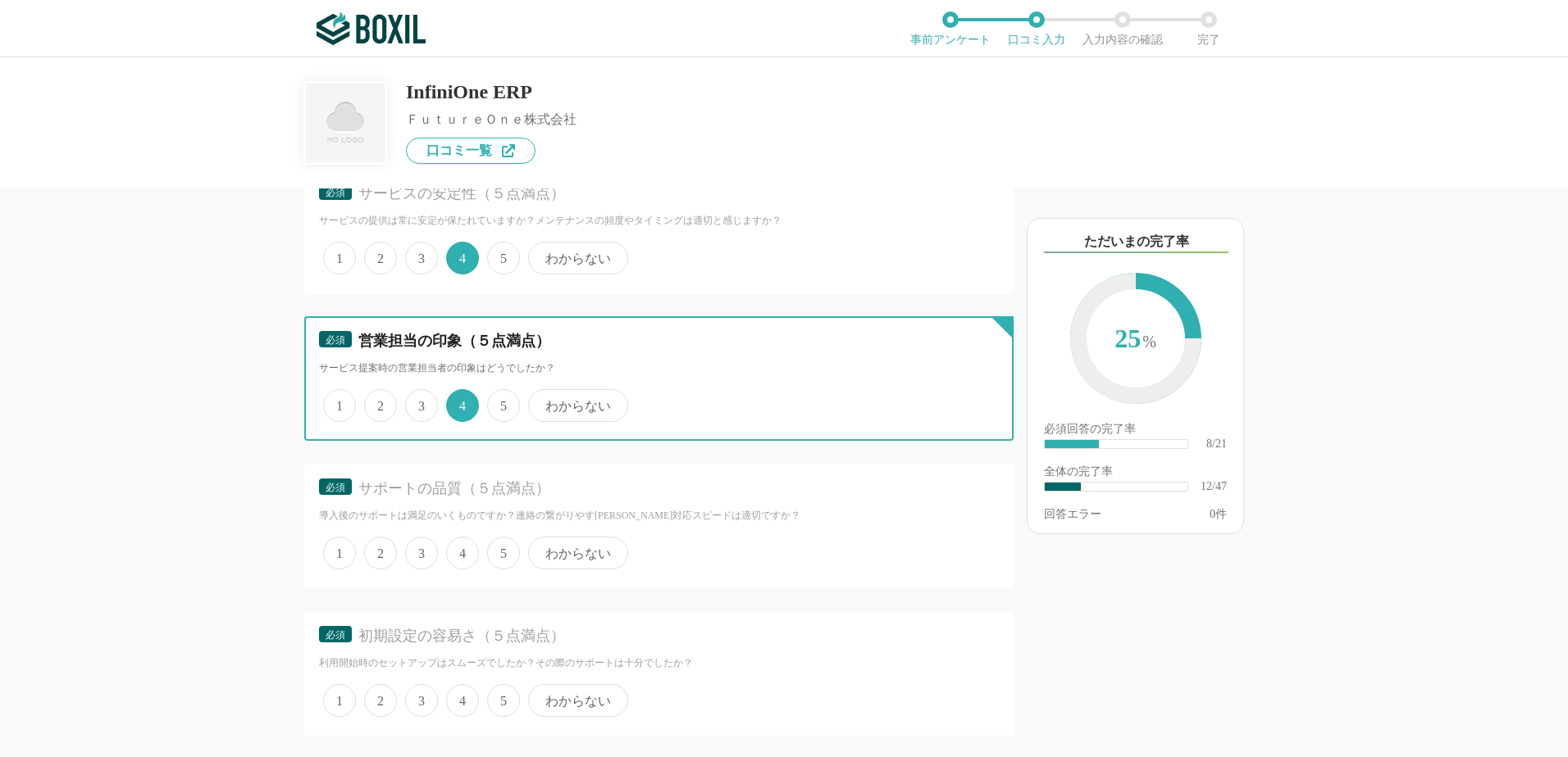
scroll to position [4344, 0]
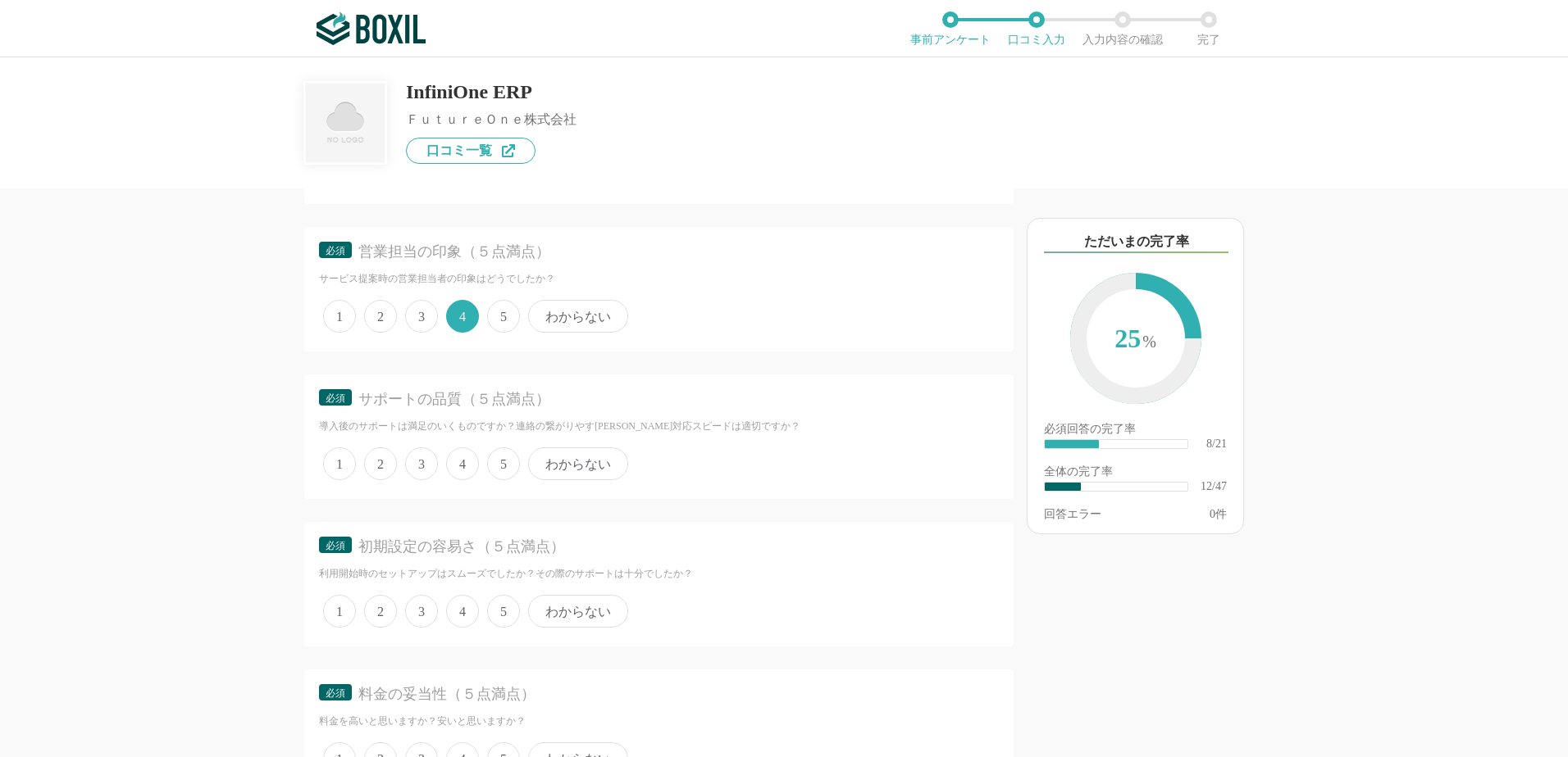
drag, startPoint x: 460, startPoint y: 470, endPoint x: 525, endPoint y: 496, distance: 70.0
click at [461, 473] on span "4" at bounding box center [462, 463] width 33 height 33
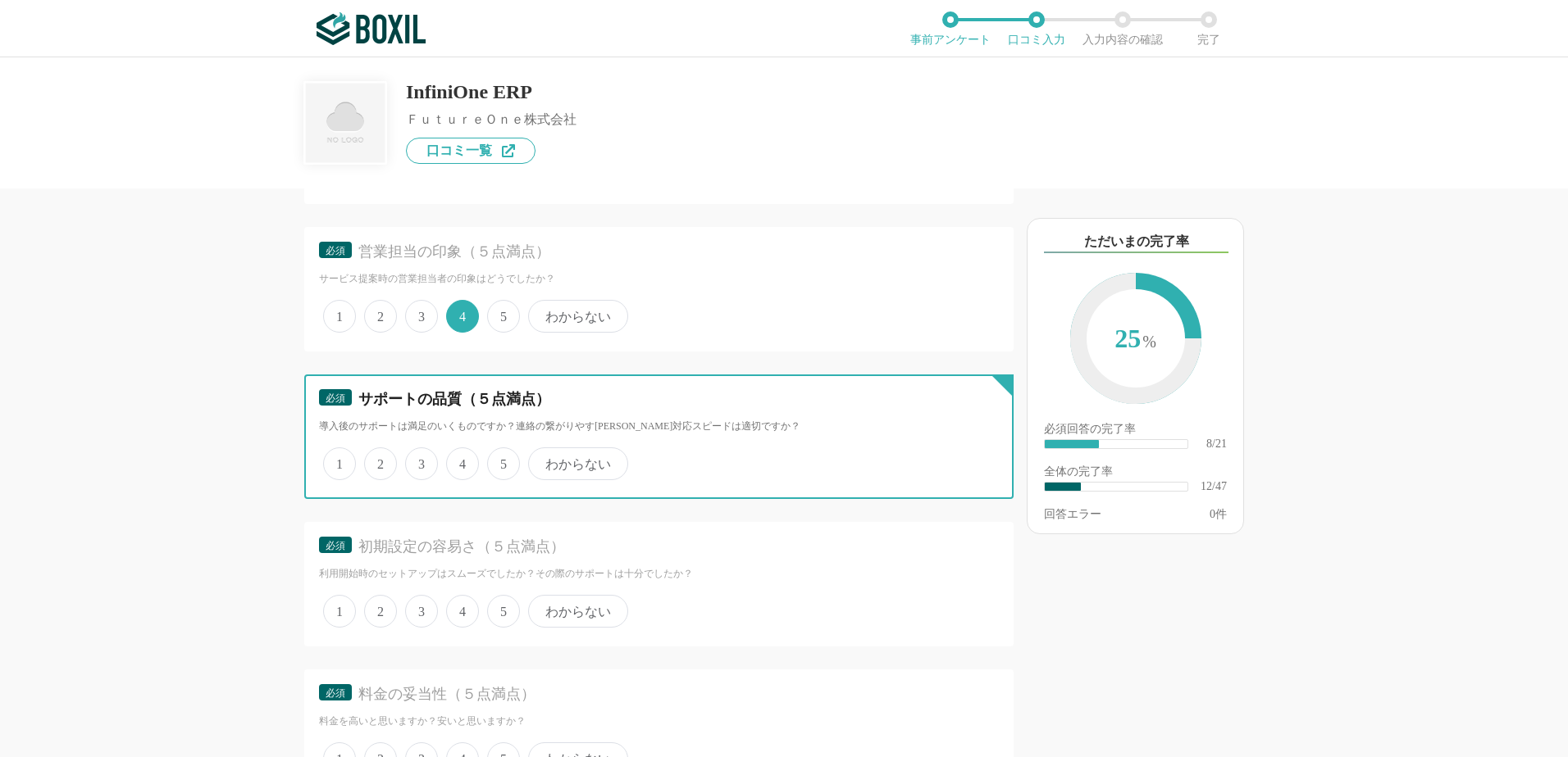
click at [461, 461] on input "4" at bounding box center [455, 455] width 11 height 11
radio input "true"
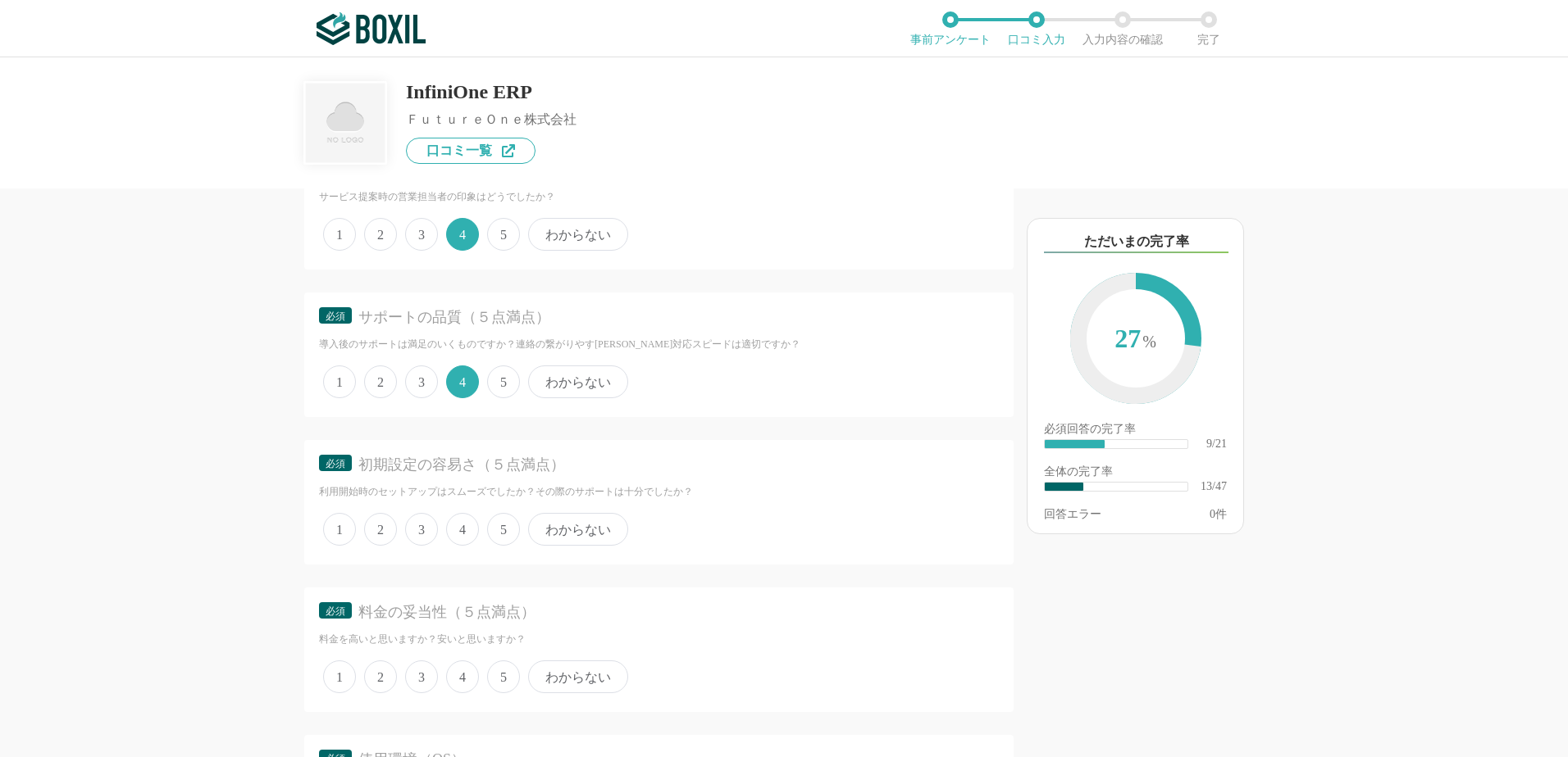
click at [457, 532] on span "4" at bounding box center [462, 530] width 33 height 33
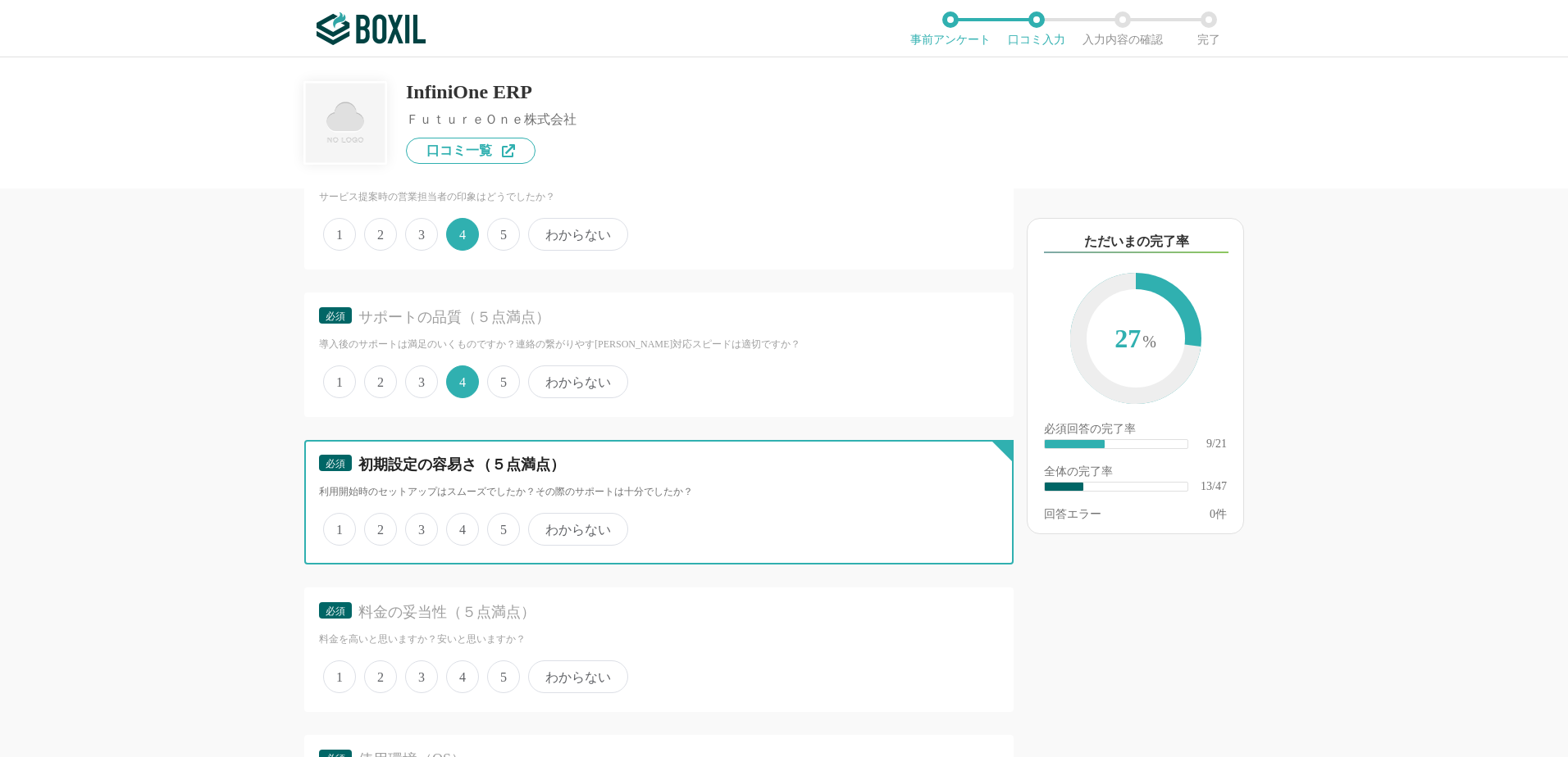
click at [457, 526] on input "4" at bounding box center [455, 521] width 11 height 11
radio input "true"
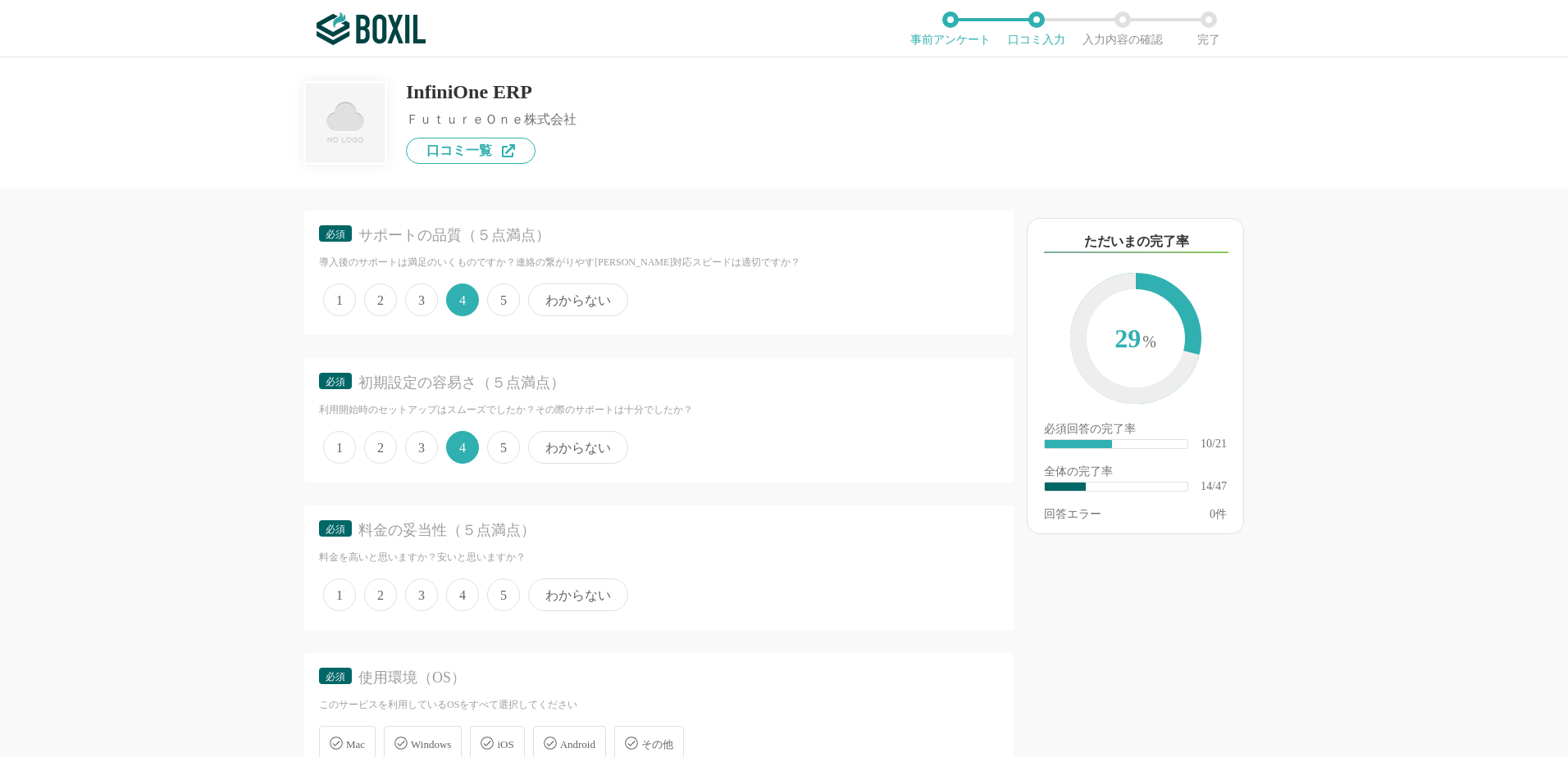
click at [429, 592] on span "3" at bounding box center [421, 595] width 33 height 33
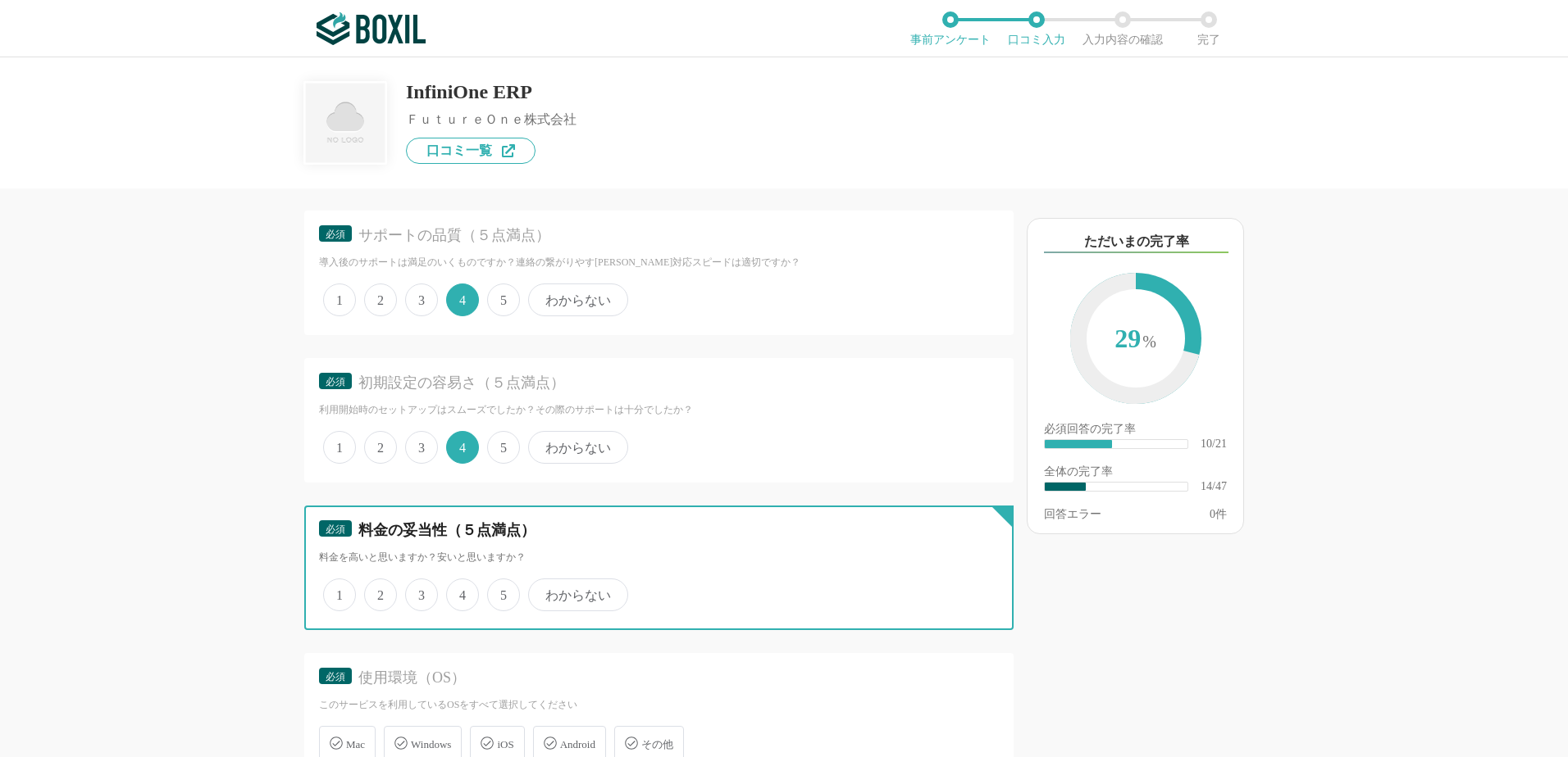
click at [420, 592] on input "3" at bounding box center [414, 586] width 11 height 11
radio input "true"
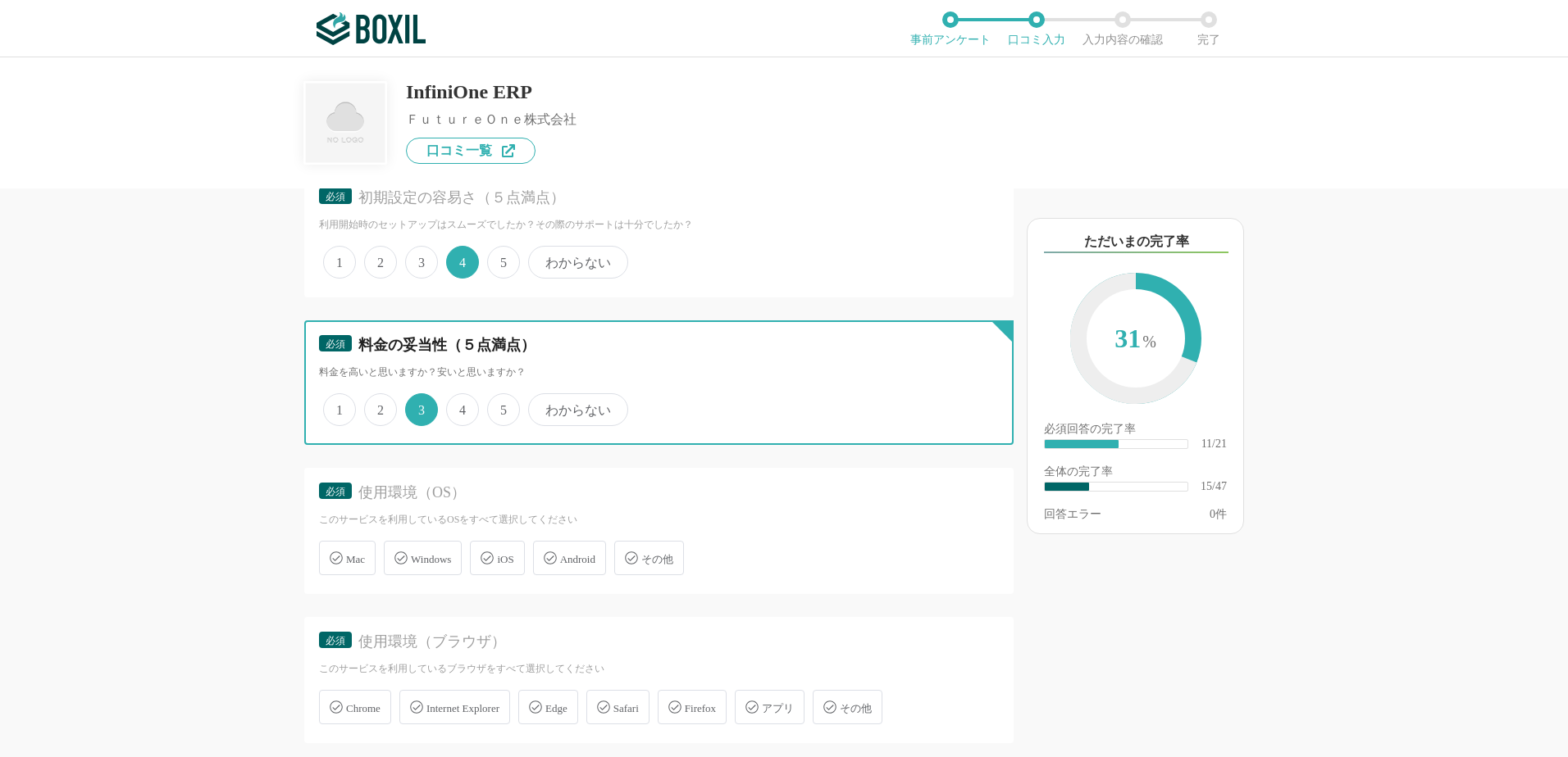
scroll to position [4754, 0]
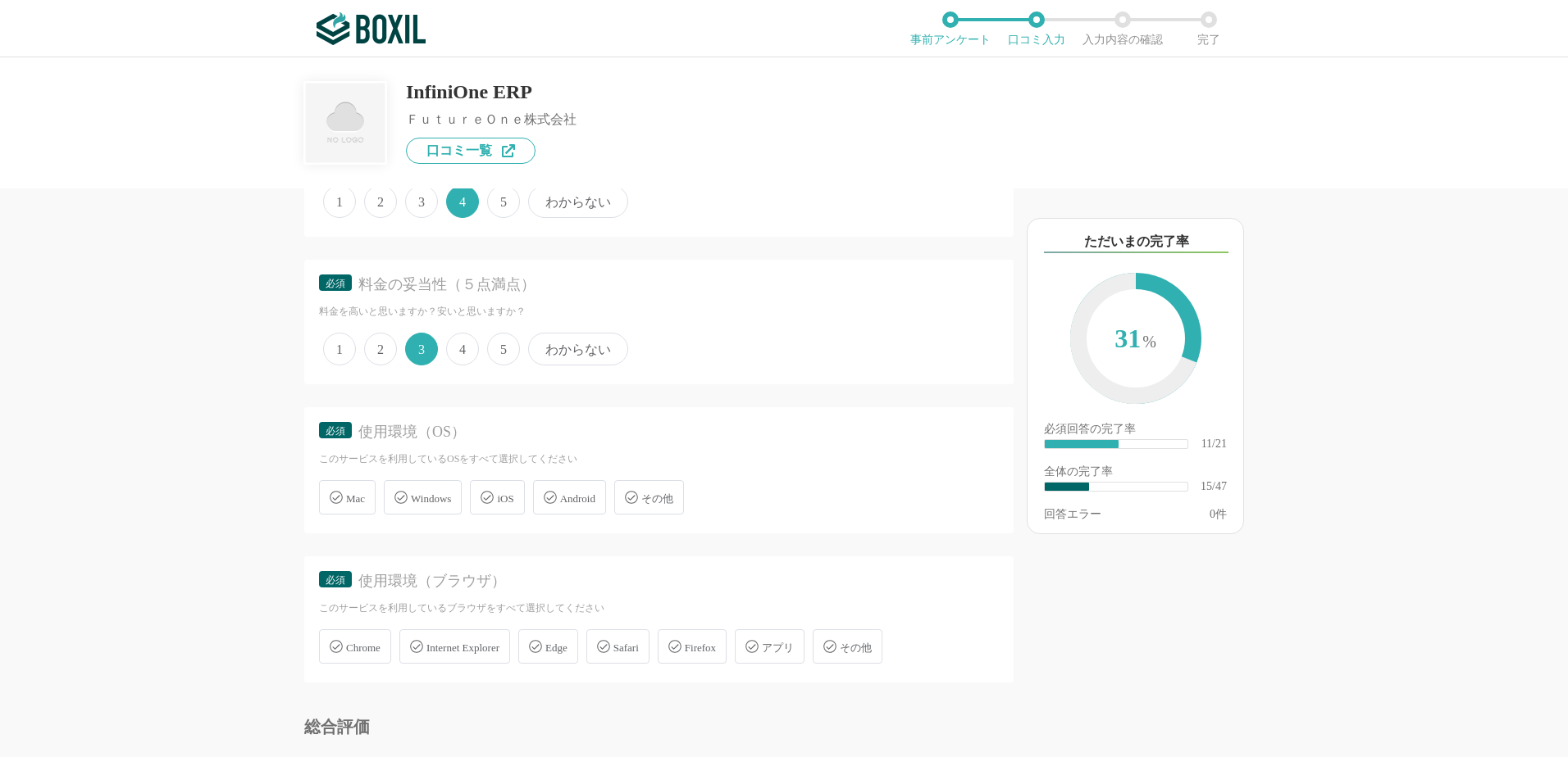
click at [436, 502] on span "Windows" at bounding box center [430, 498] width 40 height 12
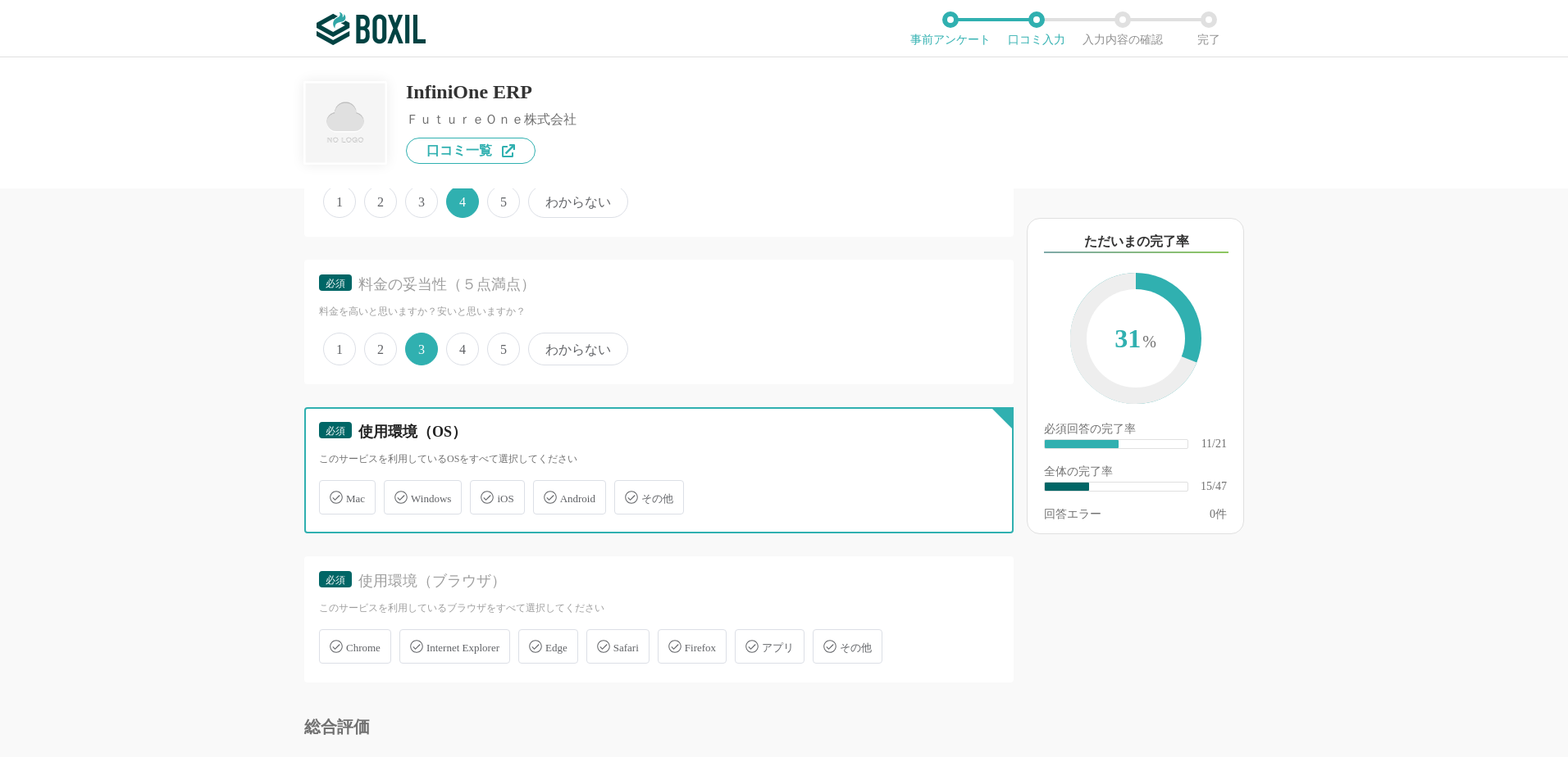
click at [397, 493] on input "Windows" at bounding box center [392, 488] width 11 height 11
checkbox input "true"
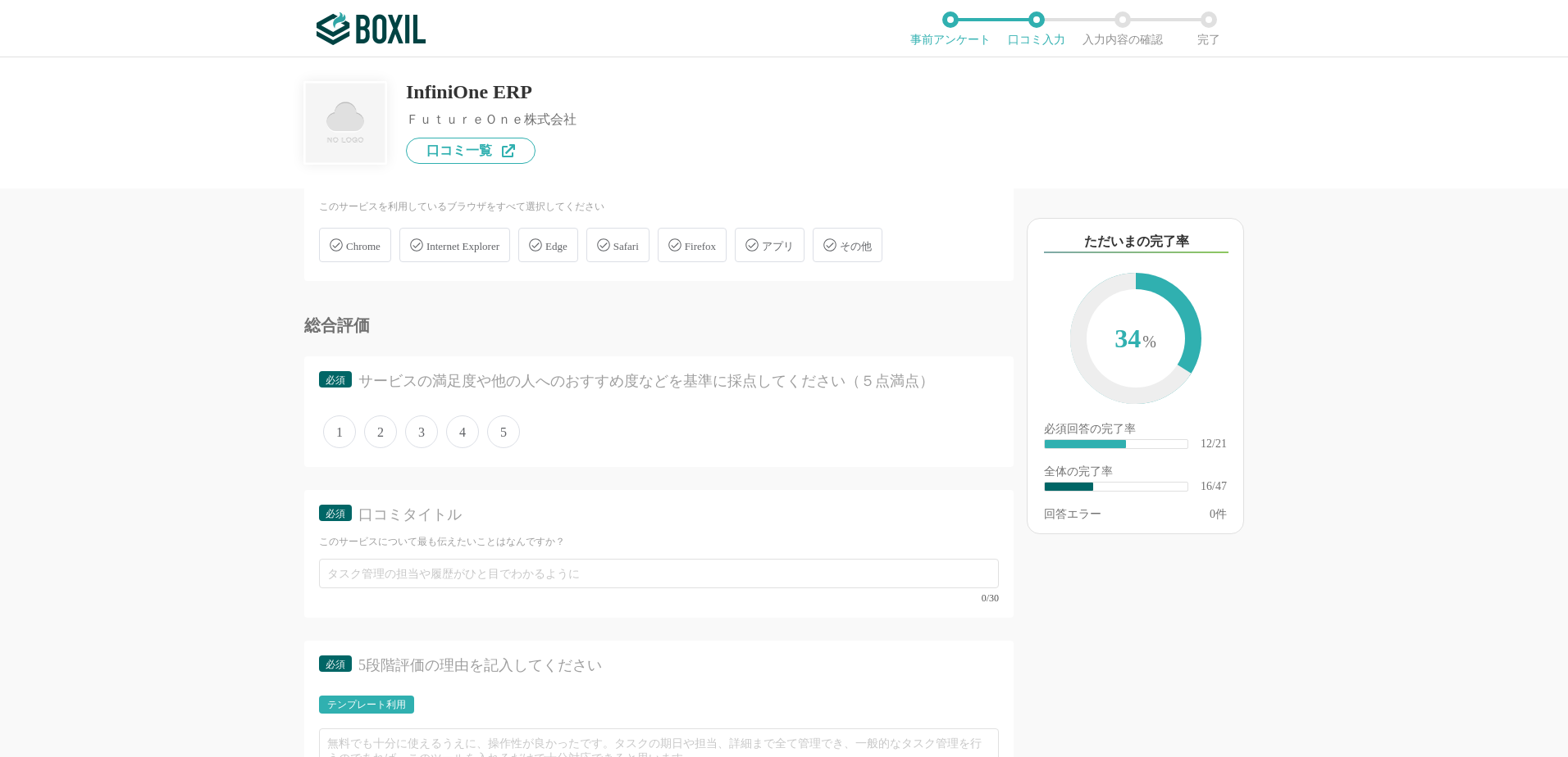
scroll to position [5164, 0]
drag, startPoint x: 461, startPoint y: 431, endPoint x: 468, endPoint y: 441, distance: 12.2
click at [462, 431] on span "4" at bounding box center [462, 423] width 33 height 33
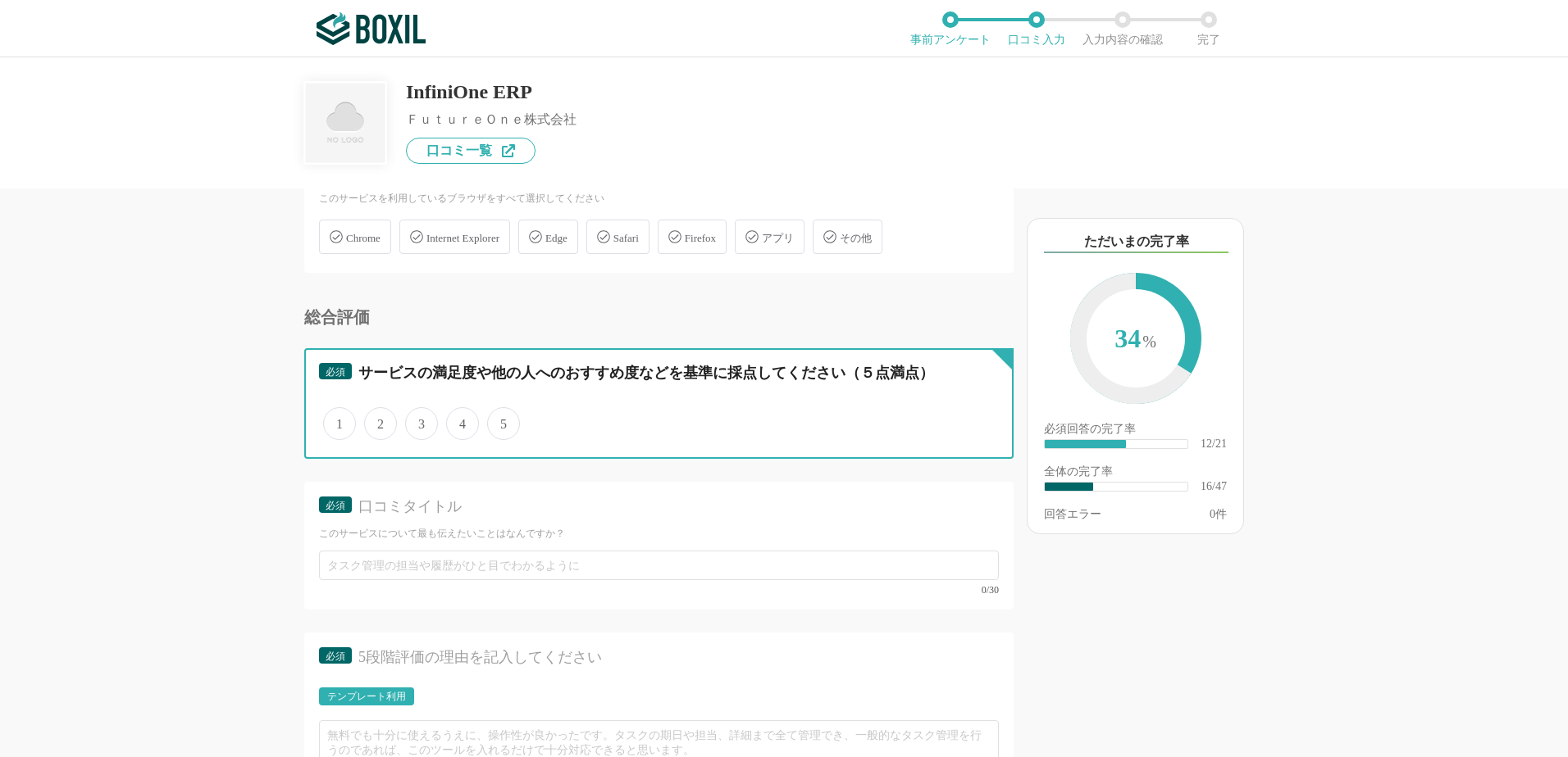
click at [461, 420] on input "4" at bounding box center [455, 415] width 11 height 11
radio input "true"
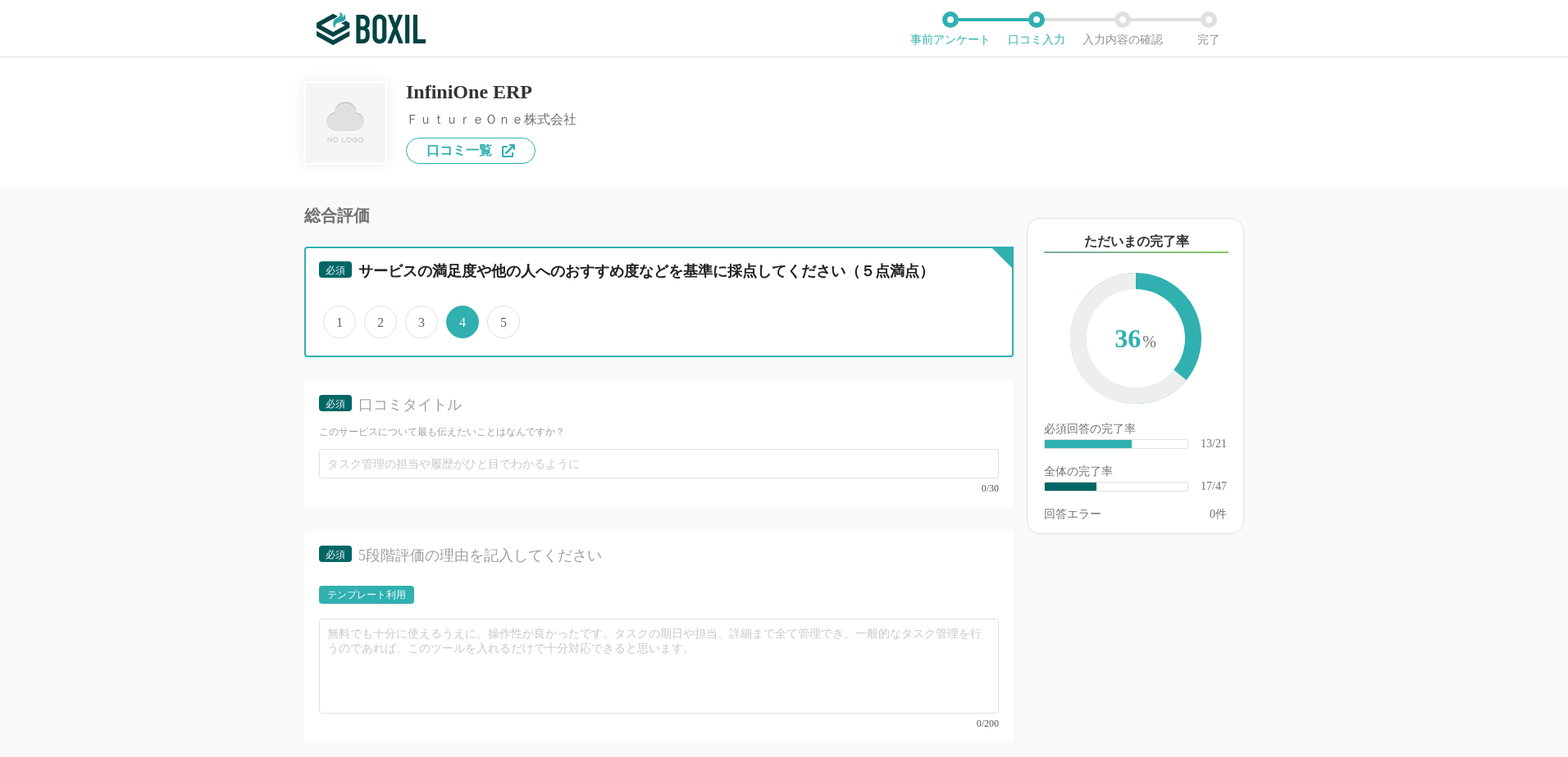
scroll to position [5294, 0]
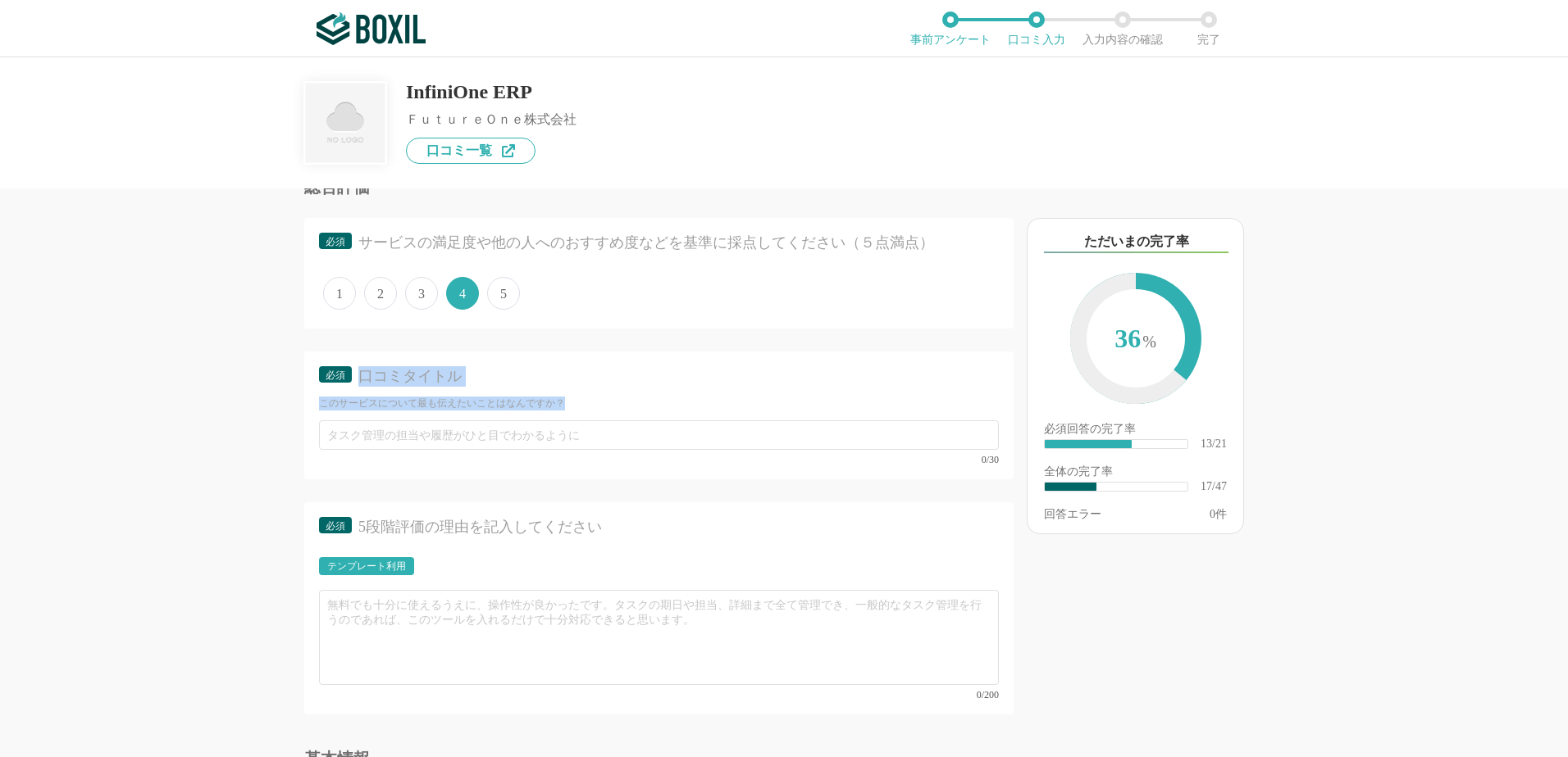
drag, startPoint x: 360, startPoint y: 374, endPoint x: 582, endPoint y: 404, distance: 224.0
click at [582, 404] on div "必須 口コミタイトル このサービスについて最も伝えたいことはなんですか？" at bounding box center [659, 389] width 680 height 44
drag, startPoint x: 582, startPoint y: 404, endPoint x: 552, endPoint y: 405, distance: 30.0
copy div "口コミタイトル このサービスについて最も伝えたいことはなんですか？"
drag, startPoint x: 358, startPoint y: 530, endPoint x: 643, endPoint y: 541, distance: 285.2
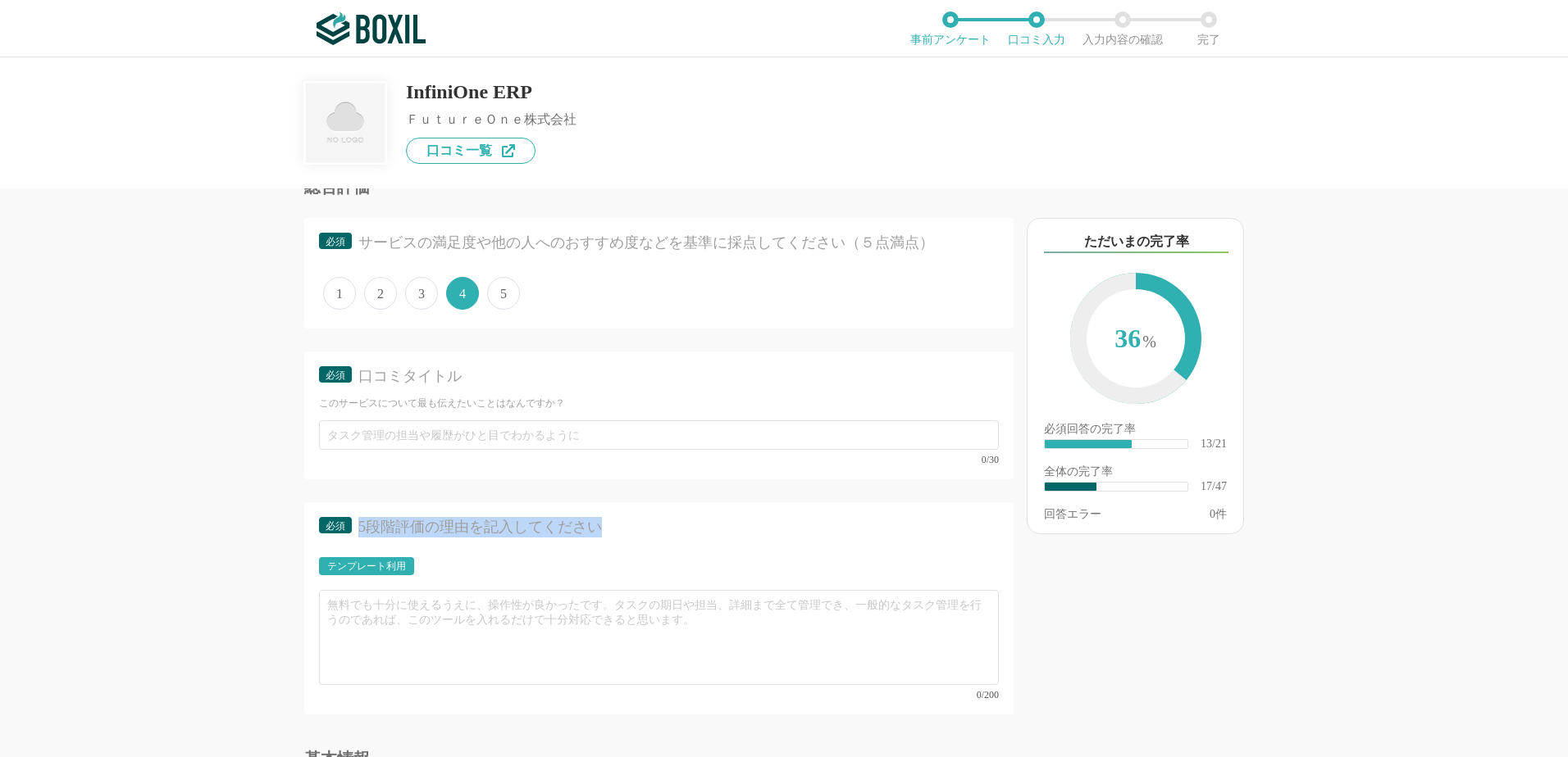
click at [643, 541] on div "必須 5段階評価の理由を記入してください" at bounding box center [659, 532] width 680 height 31
drag, startPoint x: 643, startPoint y: 541, endPoint x: 578, endPoint y: 523, distance: 67.4
copy div "5段階評価の理由を記入してください"
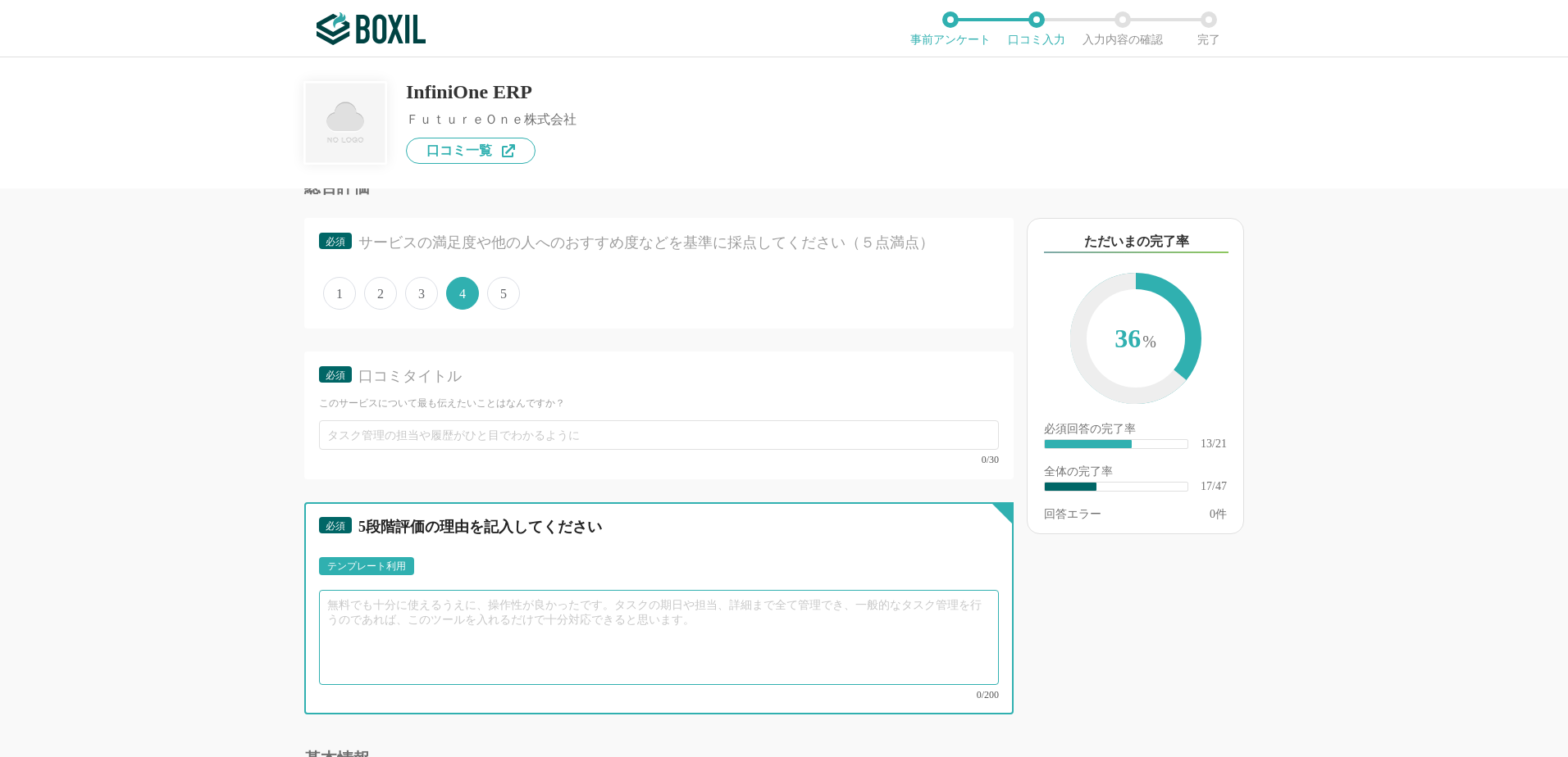
drag, startPoint x: 328, startPoint y: 608, endPoint x: 845, endPoint y: 635, distance: 517.7
click at [845, 635] on textarea at bounding box center [659, 637] width 680 height 95
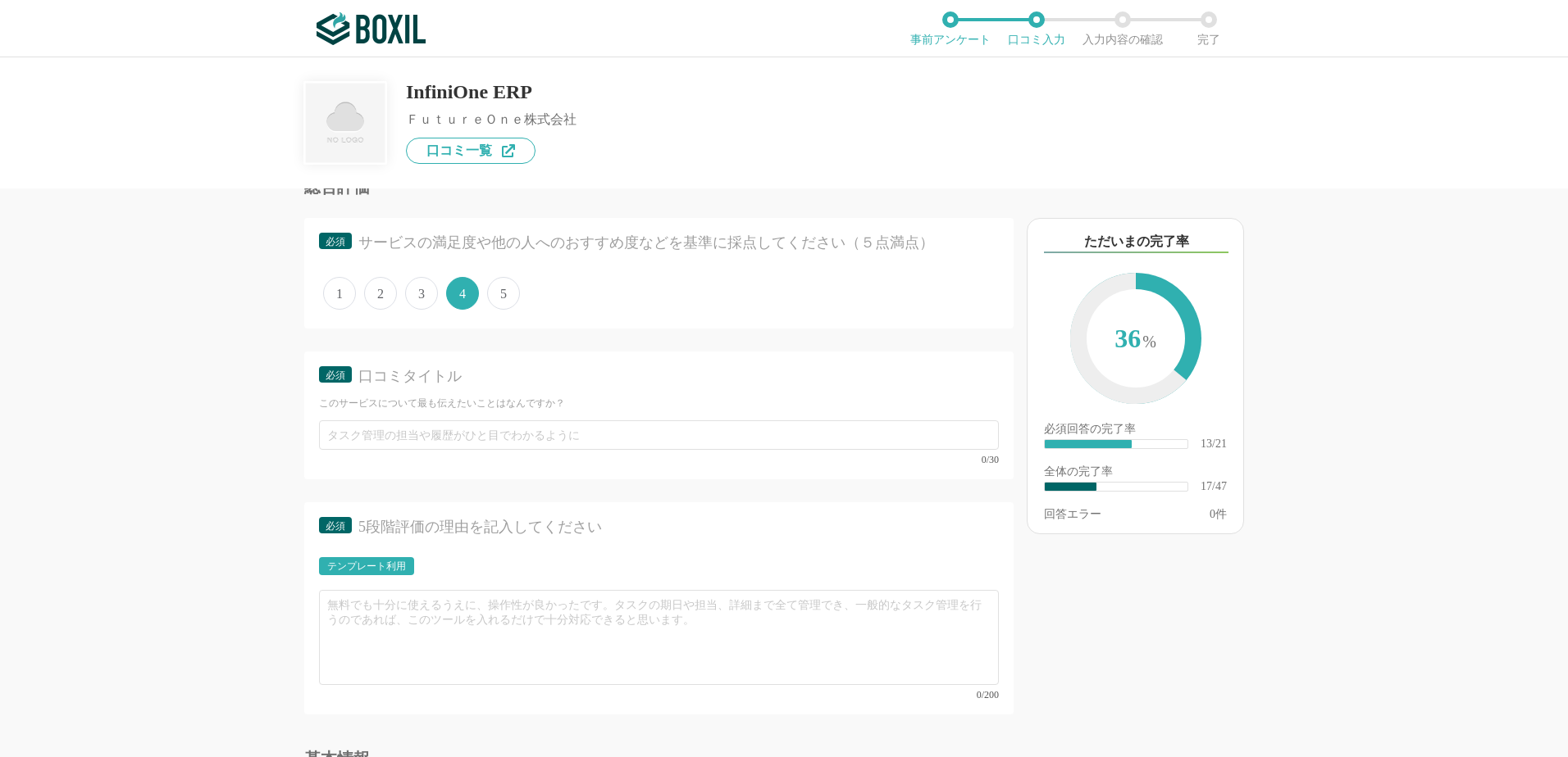
click at [396, 566] on div "テンプレート利用" at bounding box center [366, 567] width 79 height 10
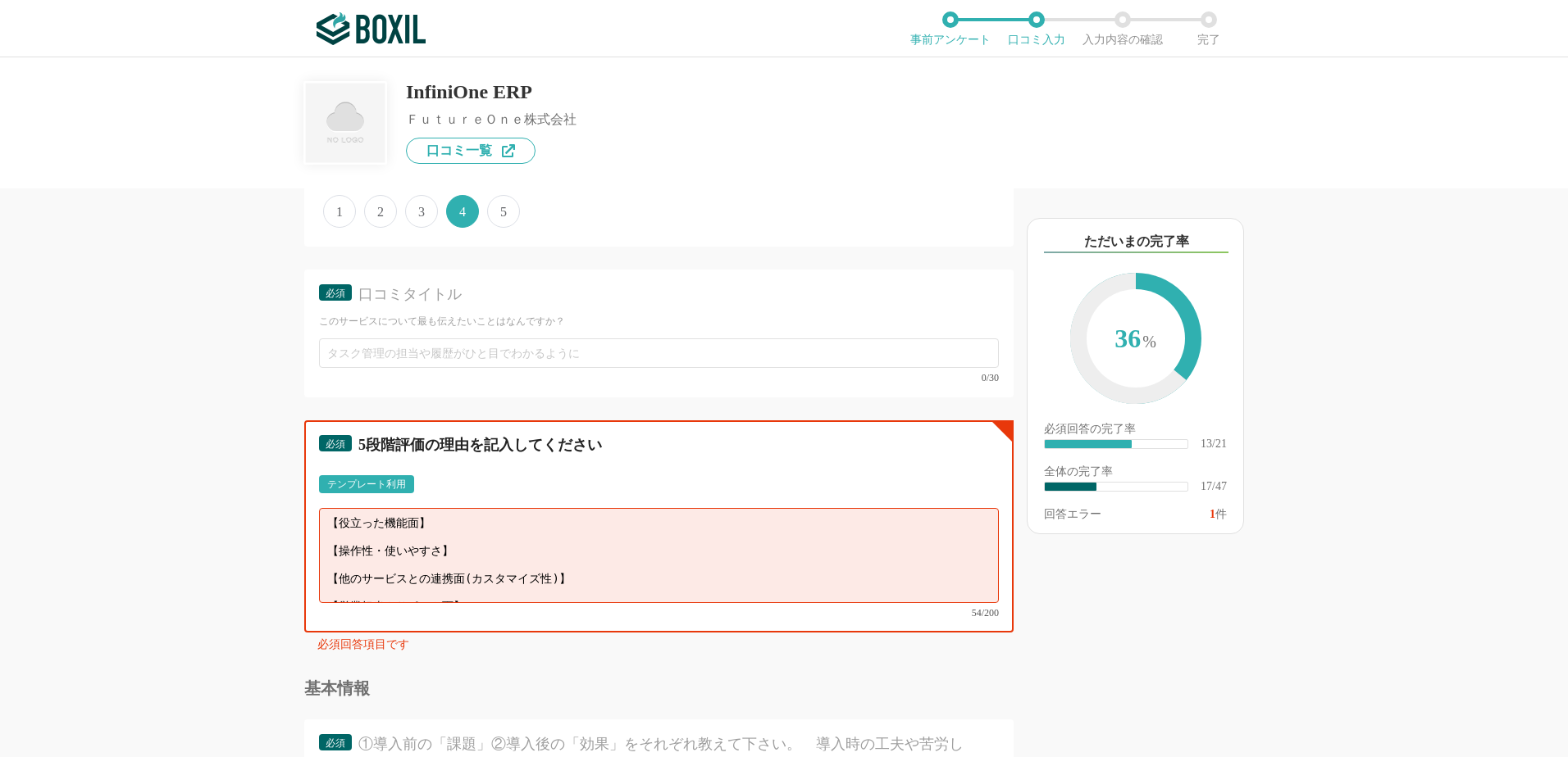
scroll to position [12, 0]
drag, startPoint x: 329, startPoint y: 520, endPoint x: 520, endPoint y: 584, distance: 201.4
click at [536, 592] on textarea "【役立った機能面】 【操作性・使いやすさ】 【他のサービスとの連携面(カスタマイズ性)】 【営業担当やサポート面】" at bounding box center [659, 556] width 680 height 95
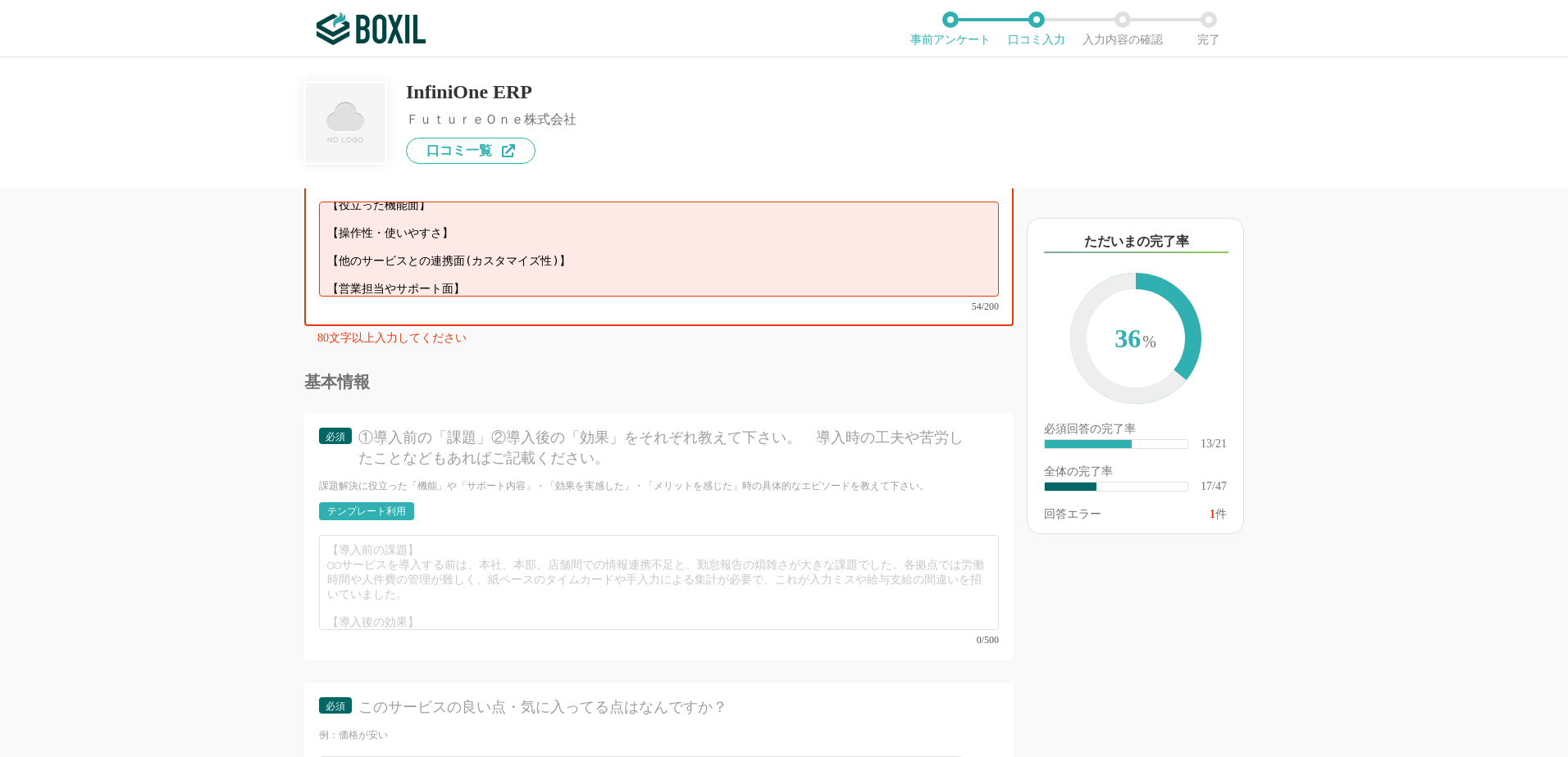
scroll to position [5704, 0]
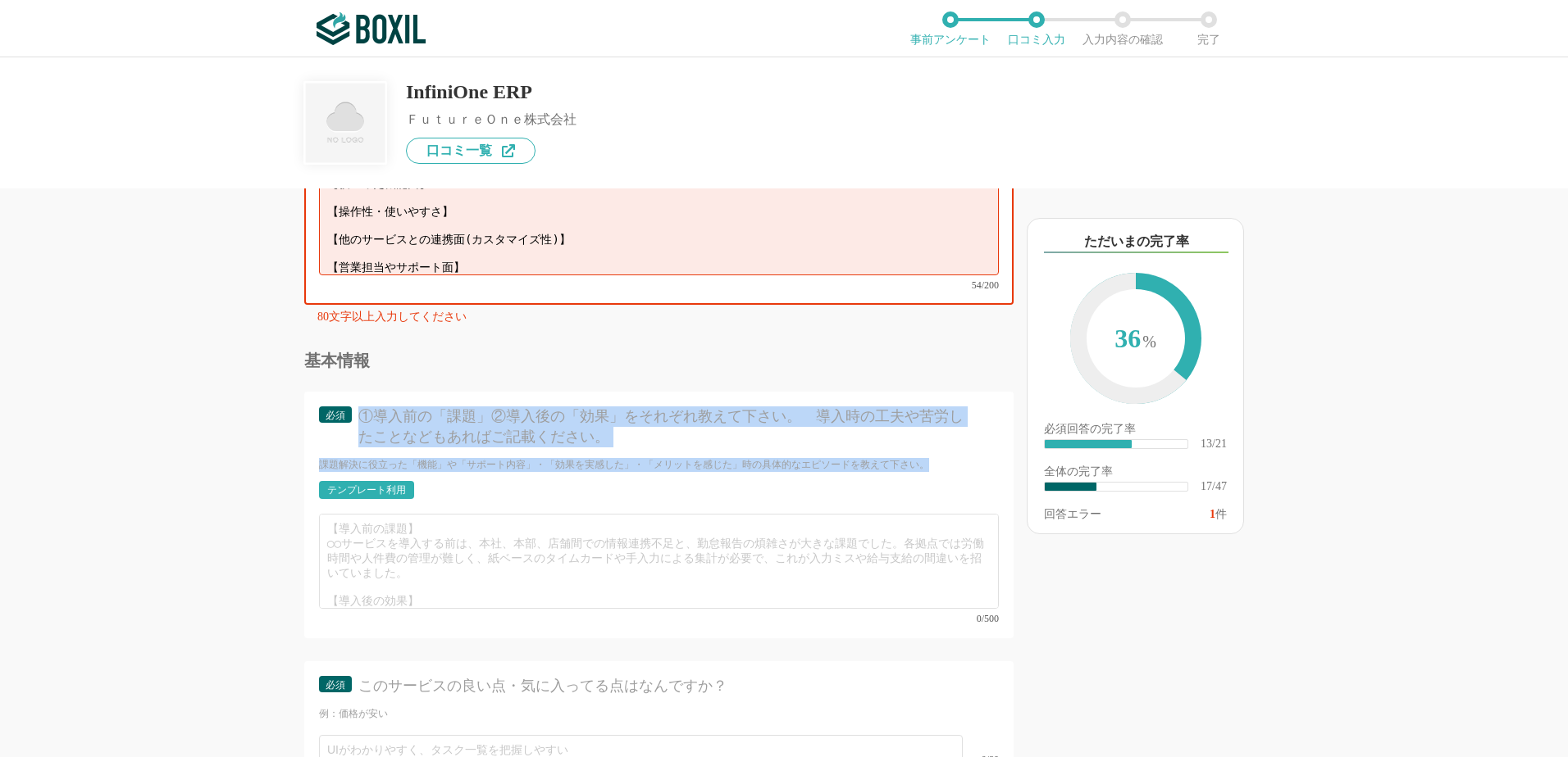
drag, startPoint x: 362, startPoint y: 407, endPoint x: 908, endPoint y: 457, distance: 548.3
click at [908, 457] on div "必須 ①導入前の「課題」②導入後の「効果」をそれぞれ教えて下さい。　導入時の工夫や苦労したことなどもあればご記載ください。 課題解決に役立った「機能」や「サポ…" at bounding box center [659, 439] width 680 height 64
drag, startPoint x: 907, startPoint y: 458, endPoint x: 868, endPoint y: 452, distance: 39.5
copy div "①導入前の「課題」②導入後の「効果」をそれぞれ教えて下さい。　導入時の工夫や苦労したことなどもあればご記載ください。 課題解決に役立った「機能」や「サポート内…"
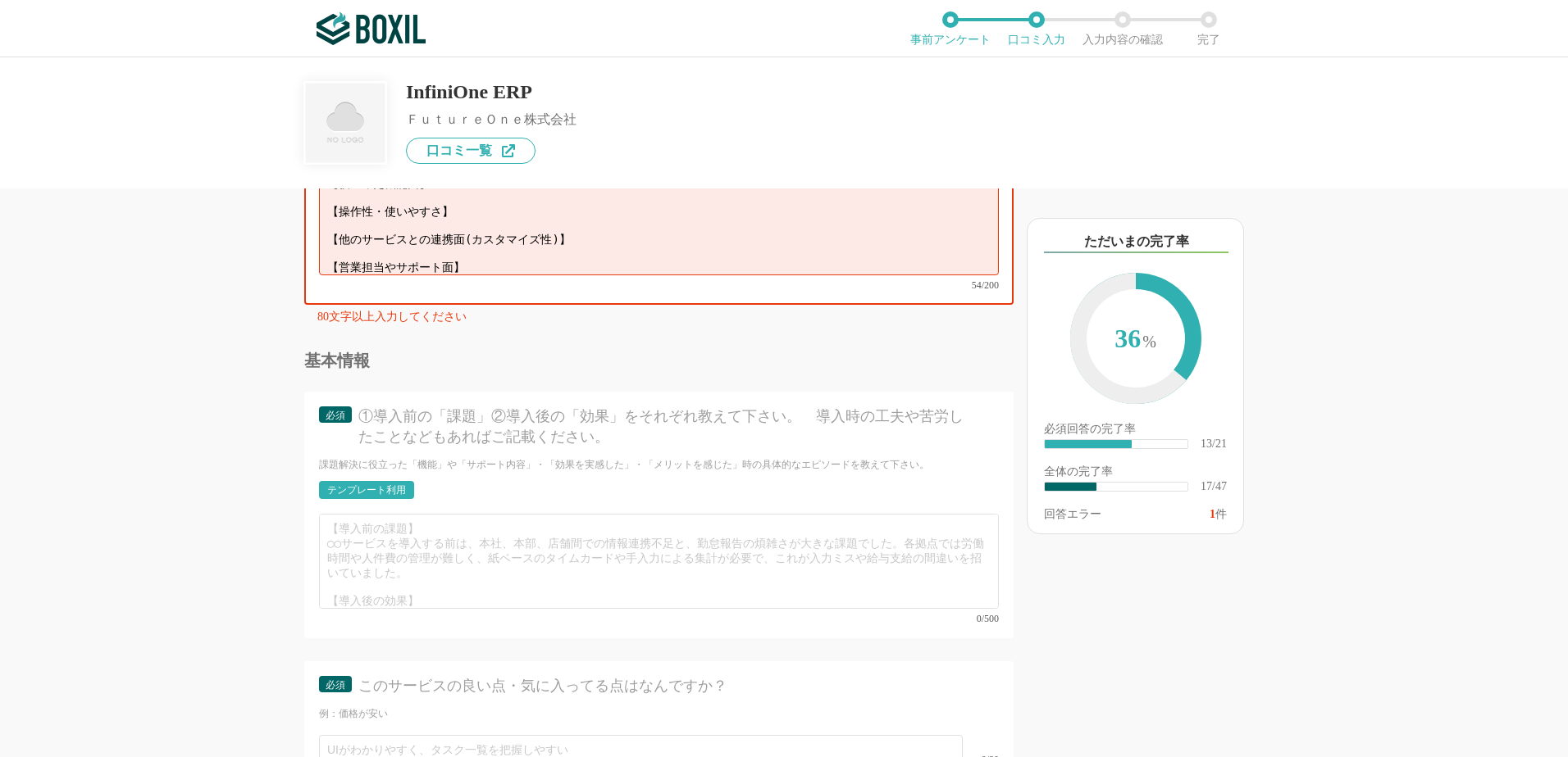
drag, startPoint x: 385, startPoint y: 476, endPoint x: 407, endPoint y: 478, distance: 22.1
click at [386, 485] on div "テンプレート利用" at bounding box center [366, 491] width 79 height 10
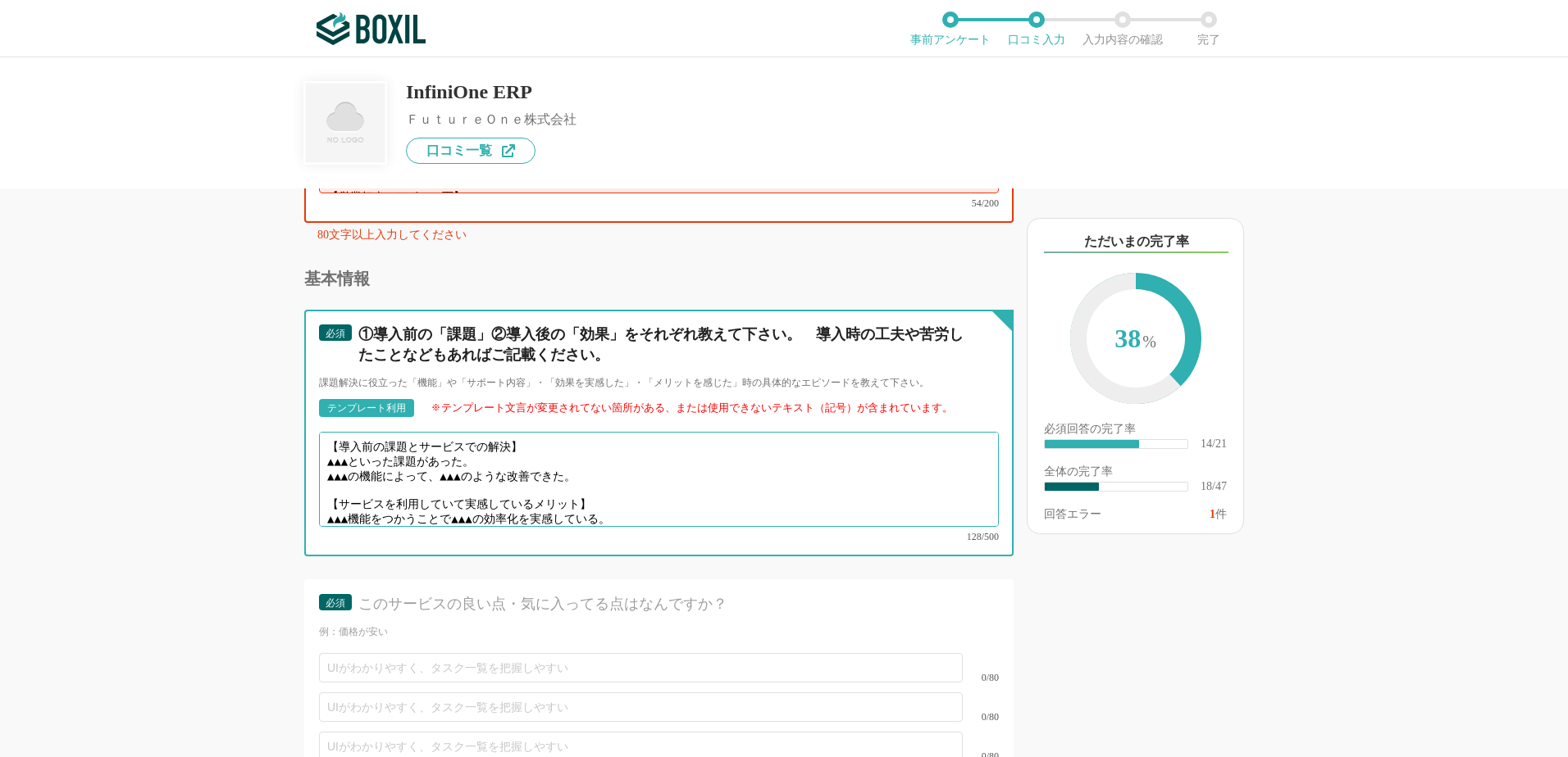
scroll to position [12, 0]
drag, startPoint x: 324, startPoint y: 435, endPoint x: 599, endPoint y: 500, distance: 282.6
click at [642, 498] on textarea "【導入前の課題とサービスでの解決】 ▲▲▲といった課題があった。 ▲▲▲の機能によって、▲▲▲のような改善できた。 【サービスを利用していて実感しているメリッ…" at bounding box center [659, 479] width 680 height 95
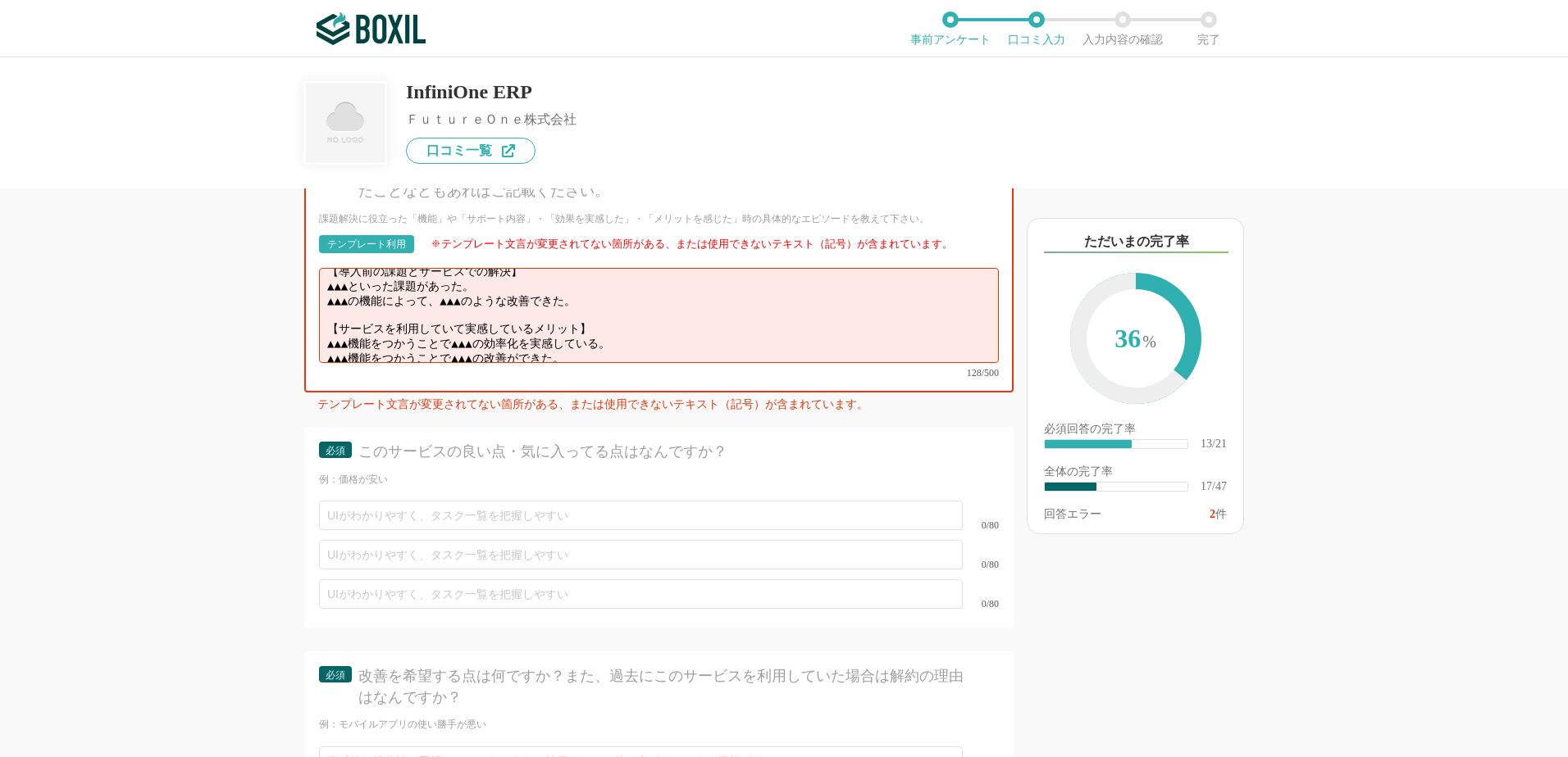
scroll to position [6032, 0]
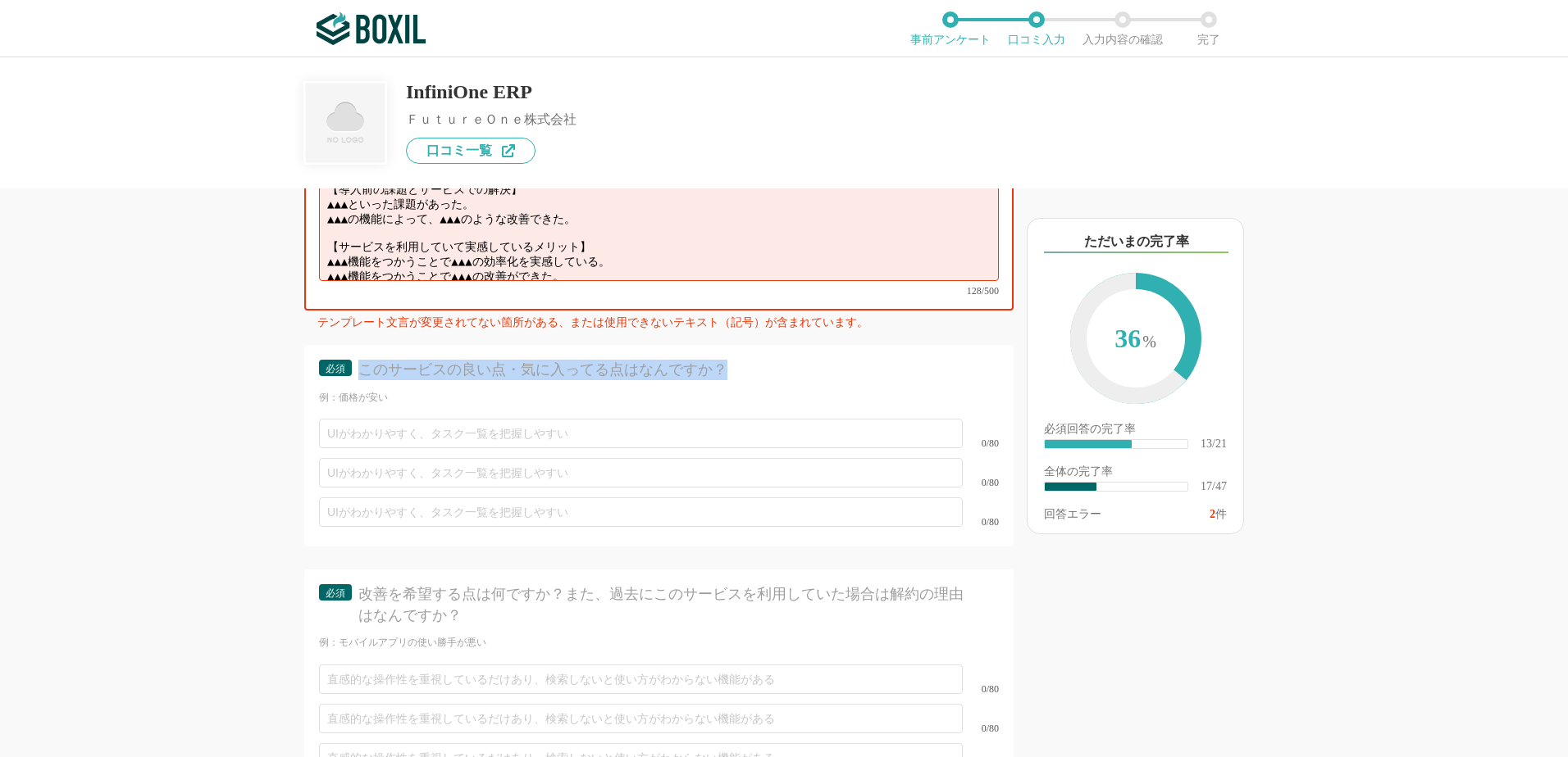
drag, startPoint x: 360, startPoint y: 348, endPoint x: 736, endPoint y: 363, distance: 376.3
click at [736, 363] on div "必須 このサービスの良い点・気に入ってる点はなんですか？" at bounding box center [659, 375] width 680 height 31
drag, startPoint x: 736, startPoint y: 363, endPoint x: 703, endPoint y: 343, distance: 38.6
copy div "このサービスの良い点・気に入ってる点はなんですか？"
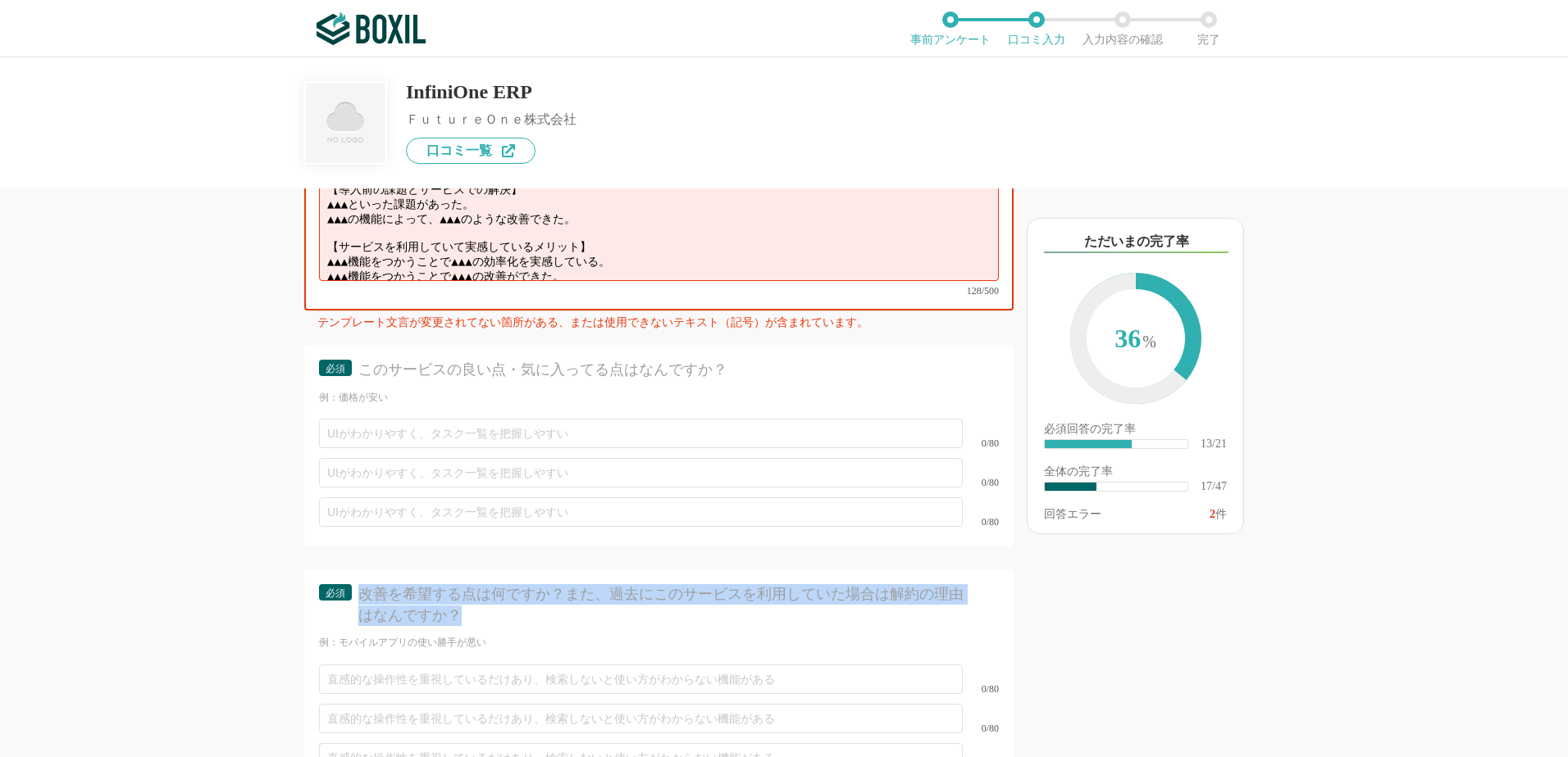
drag, startPoint x: 359, startPoint y: 575, endPoint x: 885, endPoint y: 606, distance: 526.9
click at [885, 607] on div "必須 改善を希望する点は何ですか？また、過去にこのサービスを利用していた場合は解約の理由はなんですか？" at bounding box center [659, 610] width 680 height 51
drag, startPoint x: 885, startPoint y: 606, endPoint x: 860, endPoint y: 578, distance: 37.5
copy div "改善を希望する点は何ですか？また、過去にこのサービスを利用していた場合は解約の理由はなんですか？"
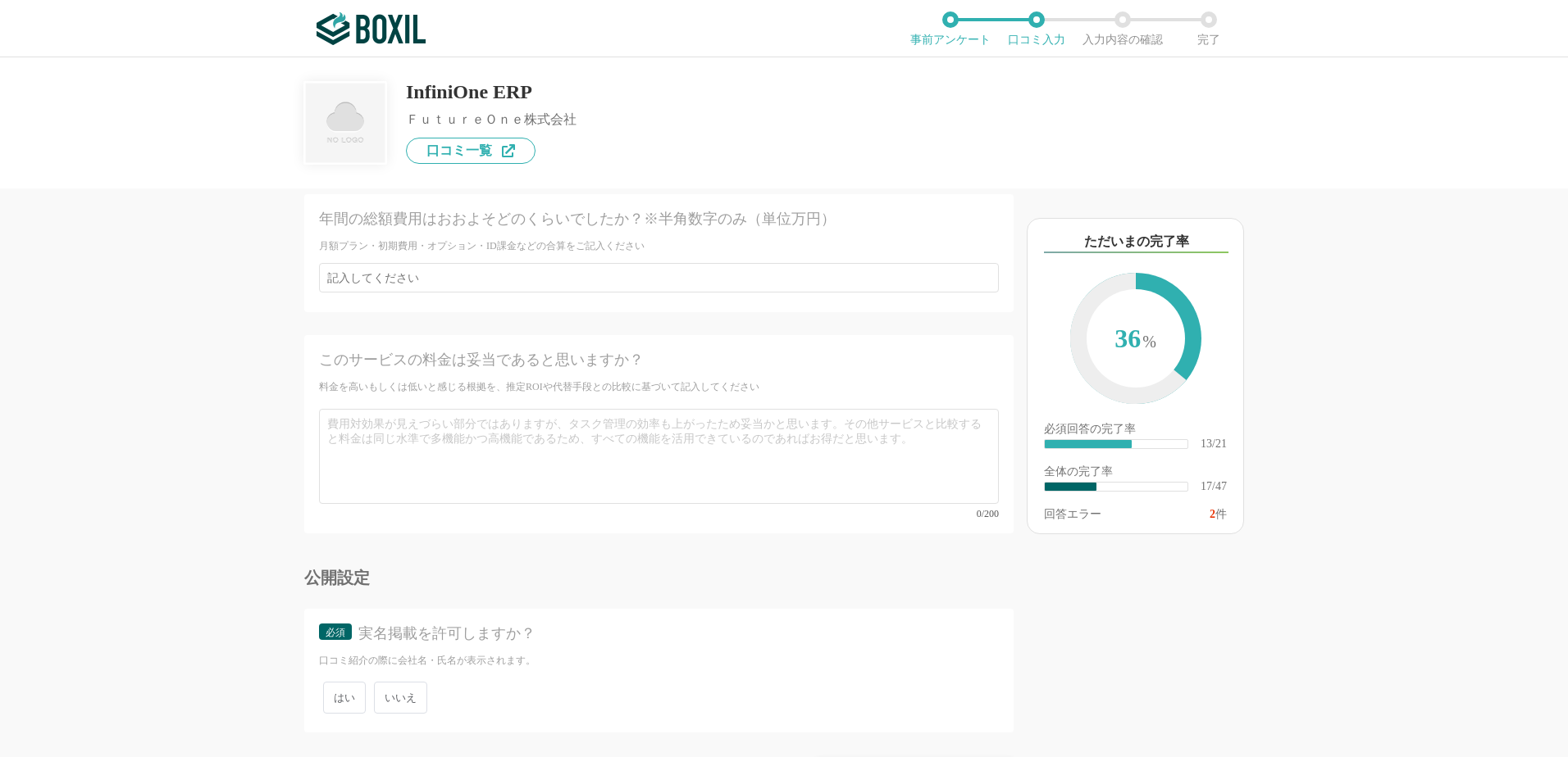
scroll to position [7039, 0]
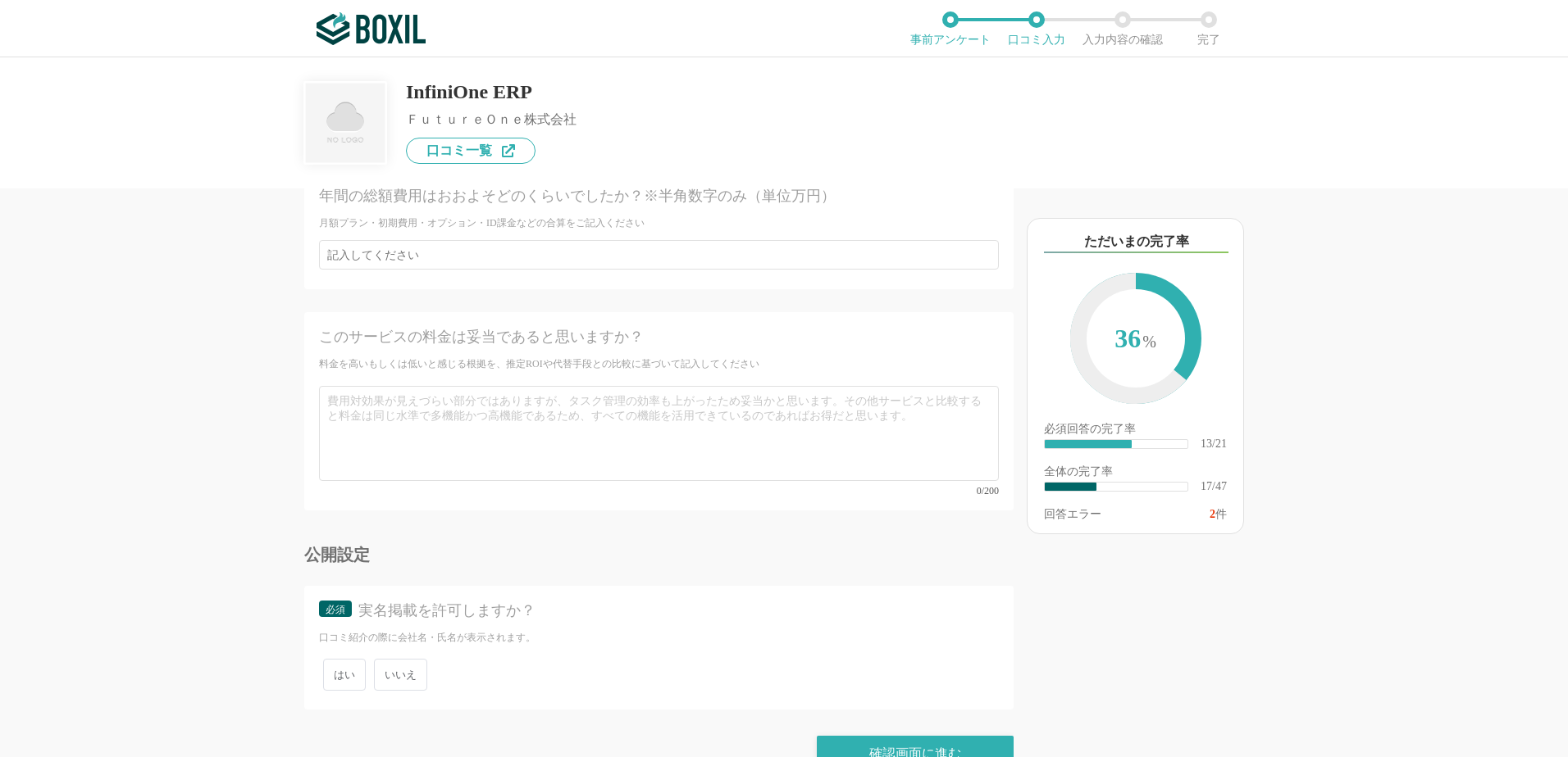
drag, startPoint x: 410, startPoint y: 642, endPoint x: 419, endPoint y: 646, distance: 9.8
click at [411, 659] on span "いいえ" at bounding box center [400, 676] width 53 height 32
click at [389, 661] on input "いいえ" at bounding box center [383, 666] width 11 height 11
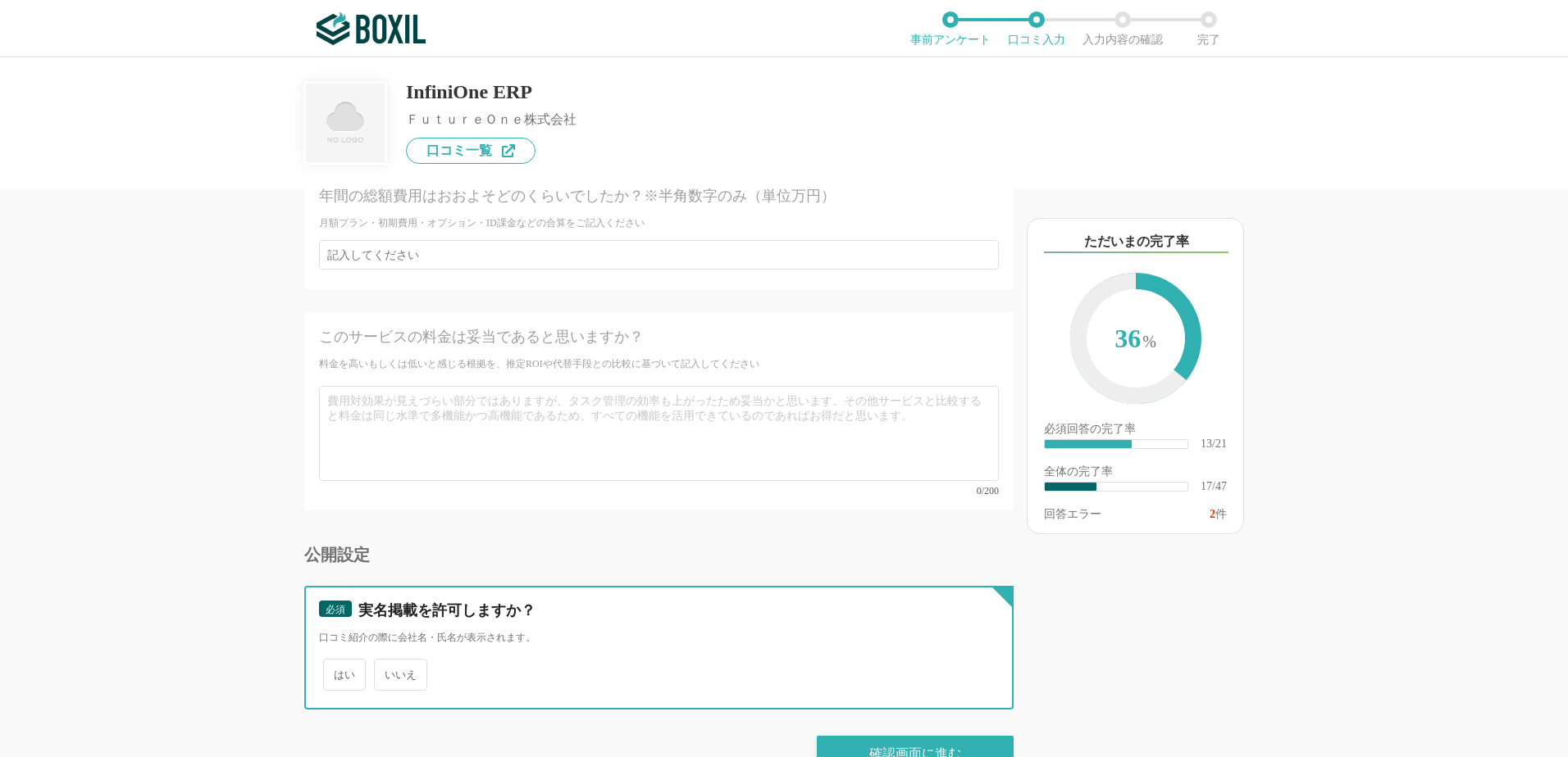
radio input "true"
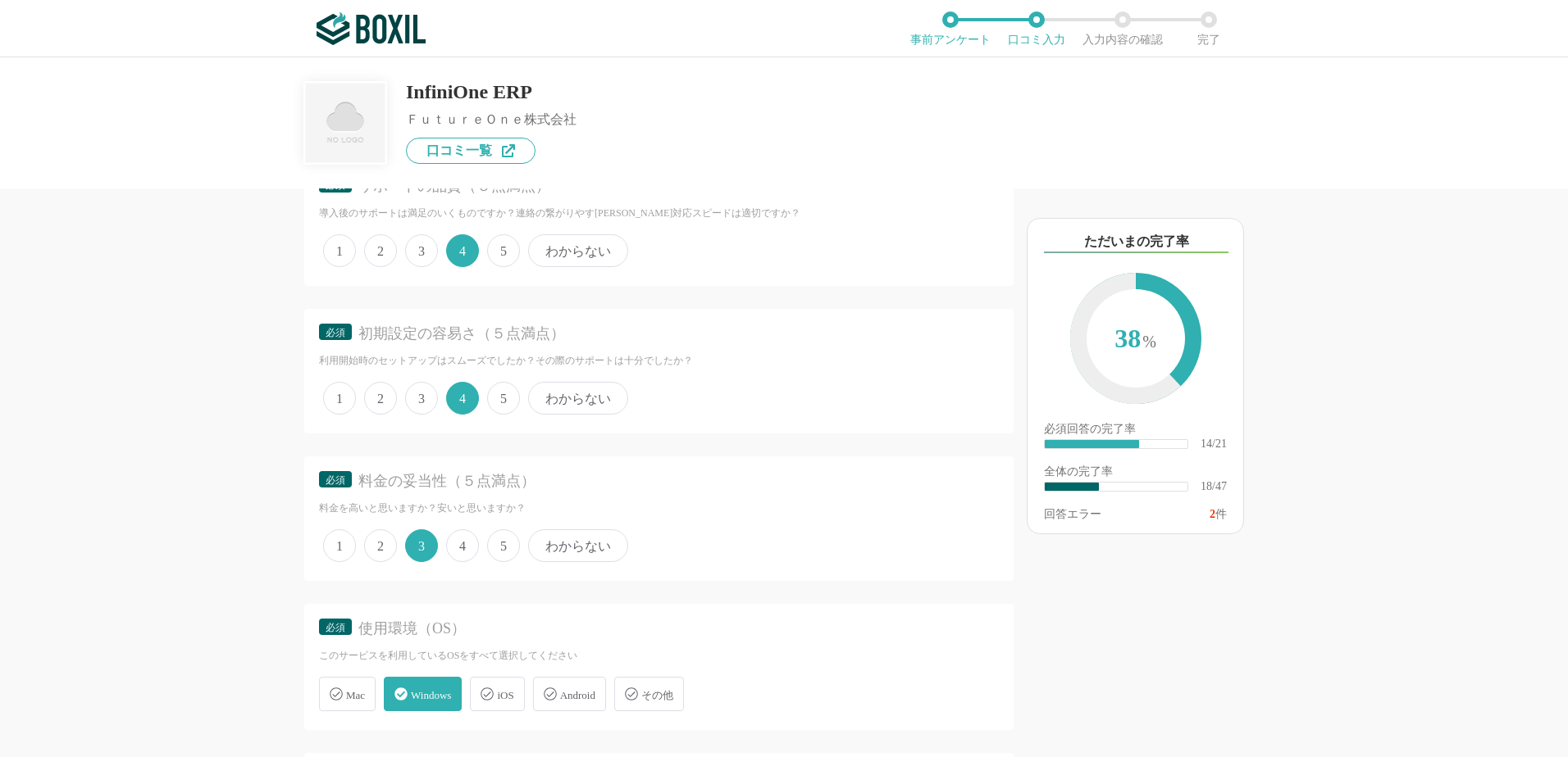
scroll to position [4672, 0]
